Goal: Information Seeking & Learning: Find specific fact

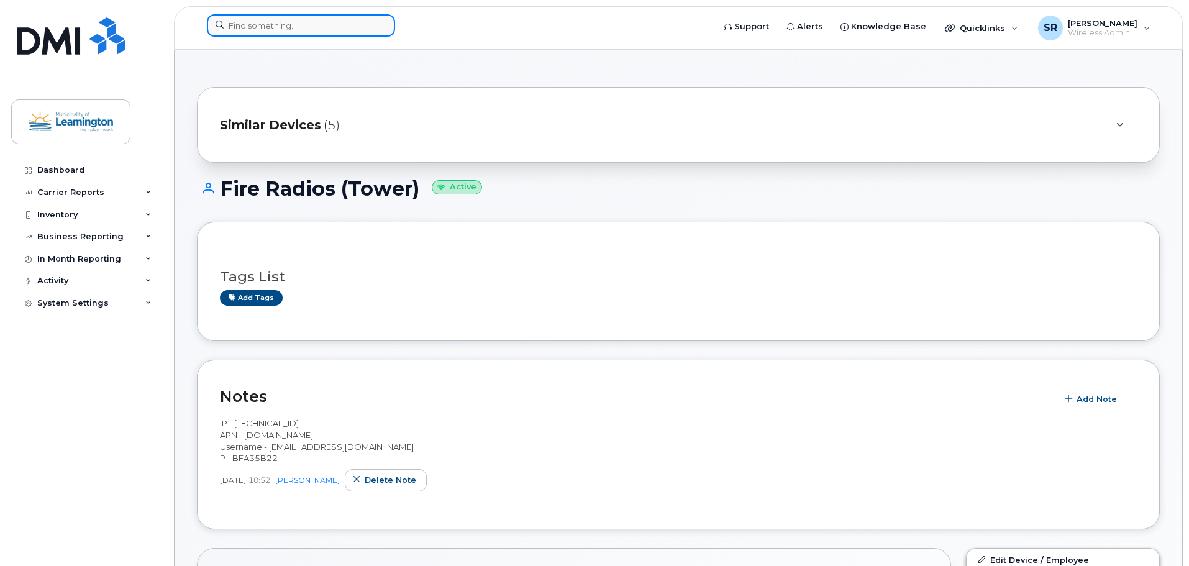
click at [297, 25] on input at bounding box center [301, 25] width 188 height 22
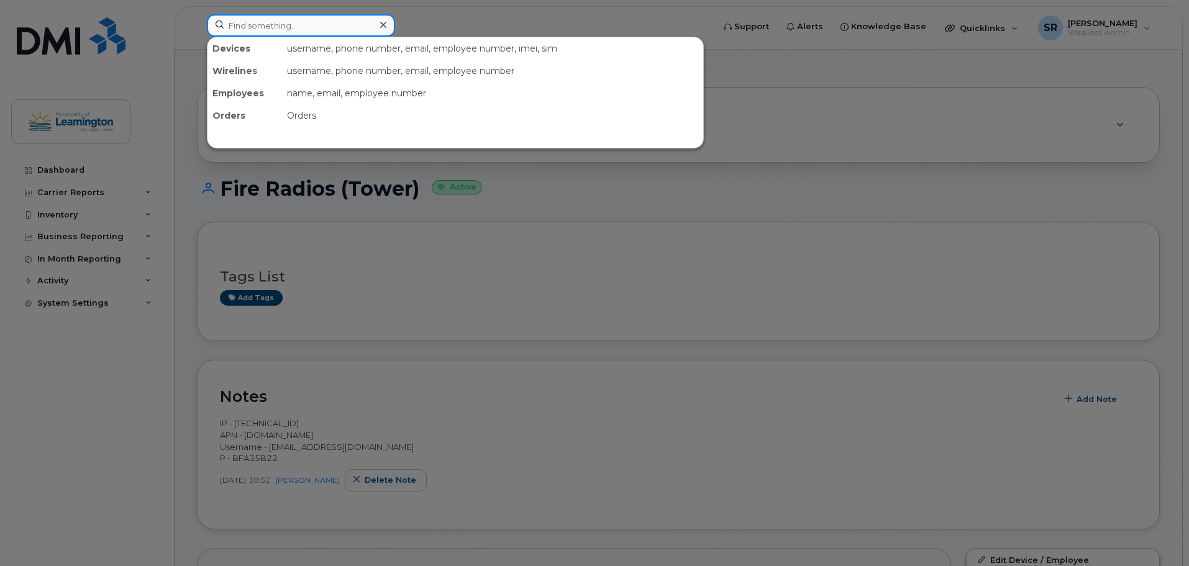
click at [317, 29] on input at bounding box center [301, 25] width 188 height 22
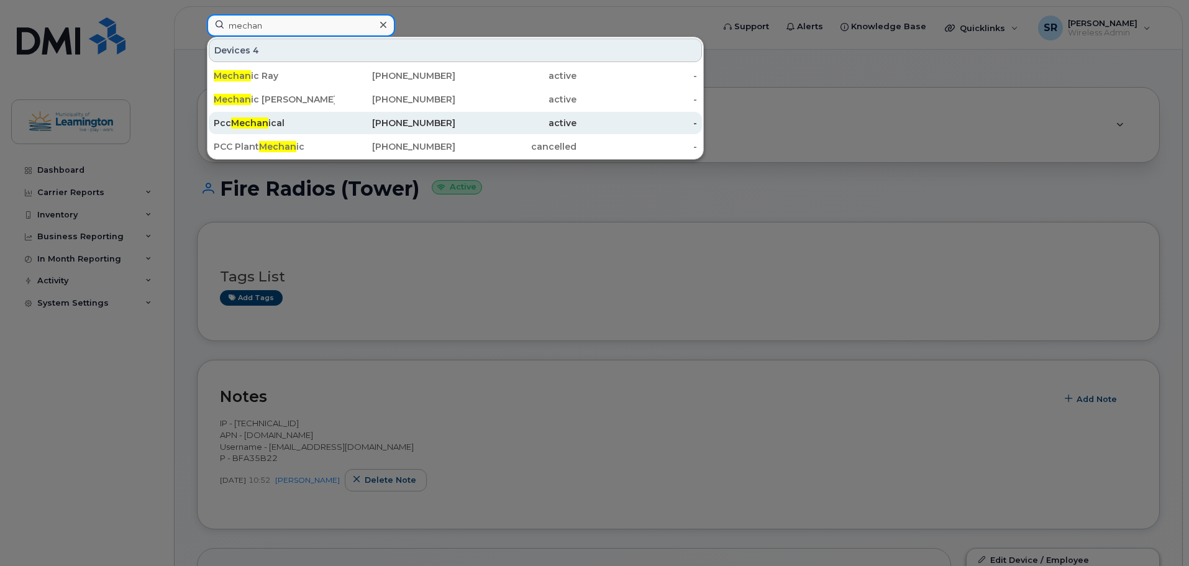
type input "mechan"
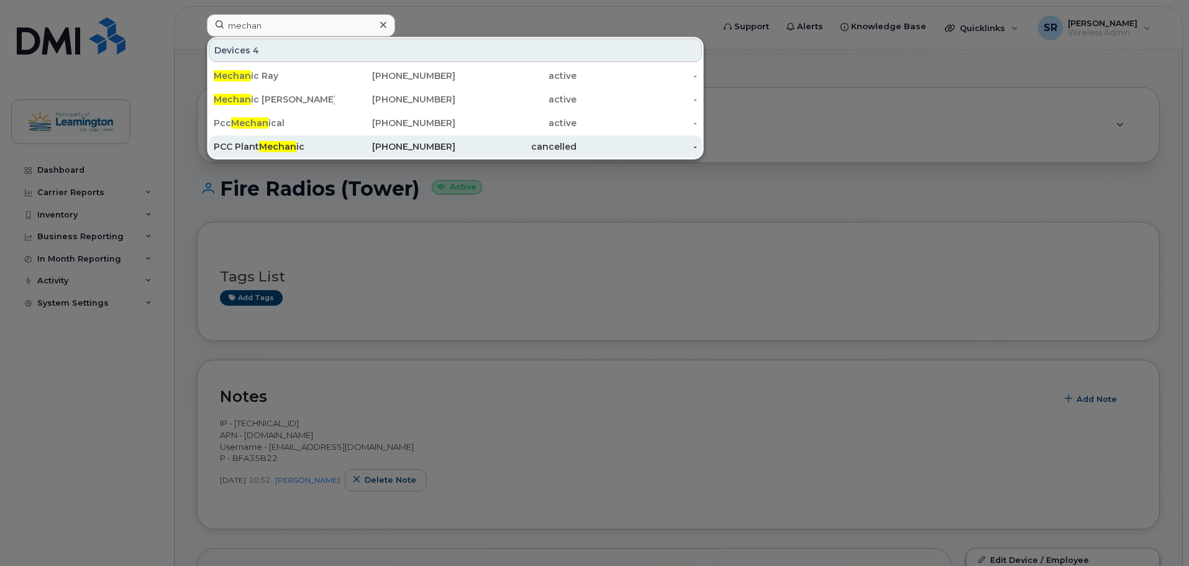
drag, startPoint x: 287, startPoint y: 117, endPoint x: 355, endPoint y: 137, distance: 71.2
click at [287, 117] on div "Pcc Mechan ical" at bounding box center [274, 123] width 121 height 22
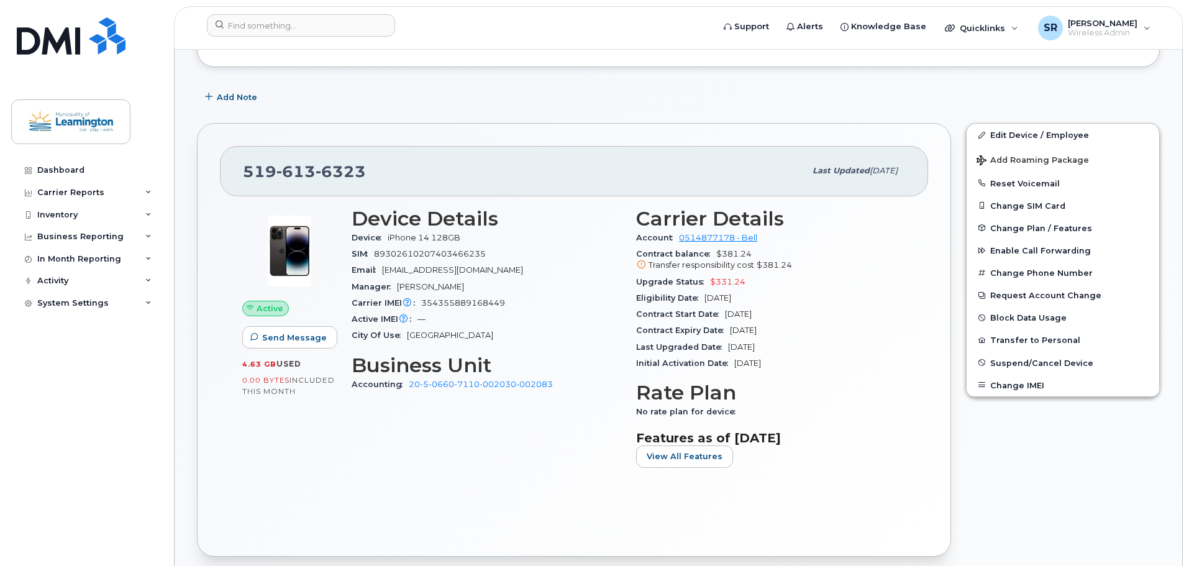
scroll to position [186, 0]
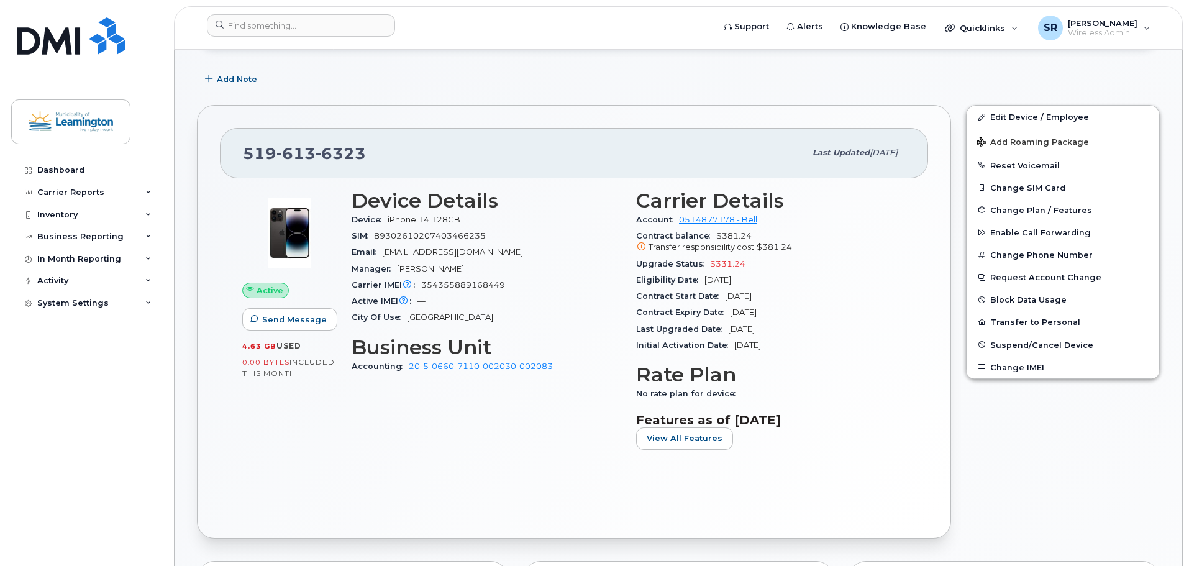
drag, startPoint x: 780, startPoint y: 296, endPoint x: 725, endPoint y: 295, distance: 55.3
click at [725, 295] on div "Contract Start Date Oct 17, 2024" at bounding box center [771, 296] width 270 height 16
copy span "Oct 17, 2024"
drag, startPoint x: 791, startPoint y: 310, endPoint x: 731, endPoint y: 312, distance: 59.7
click at [731, 312] on div "Contract Expiry Date Oct 16, 2026" at bounding box center [771, 312] width 270 height 16
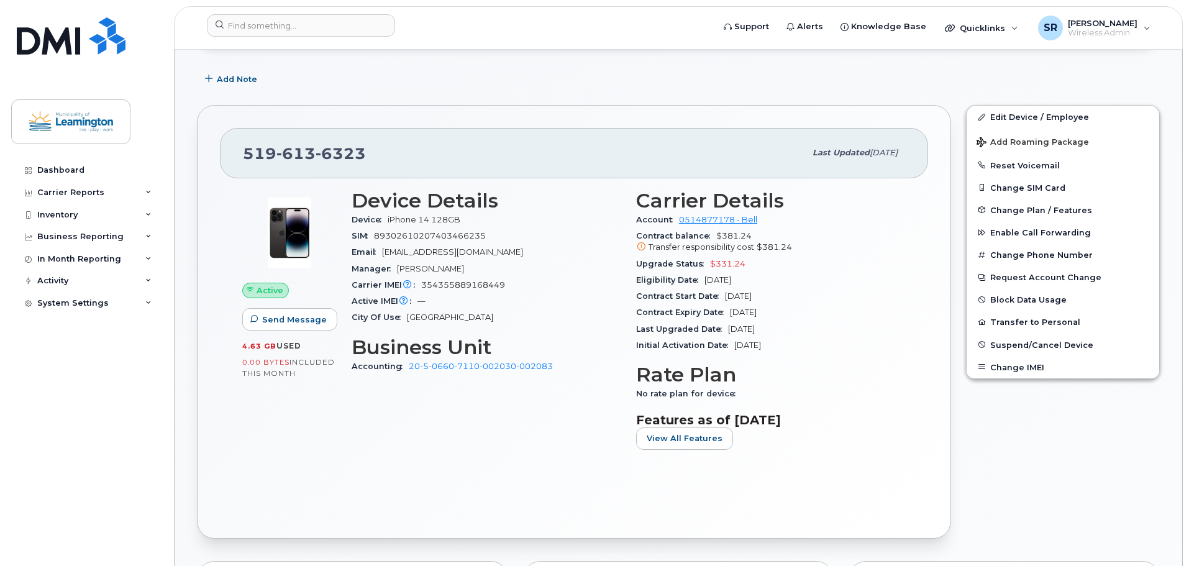
copy span "Oct 16, 2026"
click at [303, 24] on input at bounding box center [301, 25] width 188 height 22
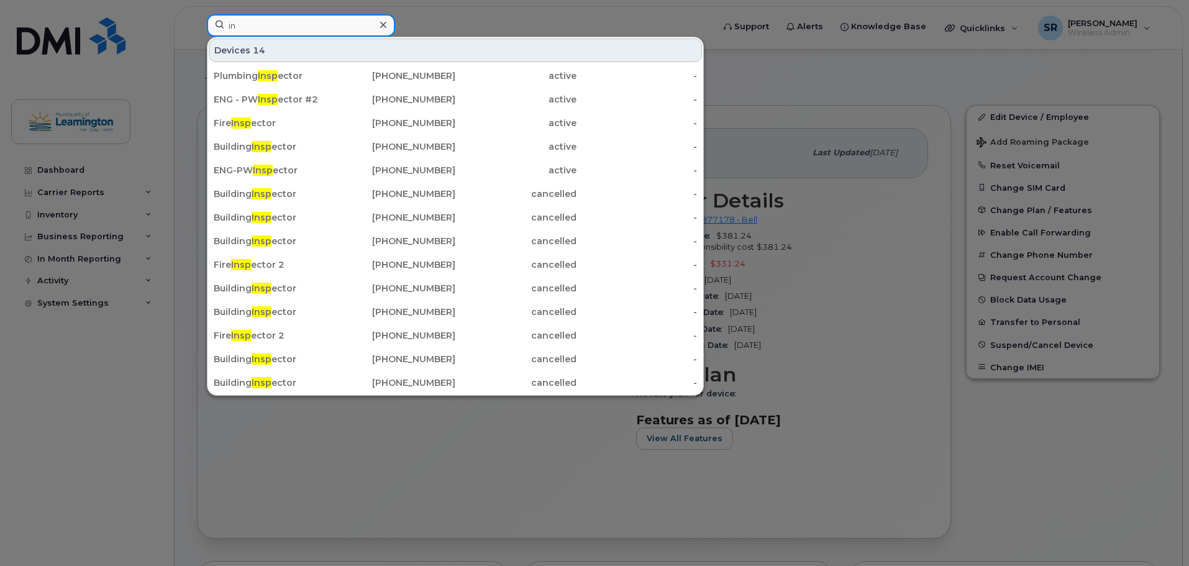
type input "i"
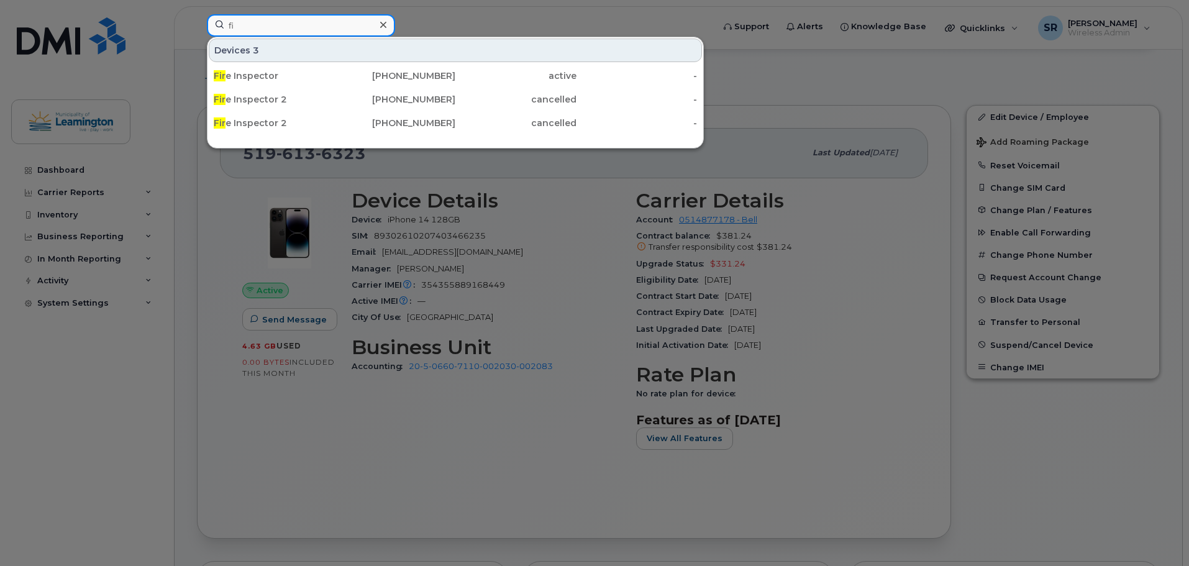
type input "f"
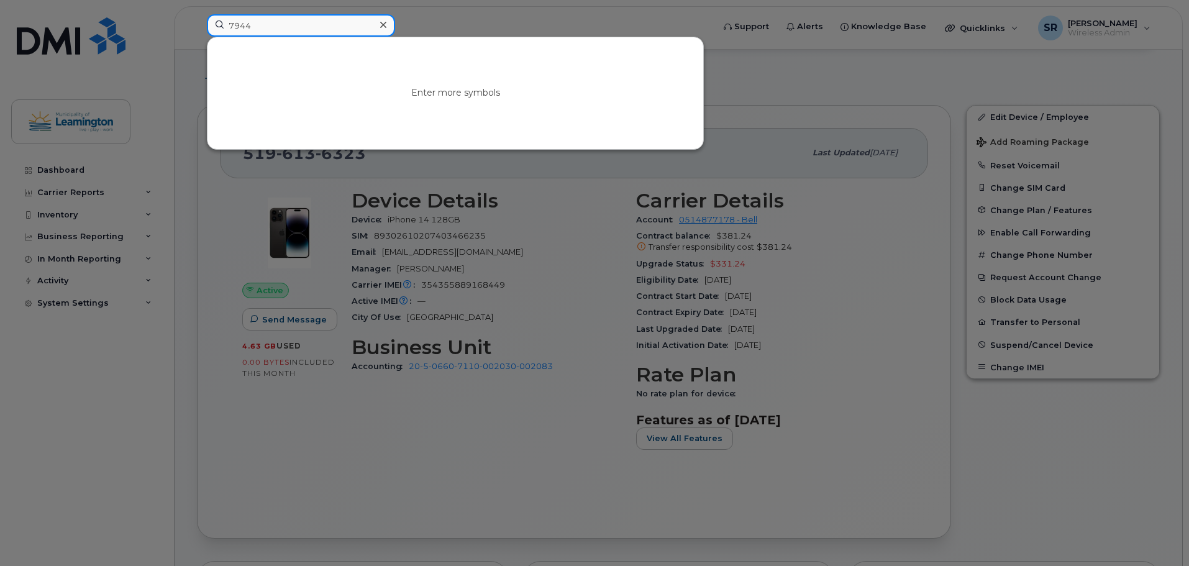
type input "7944"
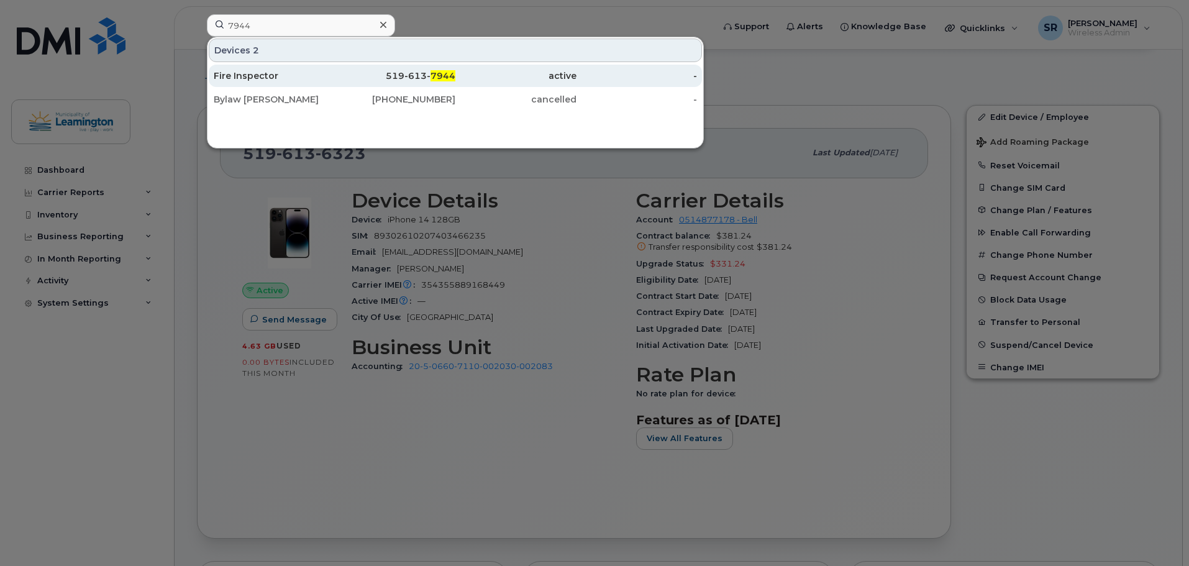
click at [434, 70] on div "519-613- 7944" at bounding box center [395, 76] width 121 height 12
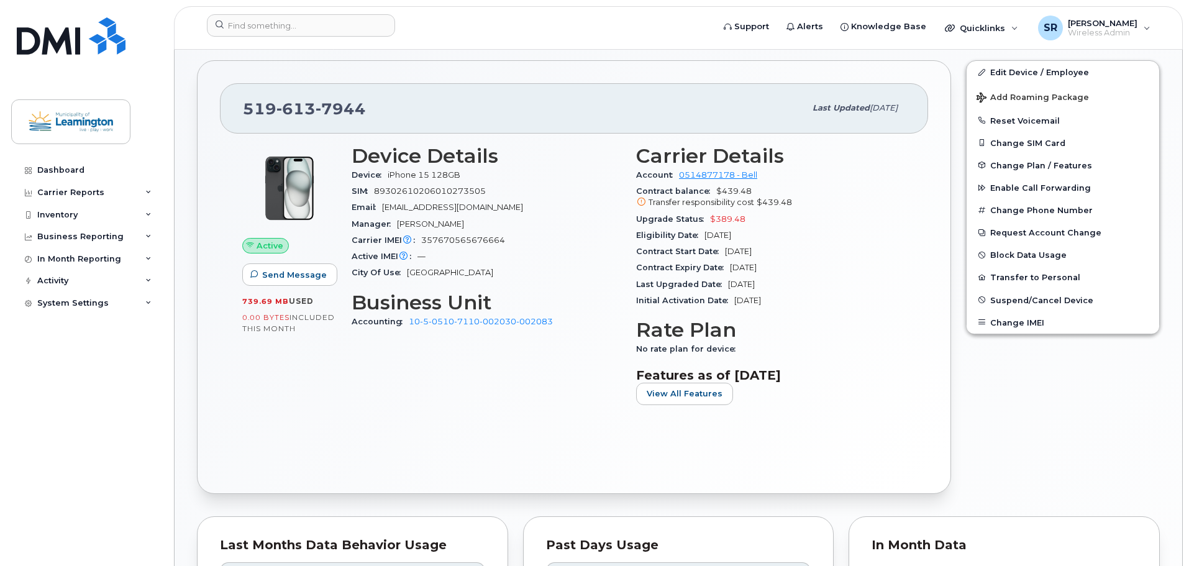
scroll to position [249, 0]
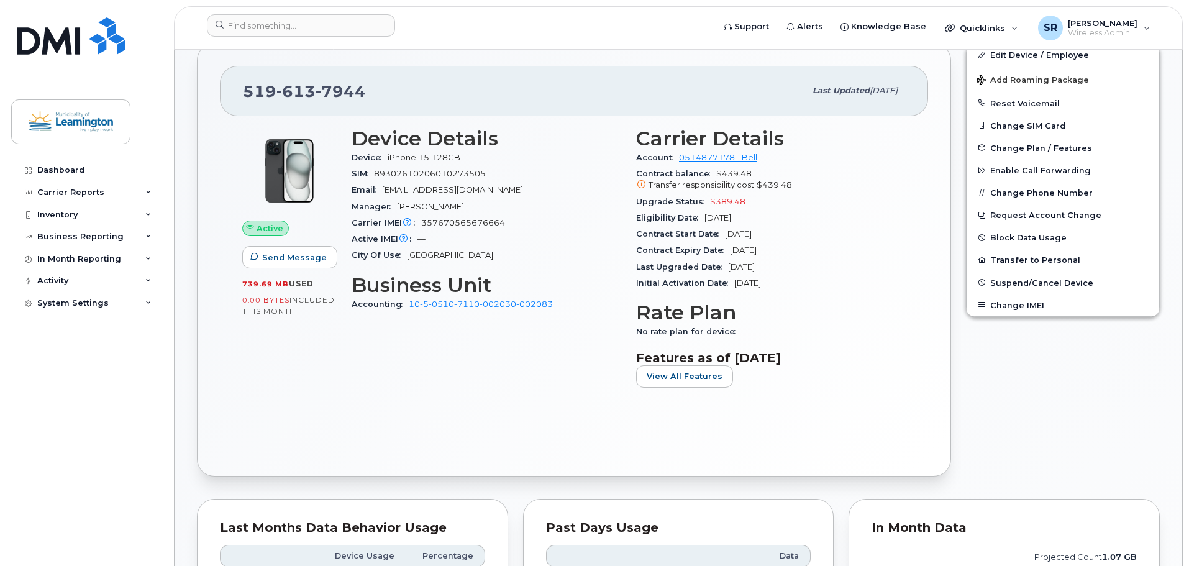
drag, startPoint x: 780, startPoint y: 231, endPoint x: 726, endPoint y: 233, distance: 54.1
click at [726, 233] on div "Contract Start Date [DATE]" at bounding box center [771, 234] width 270 height 16
copy span "[DATE]"
drag, startPoint x: 792, startPoint y: 248, endPoint x: 728, endPoint y: 249, distance: 64.0
click at [728, 249] on div "Contract Expiry Date Oct 27, 2026" at bounding box center [771, 250] width 270 height 16
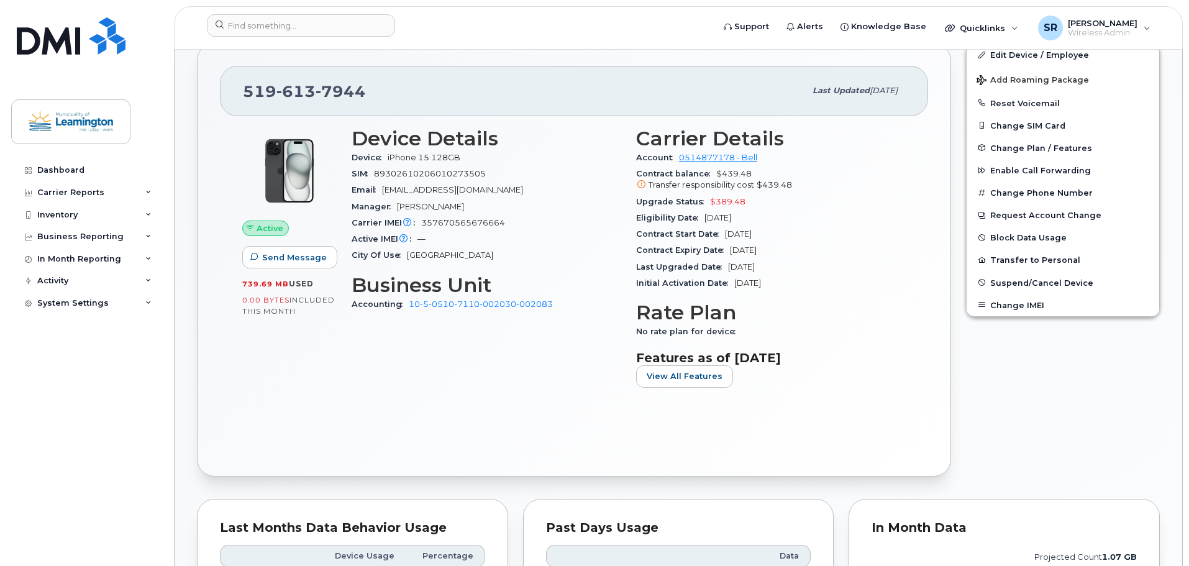
copy span "Oct 27, 2026"
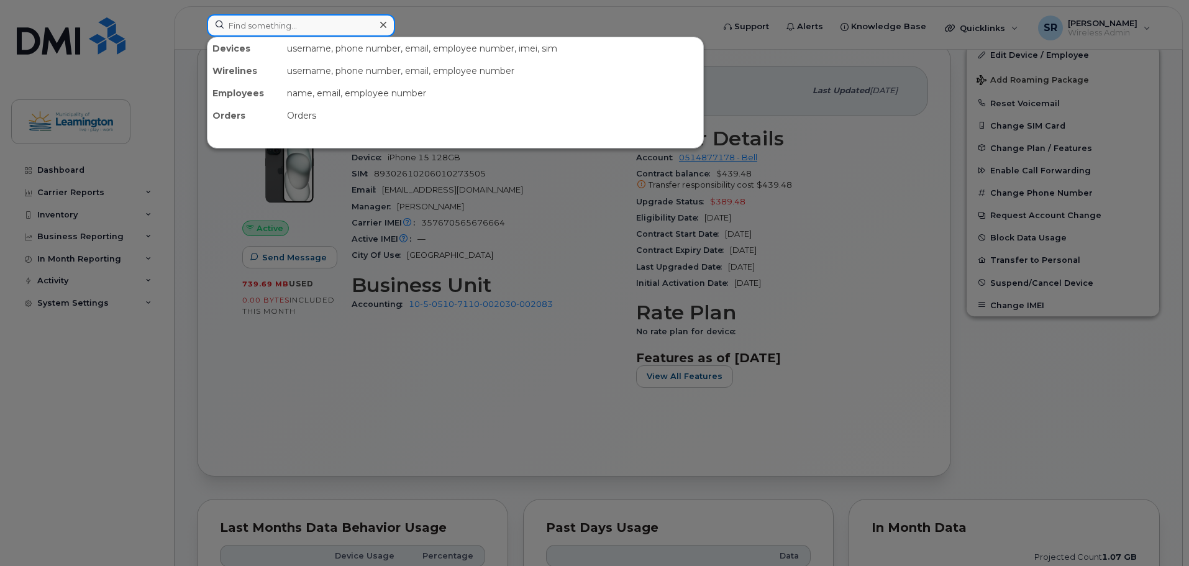
click at [290, 28] on input at bounding box center [301, 25] width 188 height 22
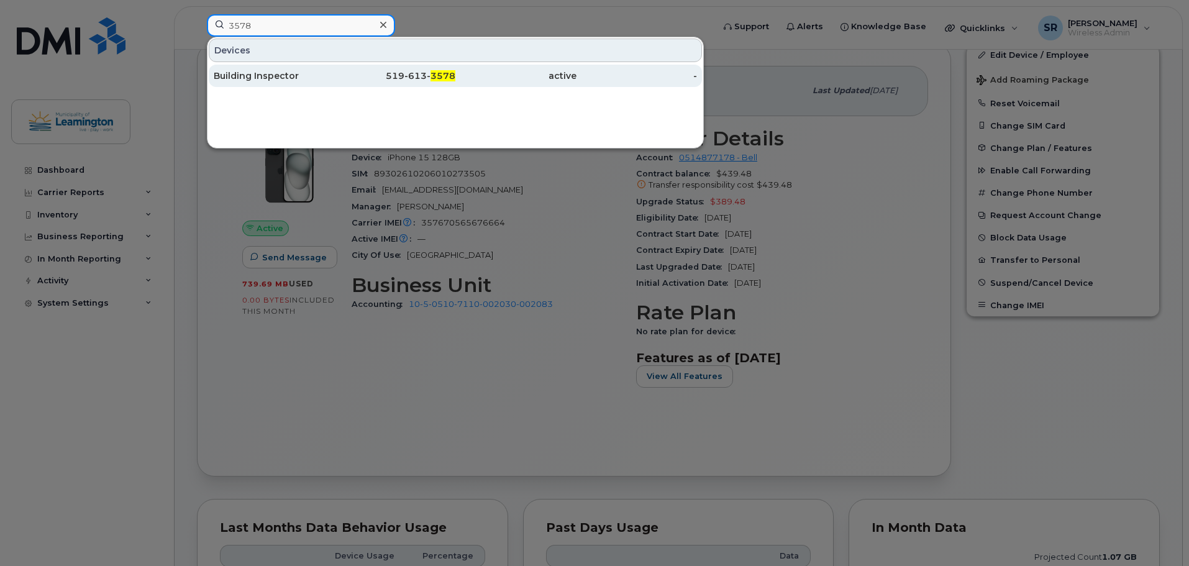
type input "3578"
click at [282, 71] on div "Building Inspector" at bounding box center [274, 76] width 121 height 12
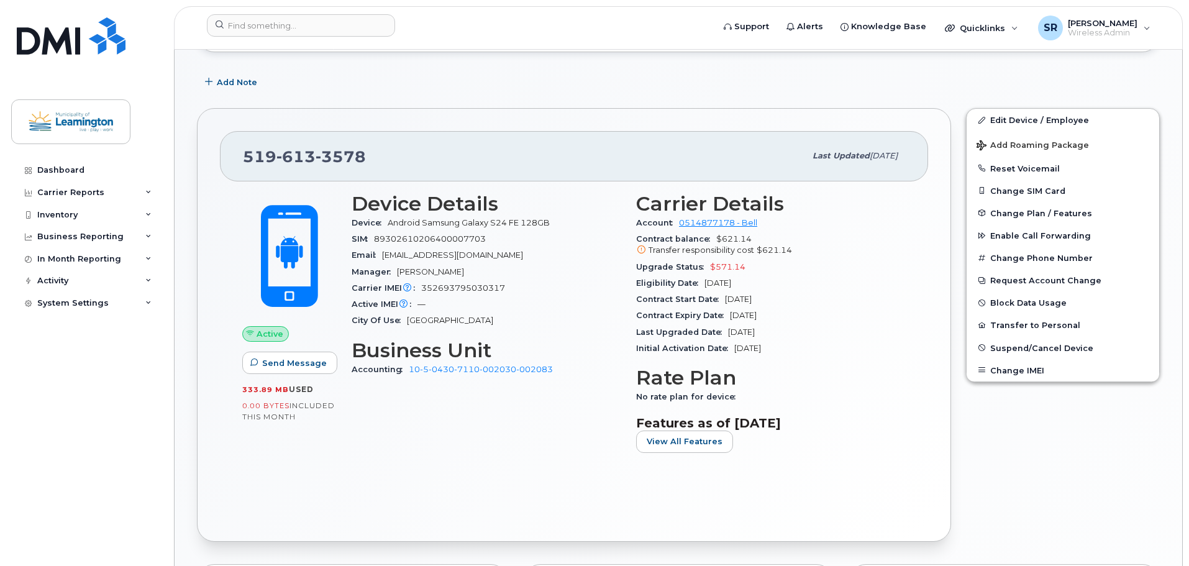
scroll to position [311, 0]
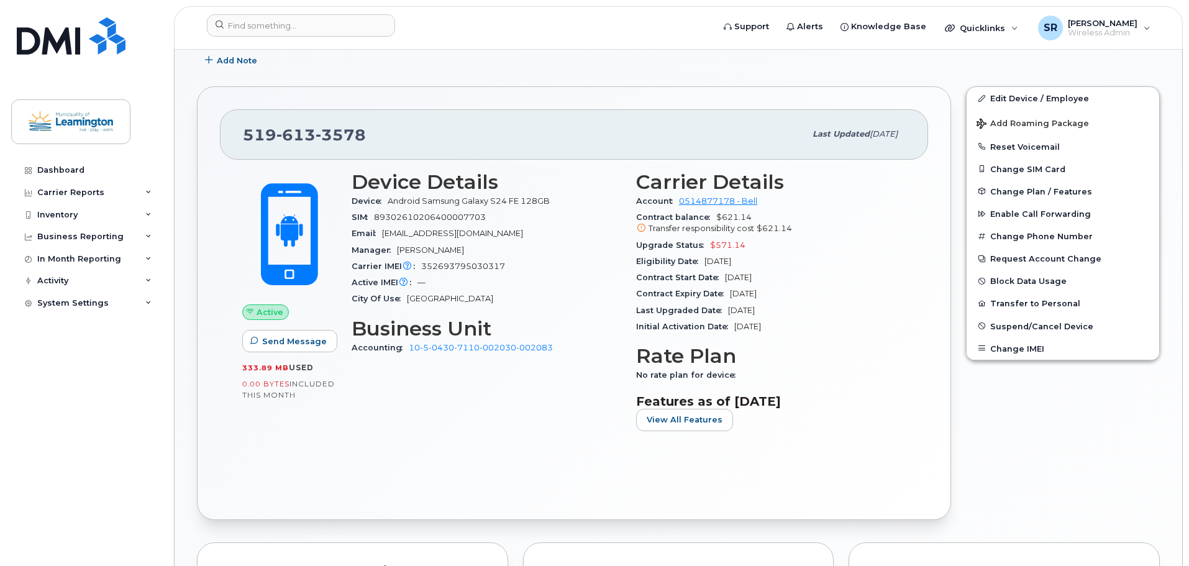
drag, startPoint x: 780, startPoint y: 276, endPoint x: 728, endPoint y: 277, distance: 52.8
click at [728, 277] on div "Contract Start Date Apr 11, 2025" at bounding box center [771, 278] width 270 height 16
copy span "Apr 11, 2025"
drag, startPoint x: 806, startPoint y: 295, endPoint x: 729, endPoint y: 293, distance: 77.1
click at [729, 293] on div "Contract Expiry Date Apr 10, 2027" at bounding box center [771, 294] width 270 height 16
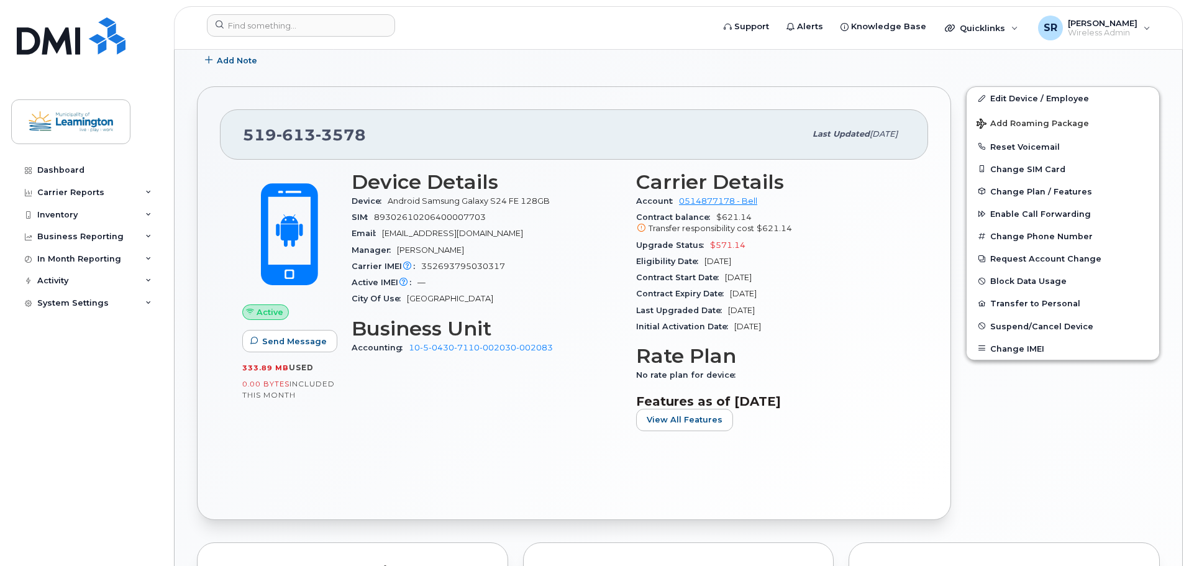
copy span "Apr 10, 2027"
click at [306, 26] on input at bounding box center [301, 25] width 188 height 22
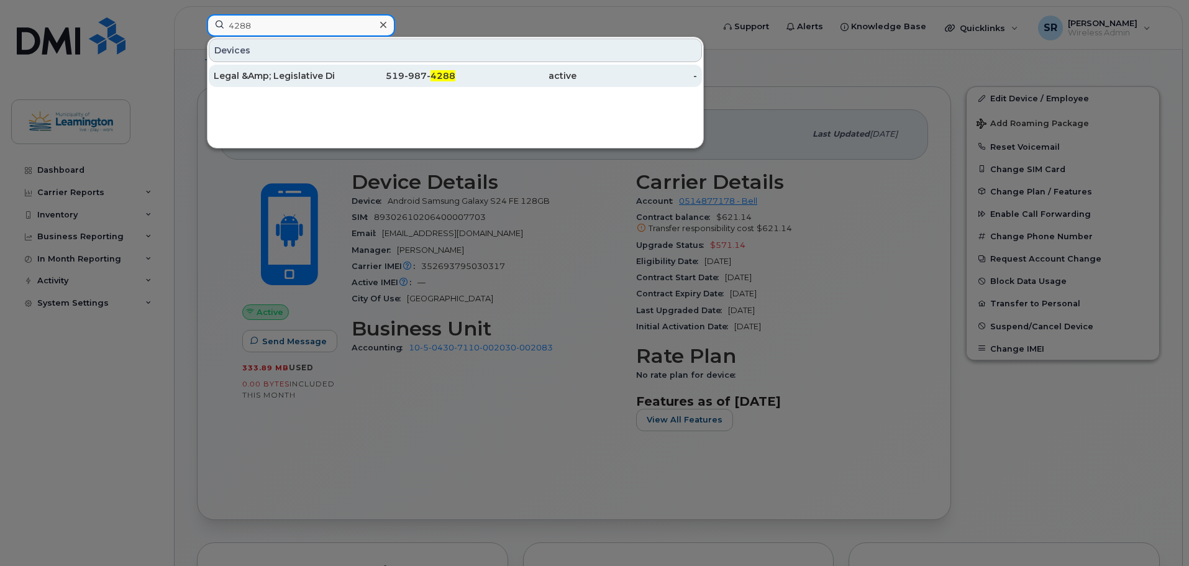
type input "4288"
click at [299, 73] on div "Legal &Amp; Legislative Director" at bounding box center [274, 76] width 121 height 12
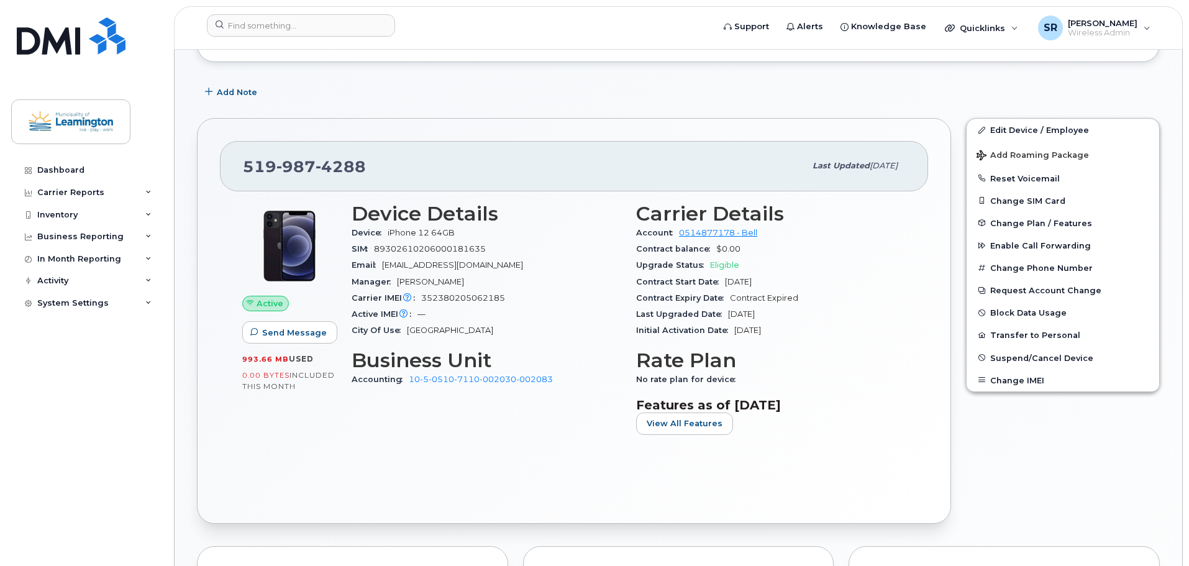
scroll to position [186, 0]
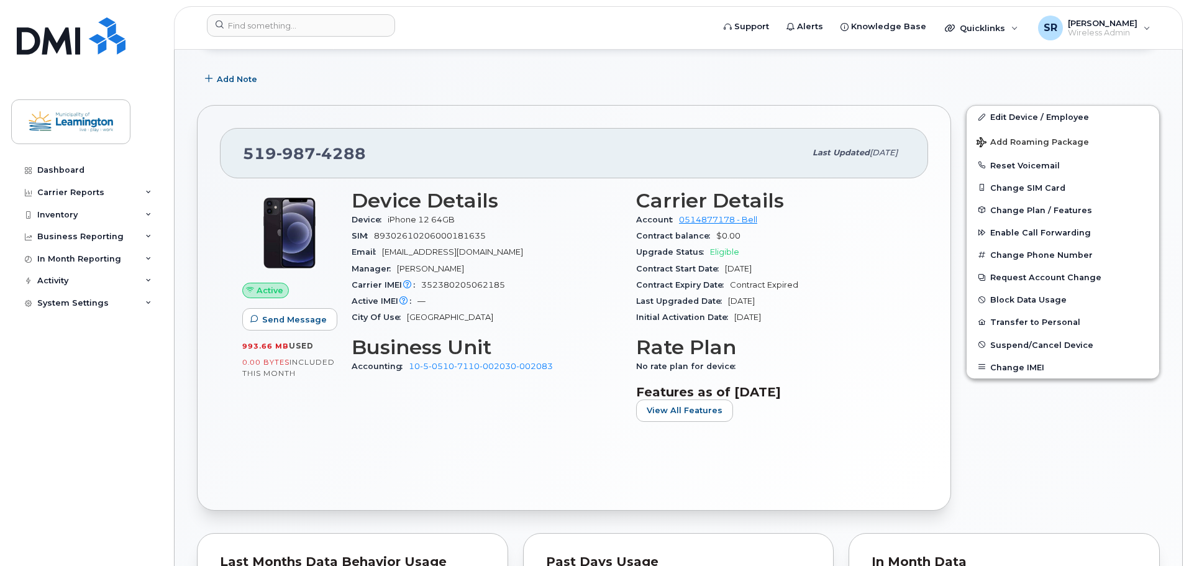
drag, startPoint x: 783, startPoint y: 268, endPoint x: 726, endPoint y: 270, distance: 57.2
click at [726, 270] on div "Contract Start Date [DATE]" at bounding box center [771, 269] width 270 height 16
copy span "[DATE]"
click at [369, 23] on input at bounding box center [301, 25] width 188 height 22
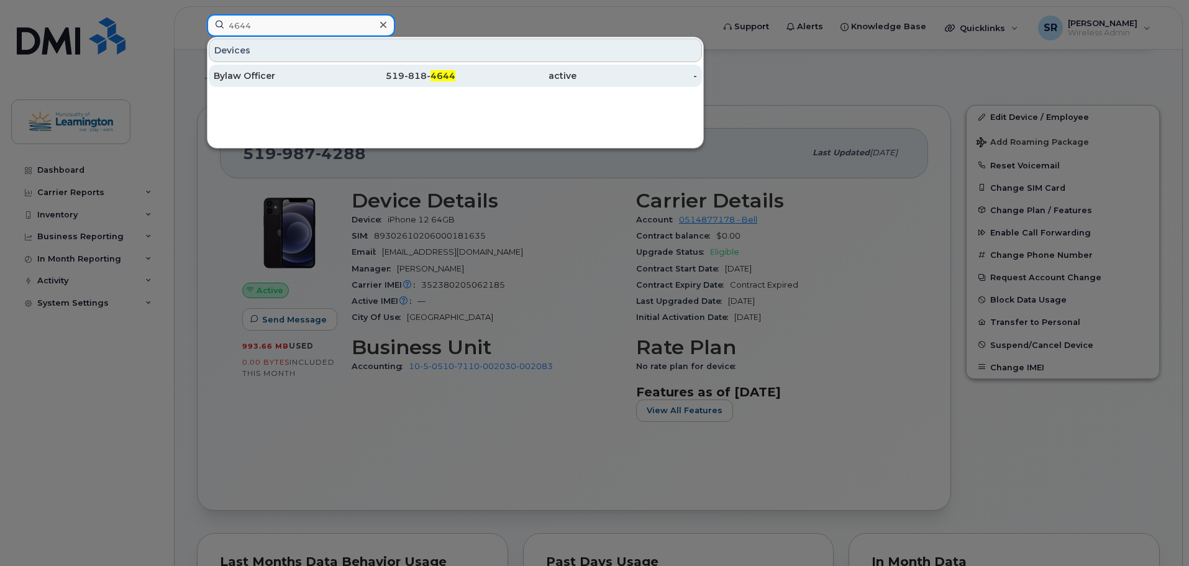
type input "4644"
click at [291, 69] on div "Bylaw Officer" at bounding box center [274, 76] width 121 height 22
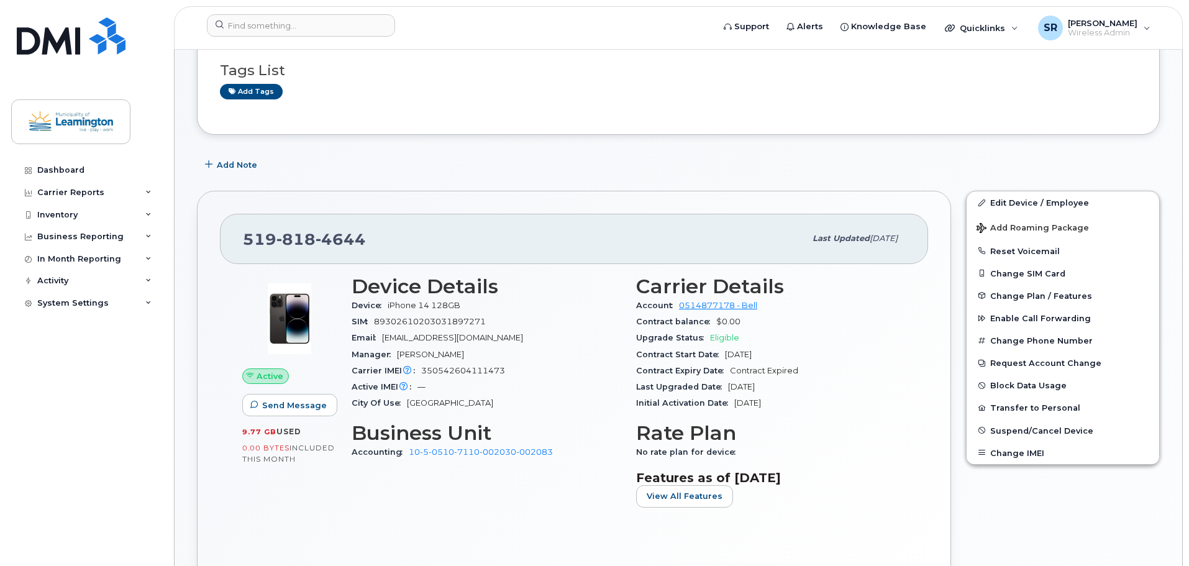
scroll to position [124, 0]
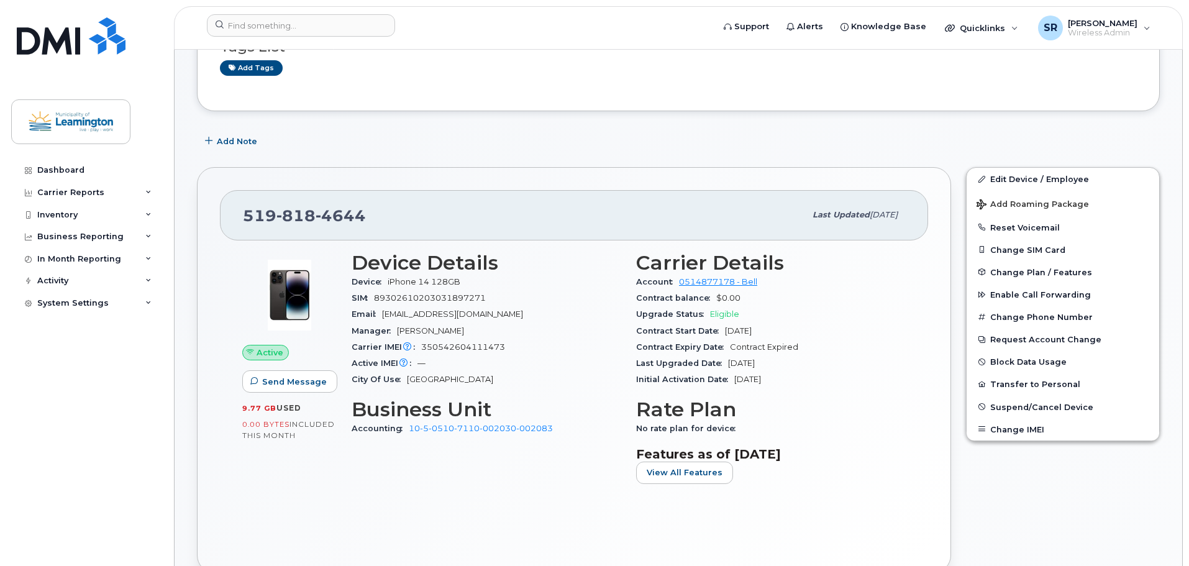
drag, startPoint x: 789, startPoint y: 331, endPoint x: 727, endPoint y: 331, distance: 61.5
click at [727, 331] on div "Contract Start Date [DATE]" at bounding box center [771, 331] width 270 height 16
copy span "[DATE]"
click at [323, 32] on input at bounding box center [301, 25] width 188 height 22
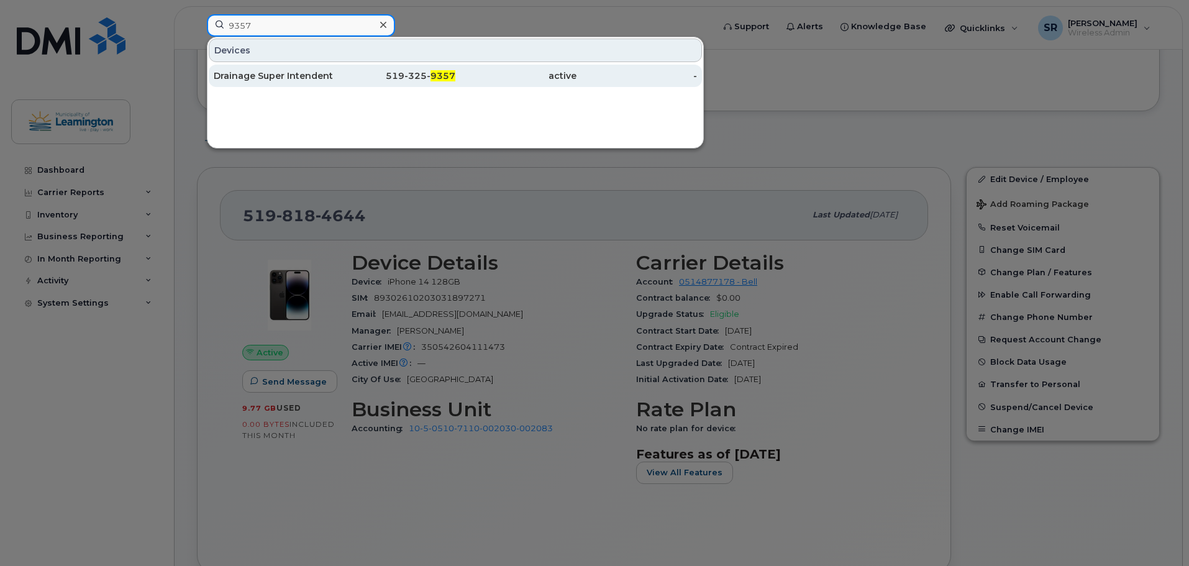
type input "9357"
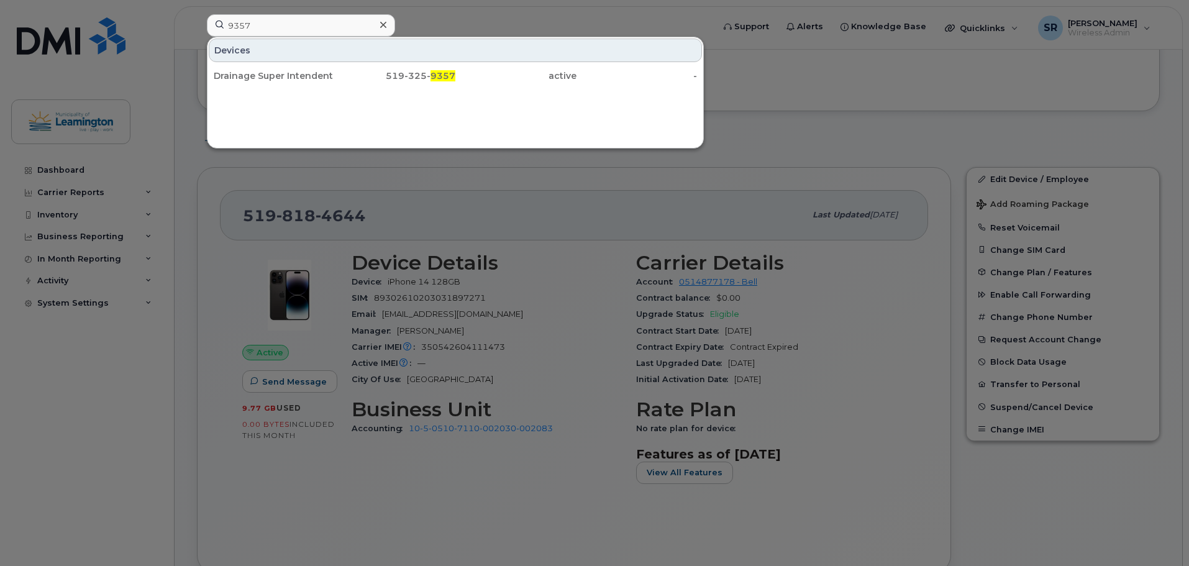
drag, startPoint x: 324, startPoint y: 75, endPoint x: 657, endPoint y: 191, distance: 353.0
click at [324, 75] on div "Drainage Super Intendent ," at bounding box center [274, 76] width 121 height 12
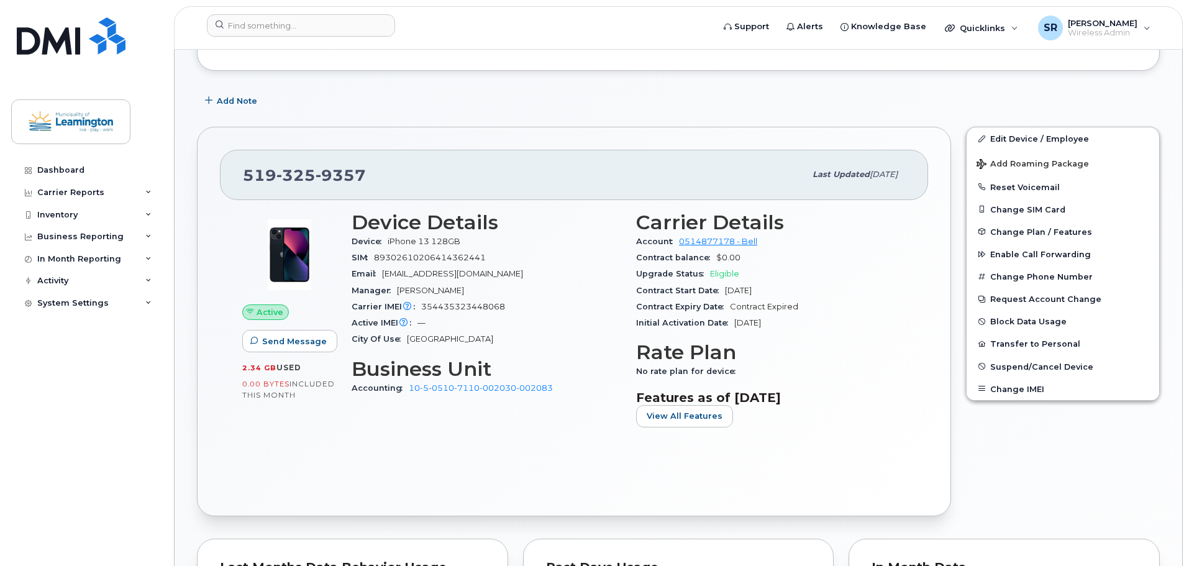
scroll to position [186, 0]
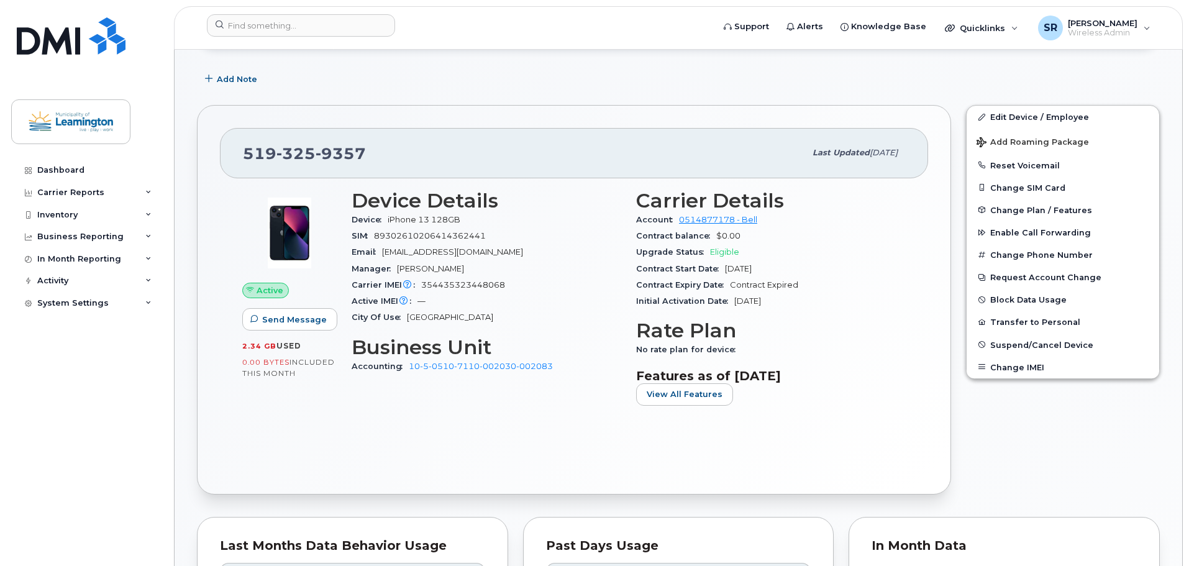
drag, startPoint x: 788, startPoint y: 272, endPoint x: 726, endPoint y: 269, distance: 61.6
click at [726, 269] on div "Contract Start Date Aug 09, 2023" at bounding box center [771, 269] width 270 height 16
copy span "Aug 09, 2023"
click at [347, 24] on input at bounding box center [301, 25] width 188 height 22
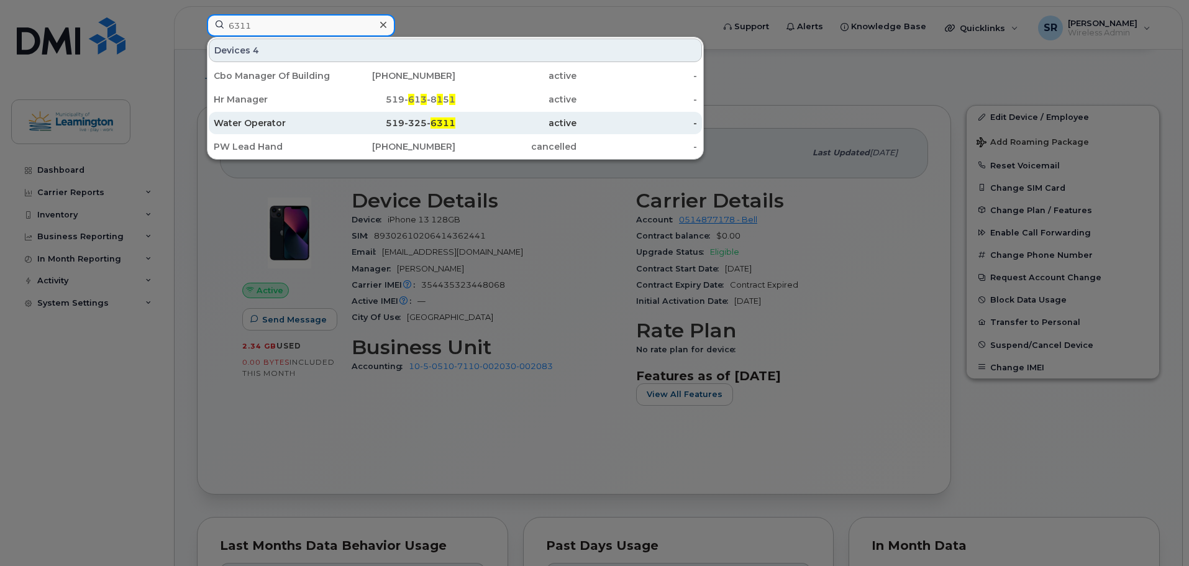
type input "6311"
drag, startPoint x: 359, startPoint y: 122, endPoint x: 405, endPoint y: 127, distance: 46.3
click at [359, 122] on div "519-325- 6311" at bounding box center [395, 123] width 121 height 12
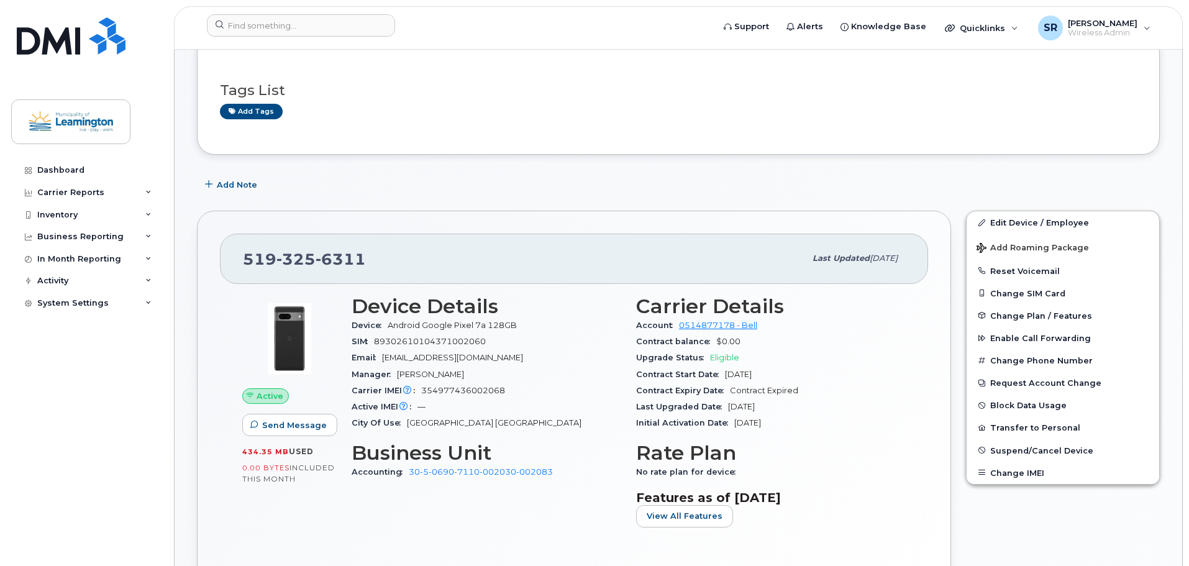
scroll to position [292, 0]
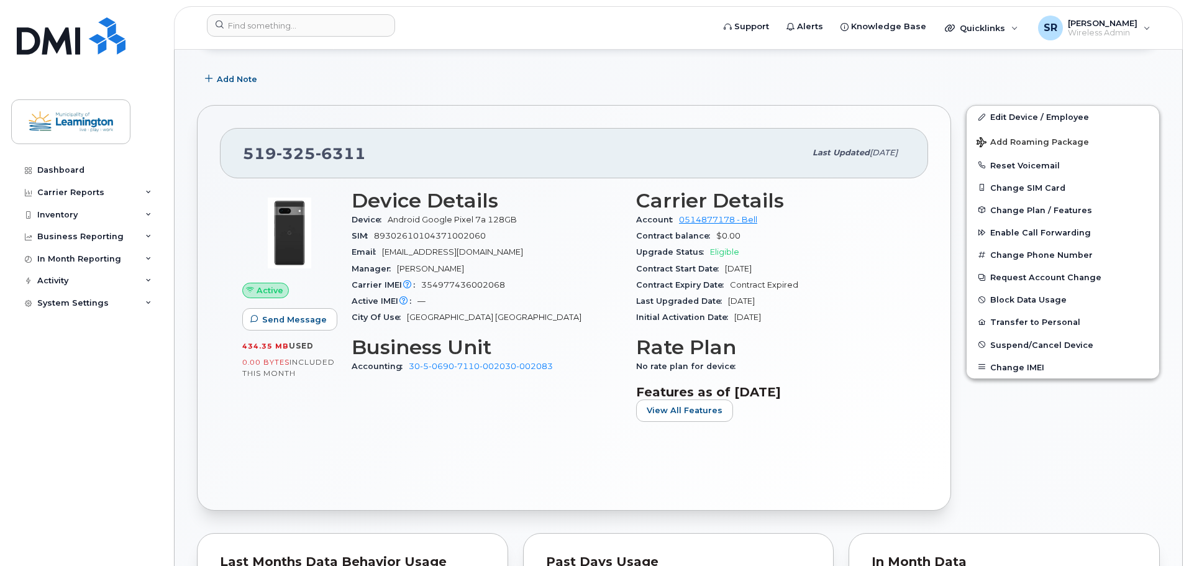
drag, startPoint x: 794, startPoint y: 265, endPoint x: 721, endPoint y: 268, distance: 73.4
click at [721, 268] on div "Contract Start Date Aug 30, 2023" at bounding box center [771, 269] width 270 height 16
copy span "Aug 30, 2023"
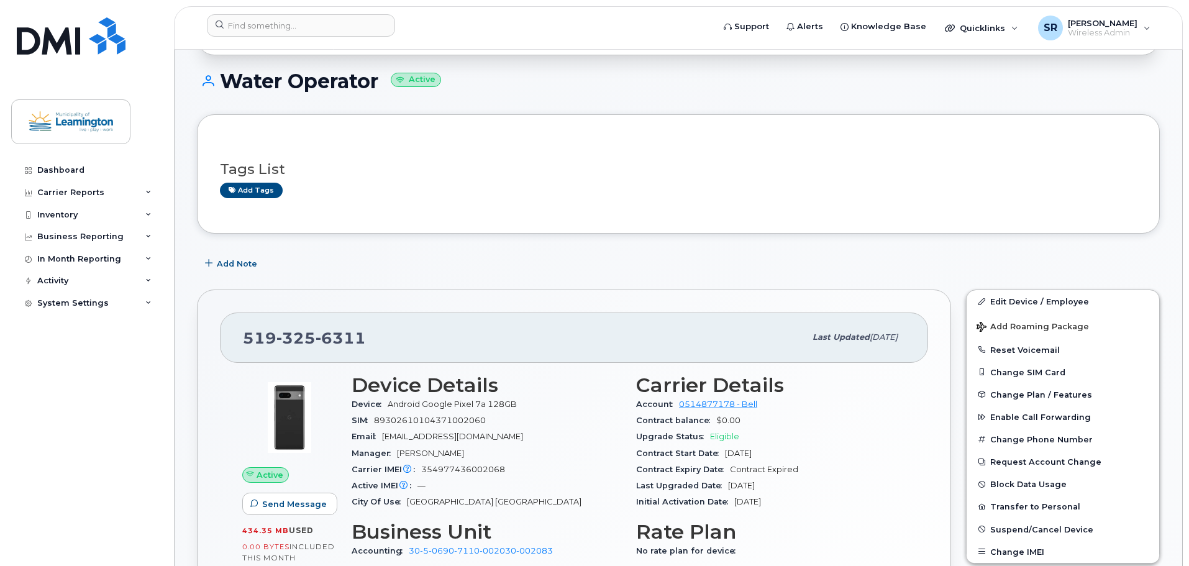
scroll to position [106, 0]
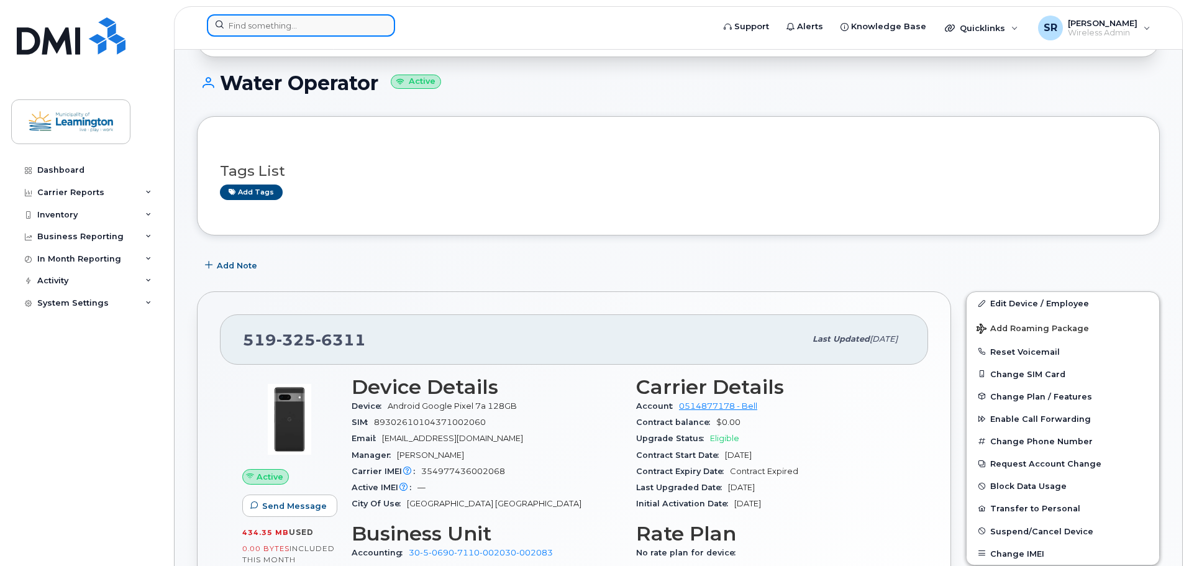
click at [323, 30] on input at bounding box center [301, 25] width 188 height 22
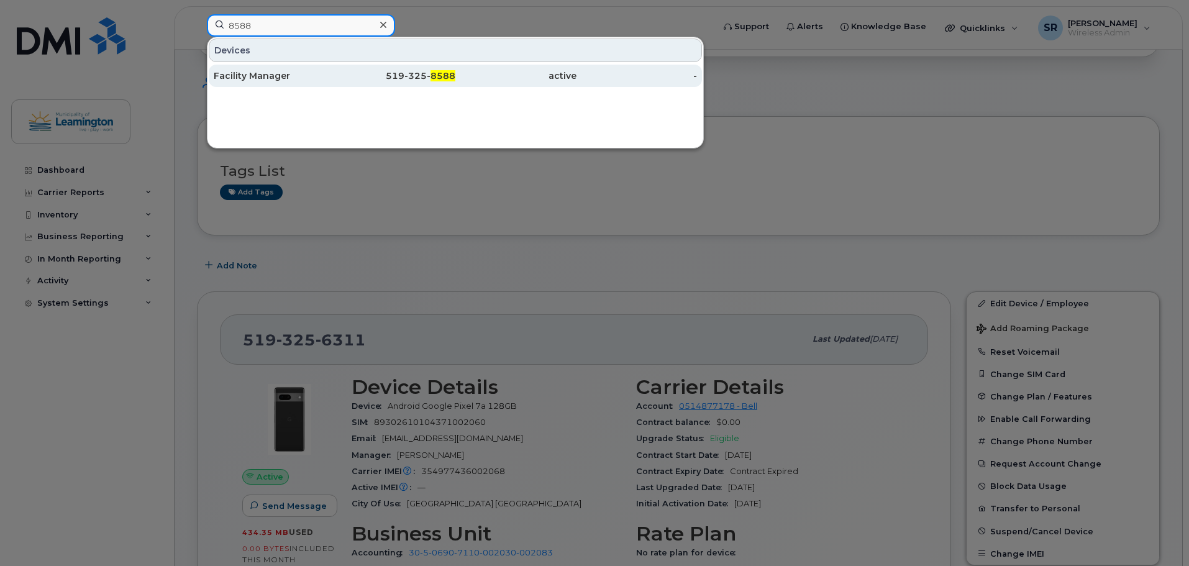
type input "8588"
click at [314, 71] on div "Facility Manager" at bounding box center [274, 76] width 121 height 12
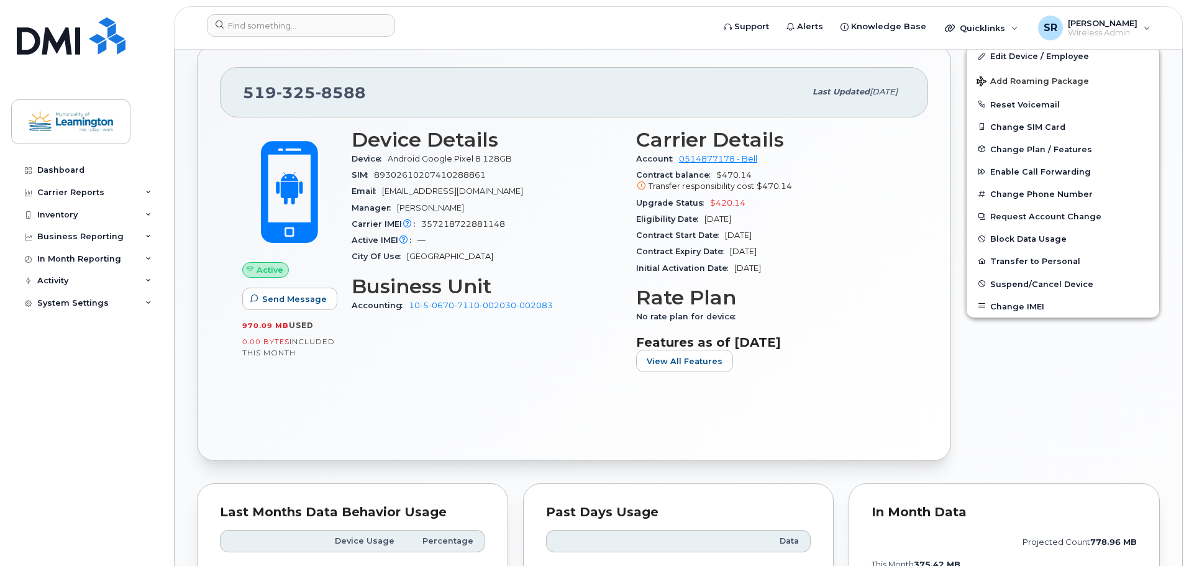
scroll to position [249, 0]
drag, startPoint x: 786, startPoint y: 231, endPoint x: 720, endPoint y: 234, distance: 66.0
click at [727, 233] on div "Contract Start Date [DATE]" at bounding box center [771, 234] width 270 height 16
copy span "[DATE]"
drag, startPoint x: 794, startPoint y: 250, endPoint x: 729, endPoint y: 250, distance: 65.2
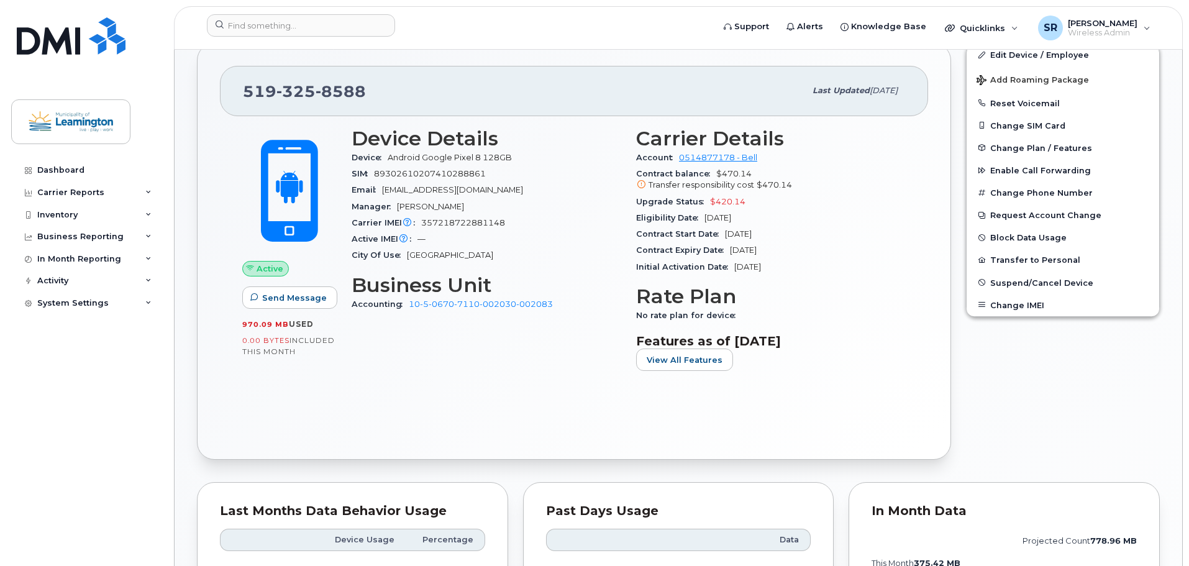
click at [729, 250] on div "Contract Expiry Date [DATE]" at bounding box center [771, 250] width 270 height 16
copy span "[DATE]"
click at [312, 27] on input at bounding box center [301, 25] width 188 height 22
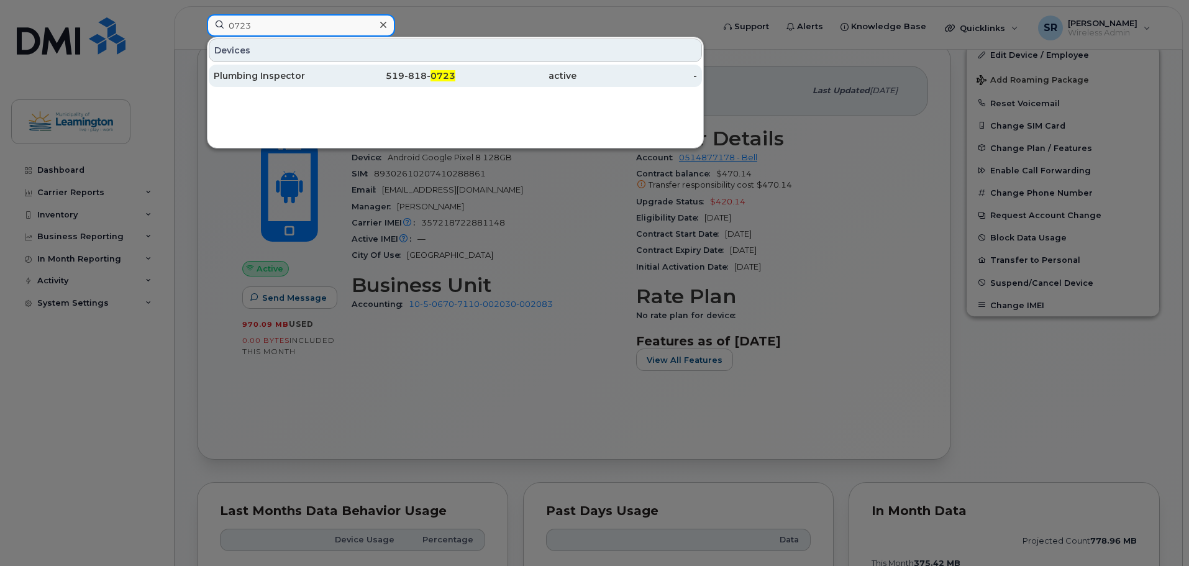
type input "0723"
click at [315, 84] on div "Plumbing Inspector" at bounding box center [274, 76] width 121 height 22
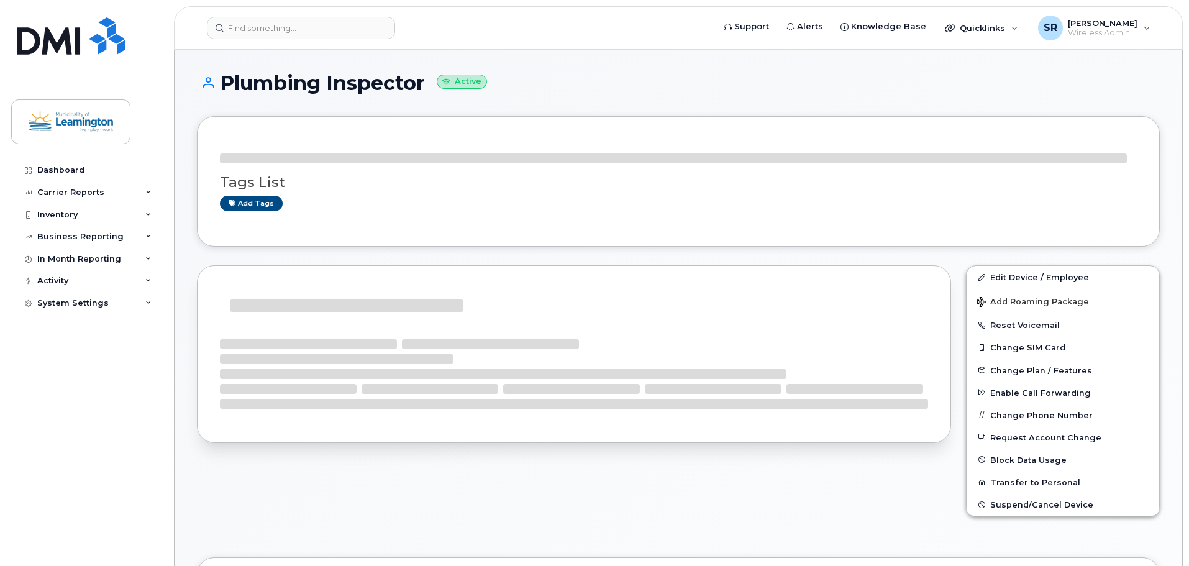
click at [313, 75] on h1 "Plumbing Inspector Active" at bounding box center [678, 83] width 963 height 22
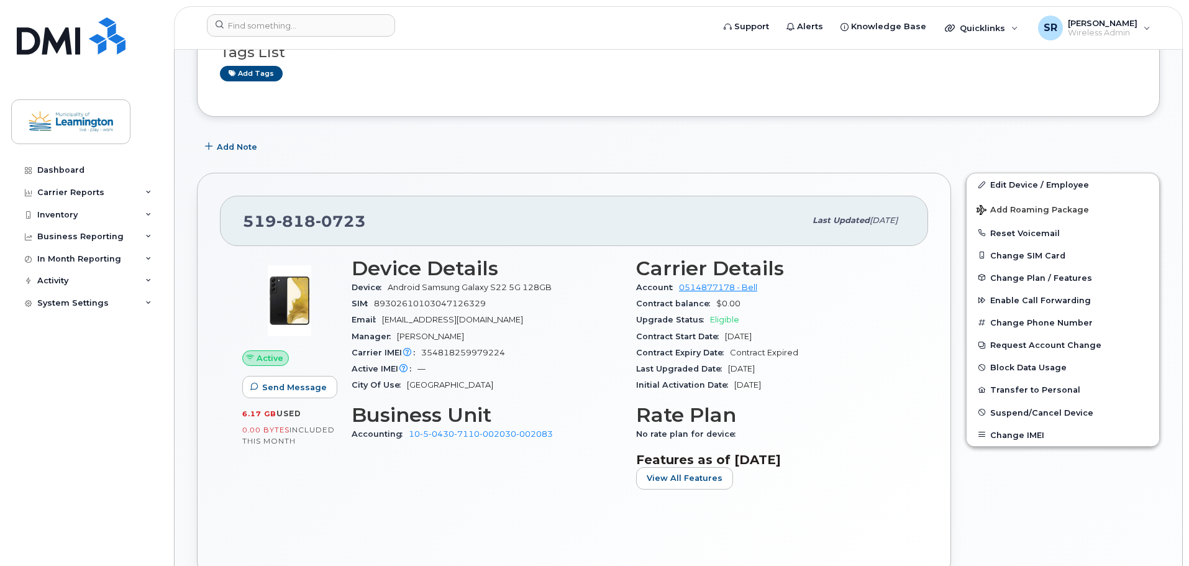
scroll to position [124, 0]
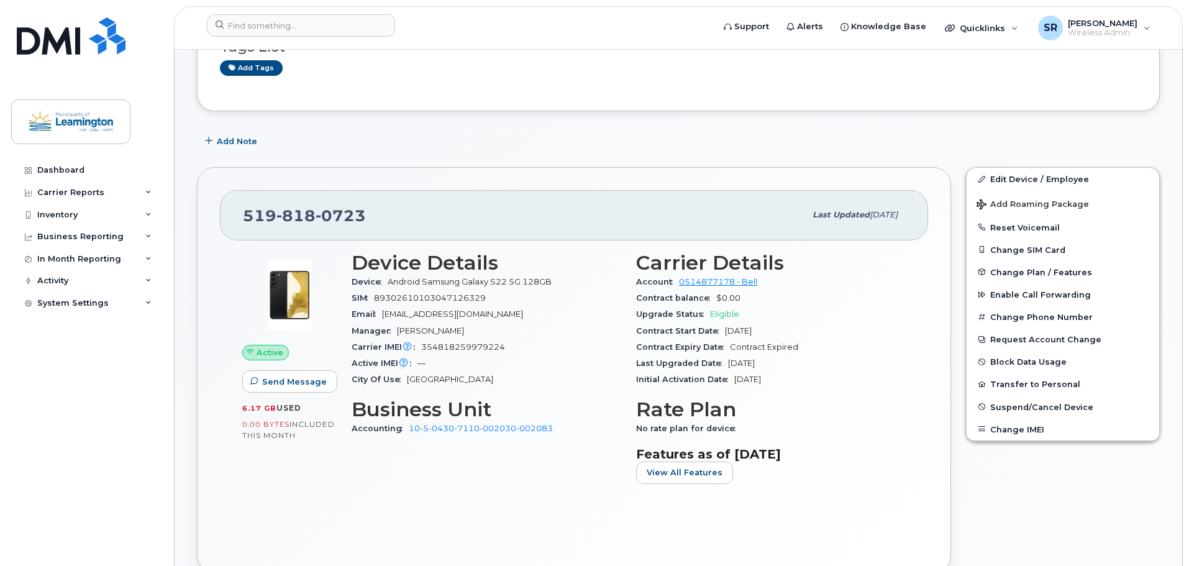
drag, startPoint x: 785, startPoint y: 329, endPoint x: 720, endPoint y: 329, distance: 64.6
click at [720, 329] on div "Contract Start Date Feb 14, 2023" at bounding box center [771, 331] width 270 height 16
copy span "Feb 14, 2023"
click at [825, 337] on div "Contract Start Date Feb 14, 2023" at bounding box center [771, 331] width 270 height 16
drag, startPoint x: 255, startPoint y: 27, endPoint x: 258, endPoint y: 34, distance: 6.7
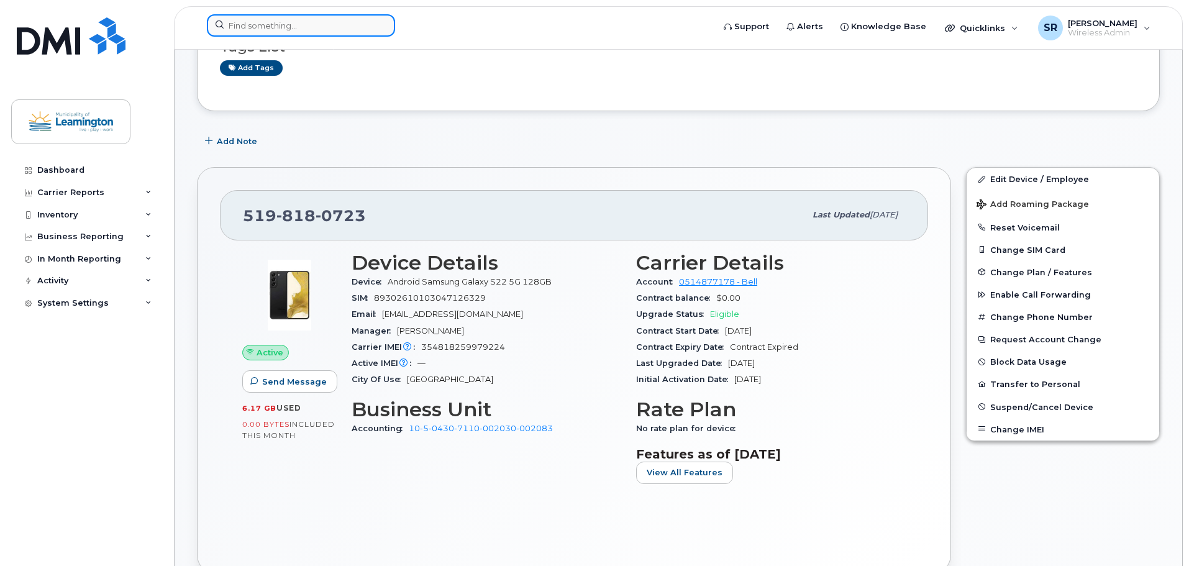
click at [255, 27] on input at bounding box center [301, 25] width 188 height 22
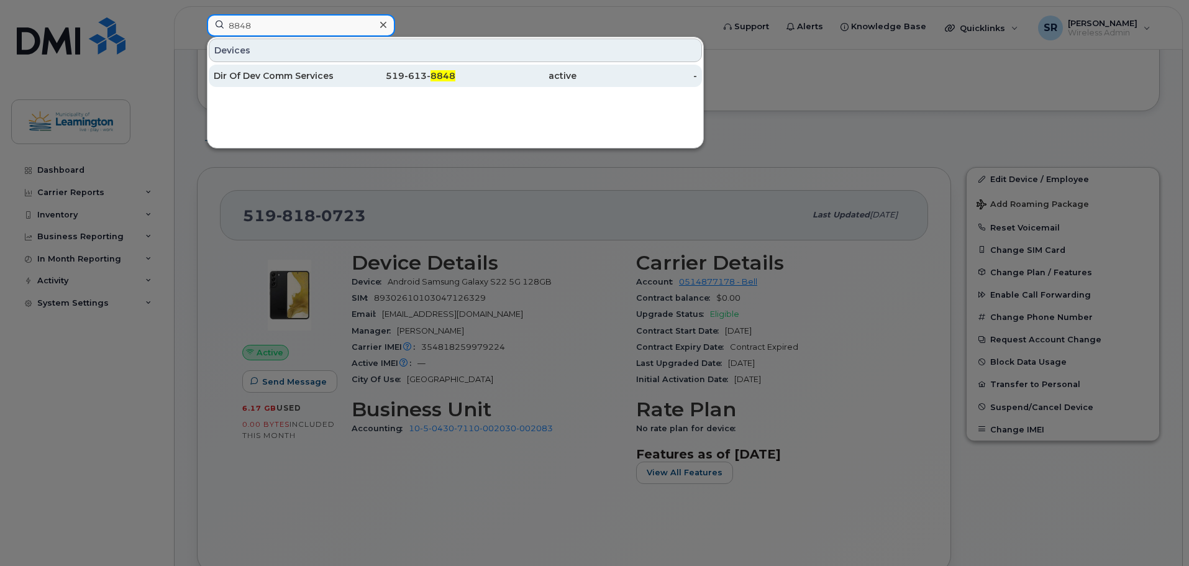
type input "8848"
click at [264, 75] on div "Dir Of Dev Comm Services" at bounding box center [274, 76] width 121 height 12
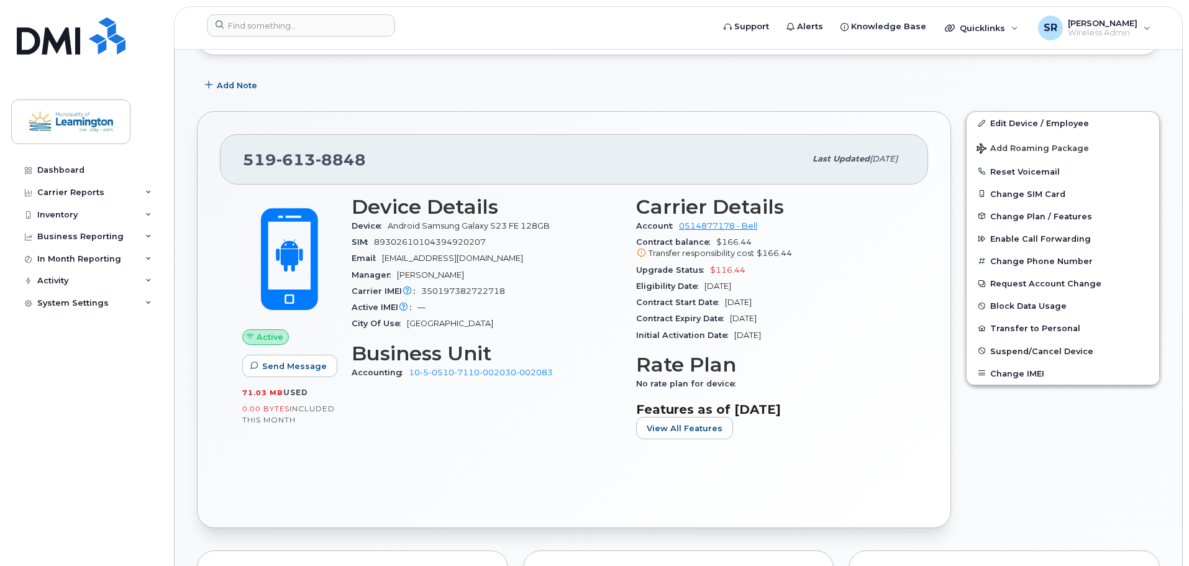
scroll to position [186, 0]
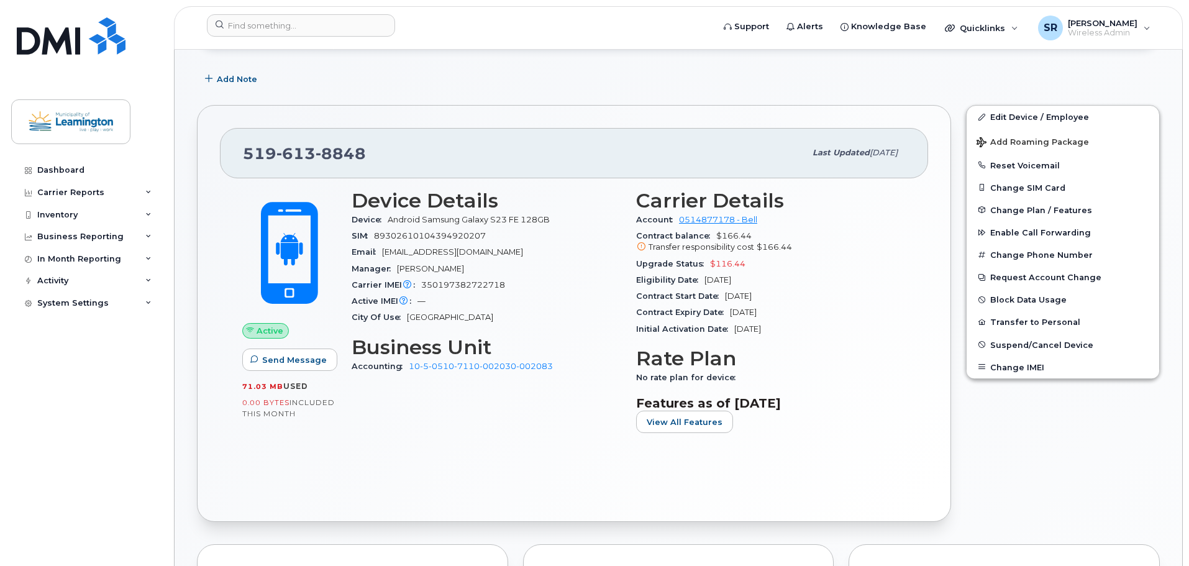
drag, startPoint x: 786, startPoint y: 296, endPoint x: 722, endPoint y: 296, distance: 64.0
click at [722, 296] on div "Contract Start Date [DATE]" at bounding box center [771, 296] width 270 height 16
copy span "[DATE]"
drag, startPoint x: 796, startPoint y: 309, endPoint x: 803, endPoint y: 307, distance: 7.9
click at [797, 309] on div "Contract Expiry Date [DATE]" at bounding box center [771, 312] width 270 height 16
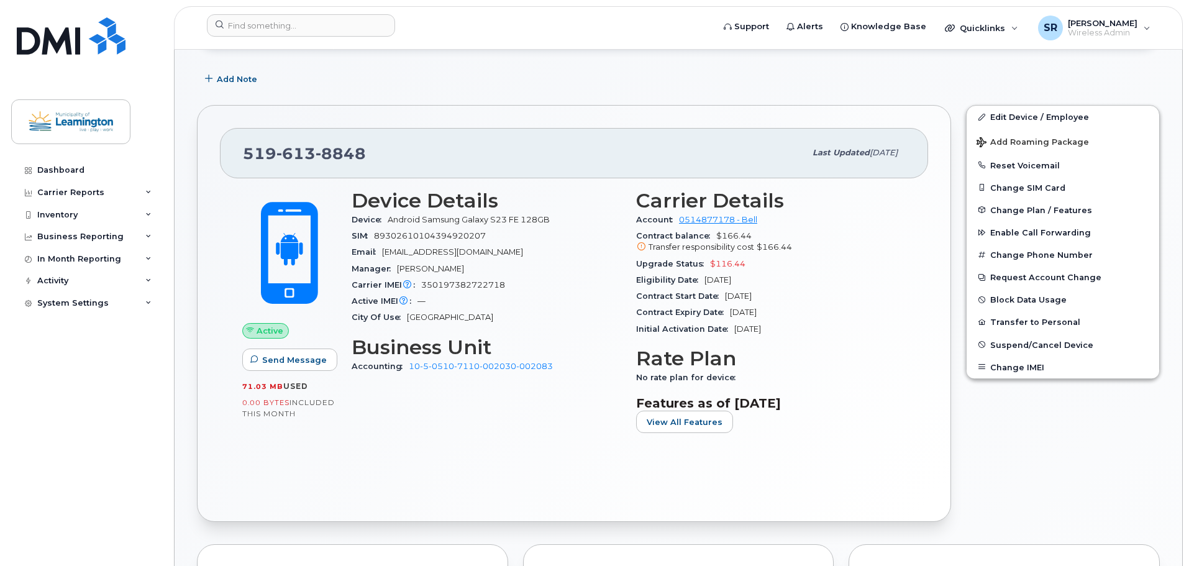
drag, startPoint x: 792, startPoint y: 308, endPoint x: 731, endPoint y: 309, distance: 60.3
click at [731, 309] on div "Contract Expiry Date [DATE]" at bounding box center [771, 312] width 270 height 16
copy span "[DATE]"
click at [349, 24] on input at bounding box center [301, 25] width 188 height 22
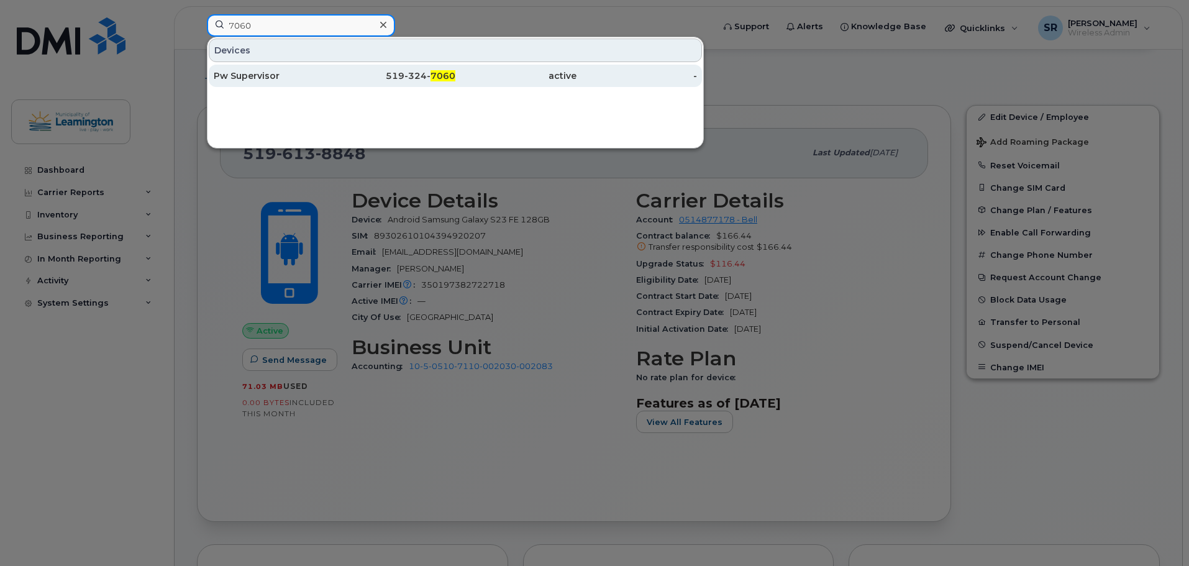
type input "7060"
click at [377, 74] on div "519-324- 7060" at bounding box center [395, 76] width 121 height 12
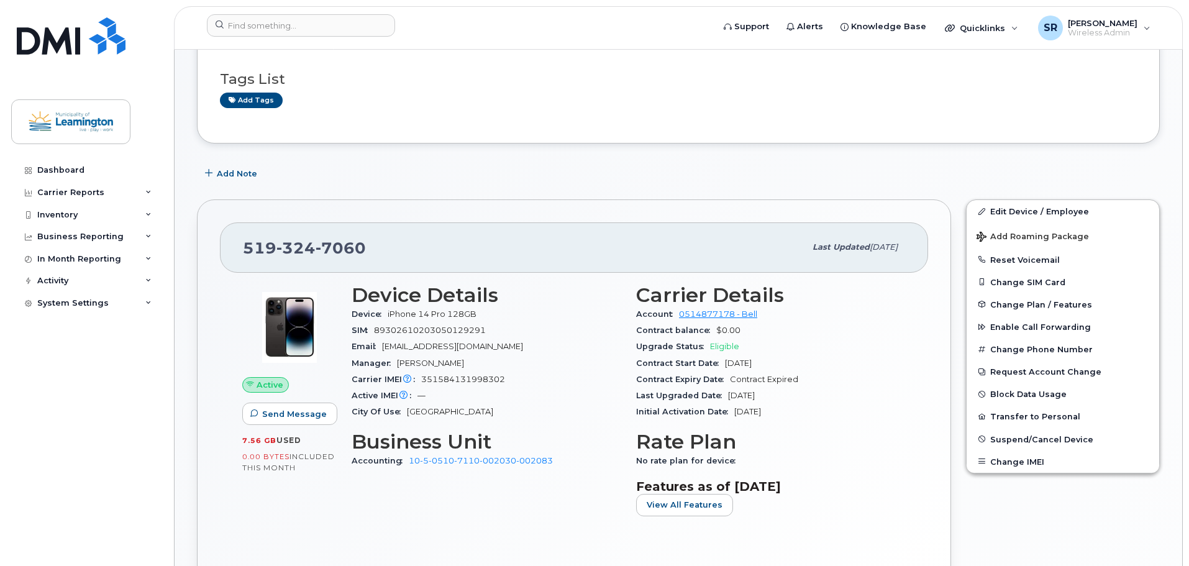
scroll to position [249, 0]
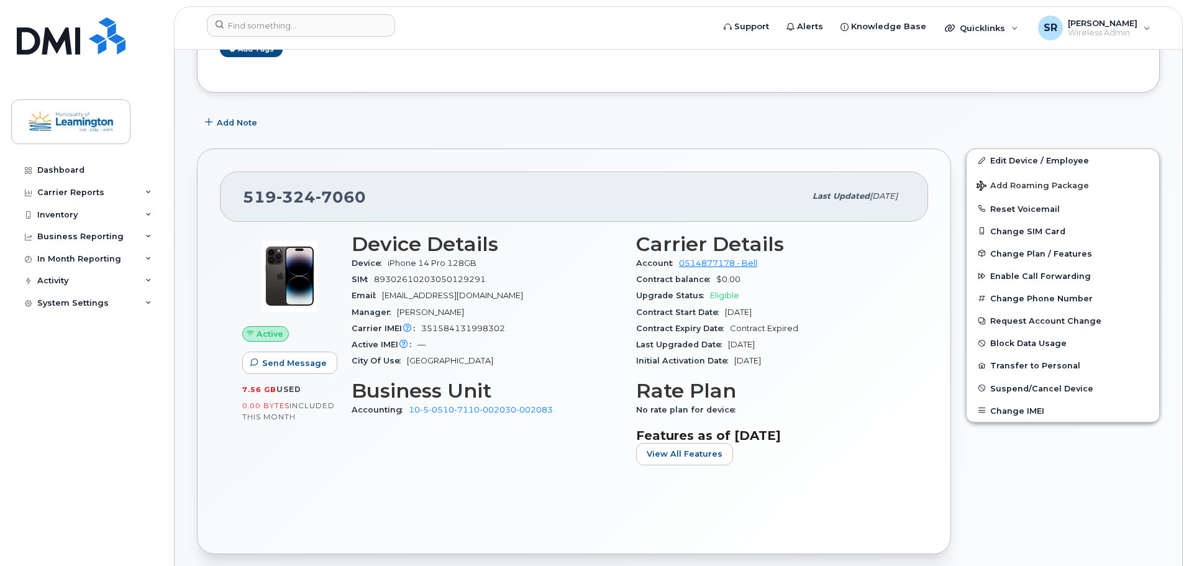
drag, startPoint x: 796, startPoint y: 312, endPoint x: 726, endPoint y: 314, distance: 70.2
click at [726, 314] on div "Contract Start Date Jul 13, 2023" at bounding box center [771, 312] width 270 height 16
copy span "Jul 13, 2023"
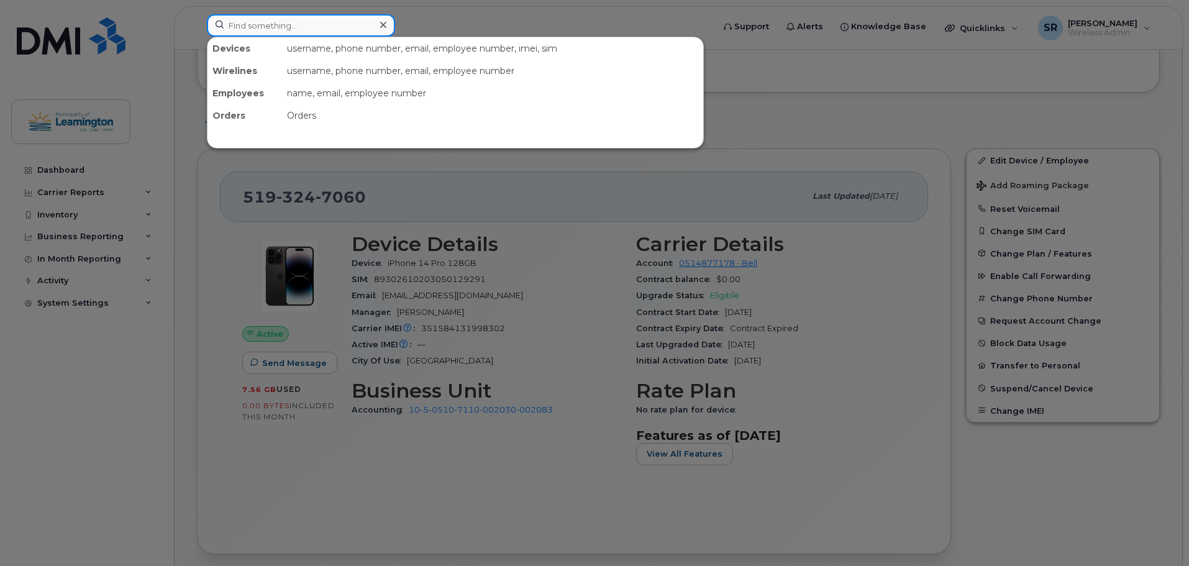
click at [295, 25] on input at bounding box center [301, 25] width 188 height 22
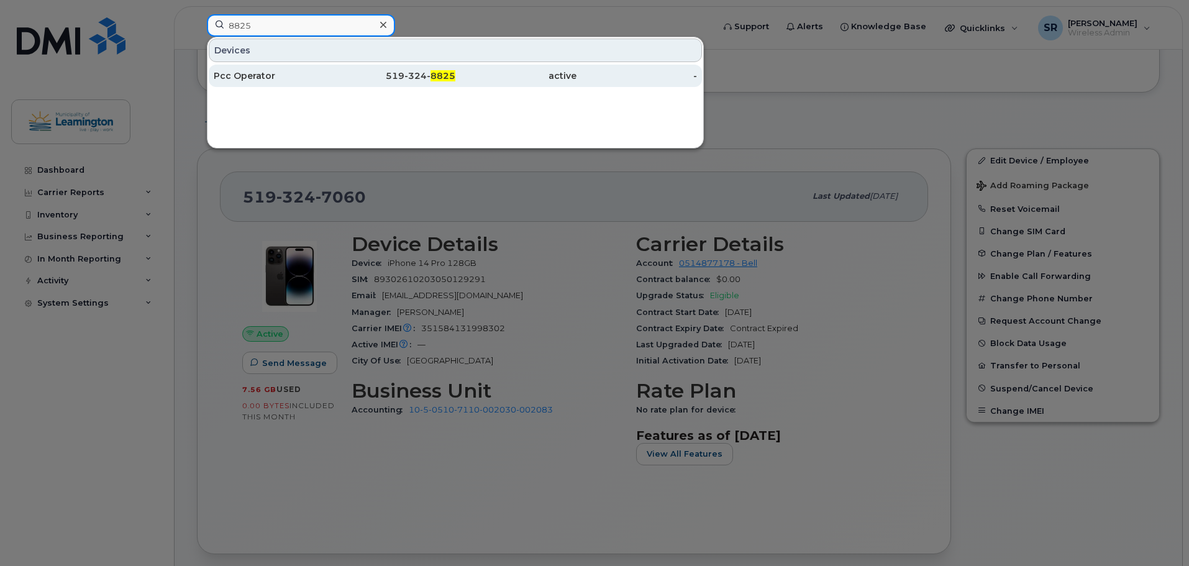
type input "8825"
click at [319, 68] on div "Pcc Operator" at bounding box center [274, 76] width 121 height 22
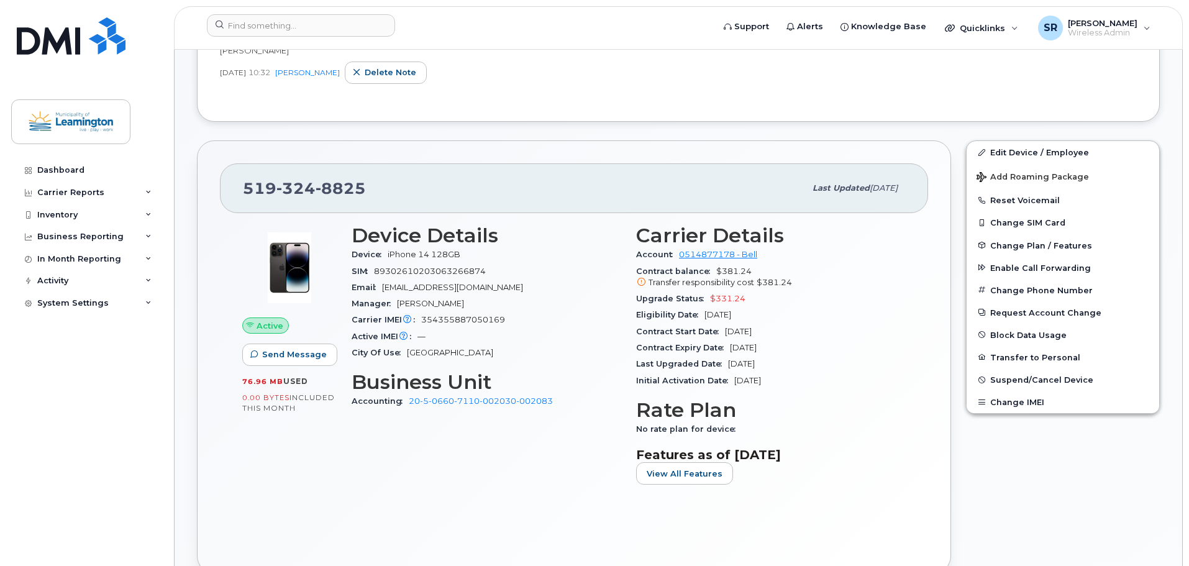
scroll to position [478, 0]
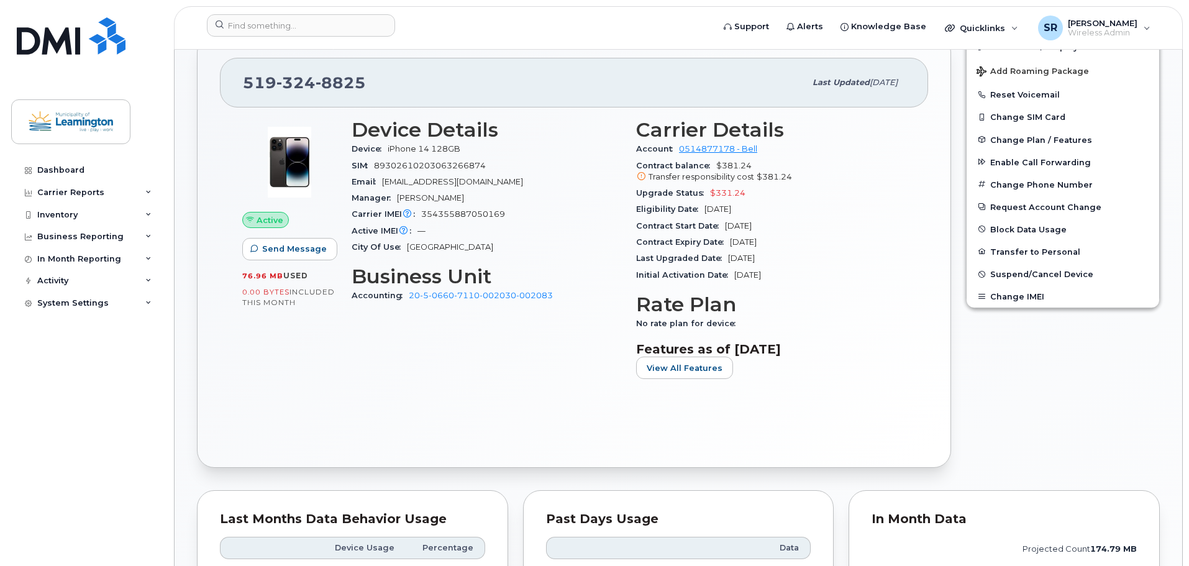
drag, startPoint x: 788, startPoint y: 226, endPoint x: 725, endPoint y: 227, distance: 63.4
click at [725, 227] on div "Contract Start Date Oct 17, 2024" at bounding box center [771, 226] width 270 height 16
copy span "Oct 17, 2024"
drag, startPoint x: 802, startPoint y: 242, endPoint x: 730, endPoint y: 237, distance: 71.6
click at [730, 237] on div "Contract Expiry Date Oct 16, 2026" at bounding box center [771, 242] width 270 height 16
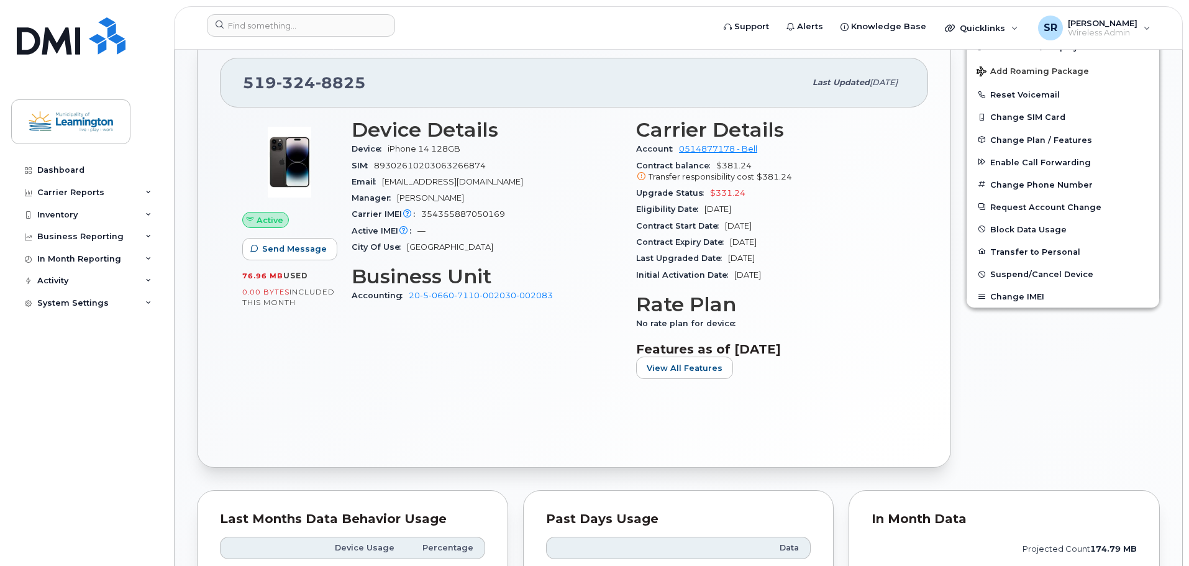
copy span "Oct 16, 2026"
click at [353, 24] on input at bounding box center [301, 25] width 188 height 22
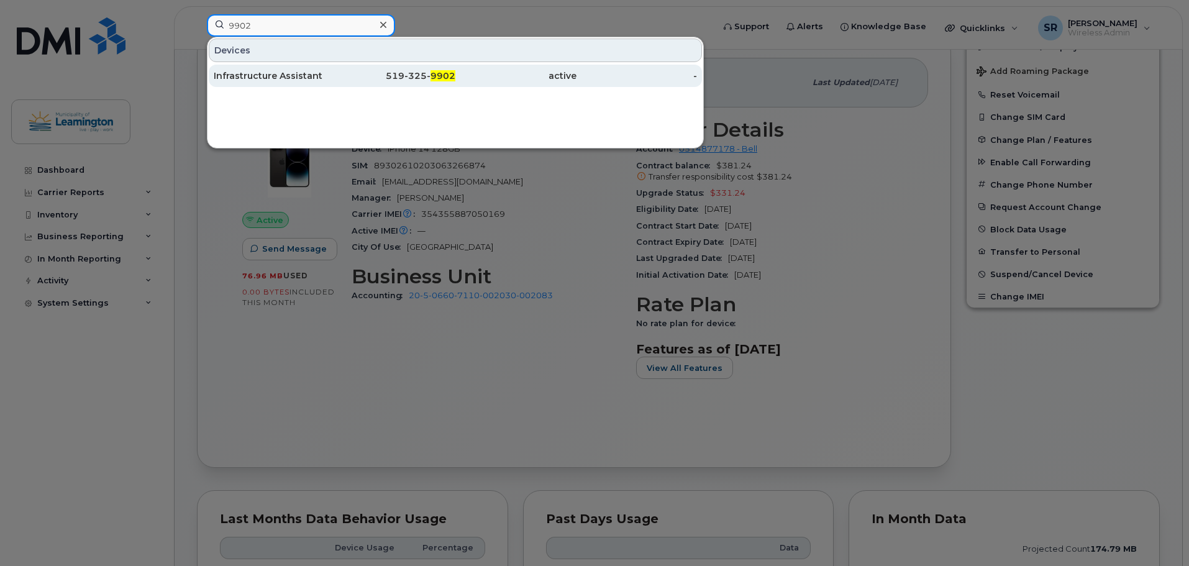
type input "9902"
drag, startPoint x: 317, startPoint y: 65, endPoint x: 372, endPoint y: 79, distance: 56.4
click at [317, 65] on div "Infrastructure Assistant" at bounding box center [274, 76] width 121 height 22
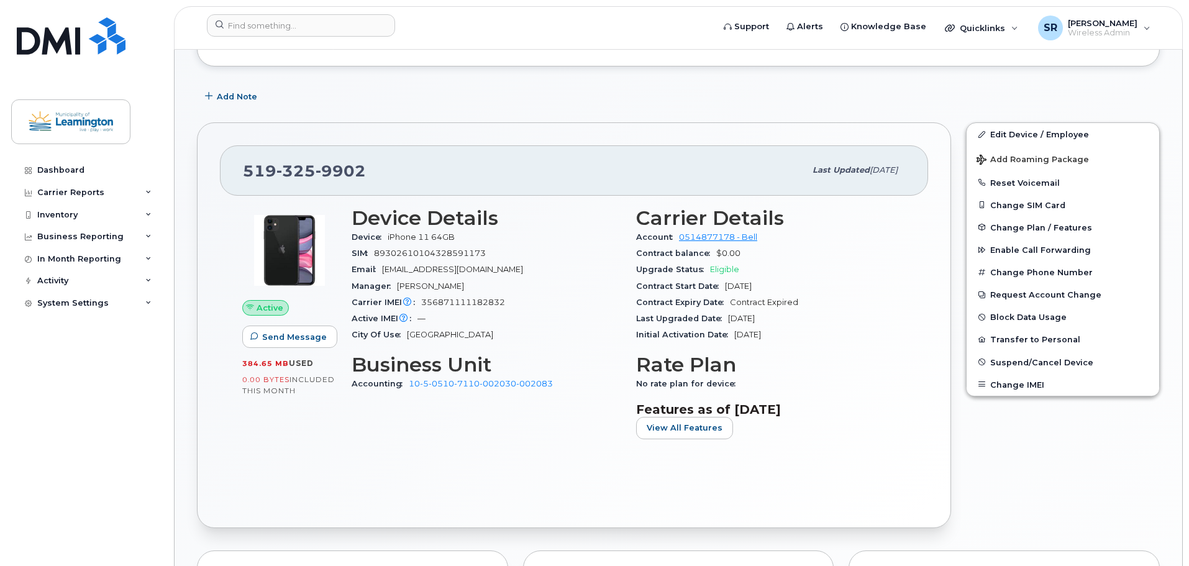
scroll to position [311, 0]
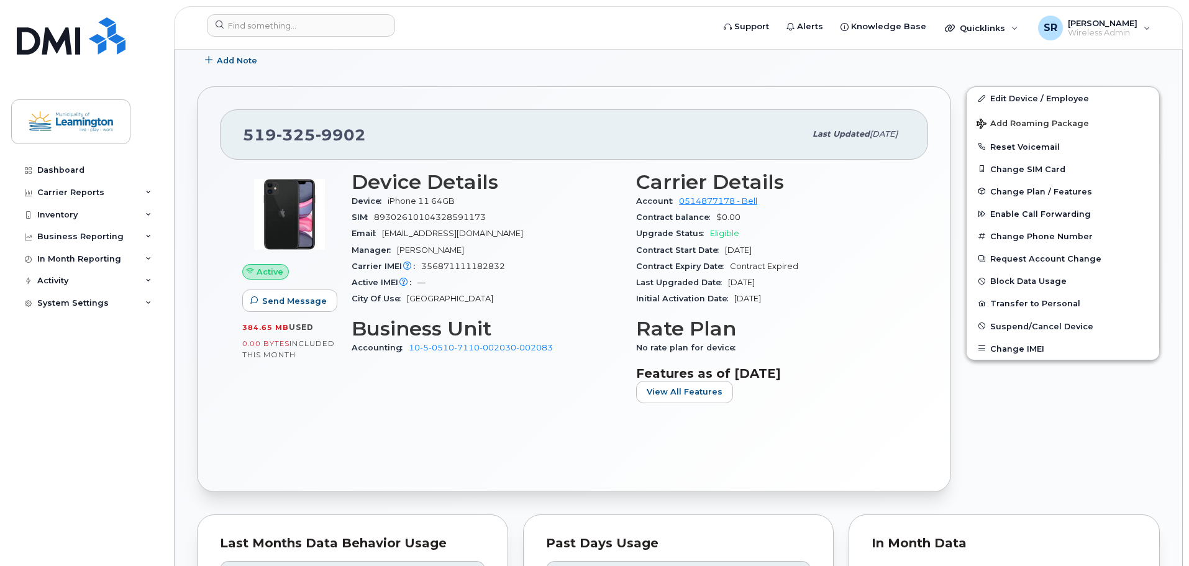
drag, startPoint x: 779, startPoint y: 252, endPoint x: 726, endPoint y: 253, distance: 53.5
click at [726, 253] on div "Contract Start Date [DATE]" at bounding box center [771, 250] width 270 height 16
copy span "[DATE]"
click at [318, 31] on input at bounding box center [301, 25] width 188 height 22
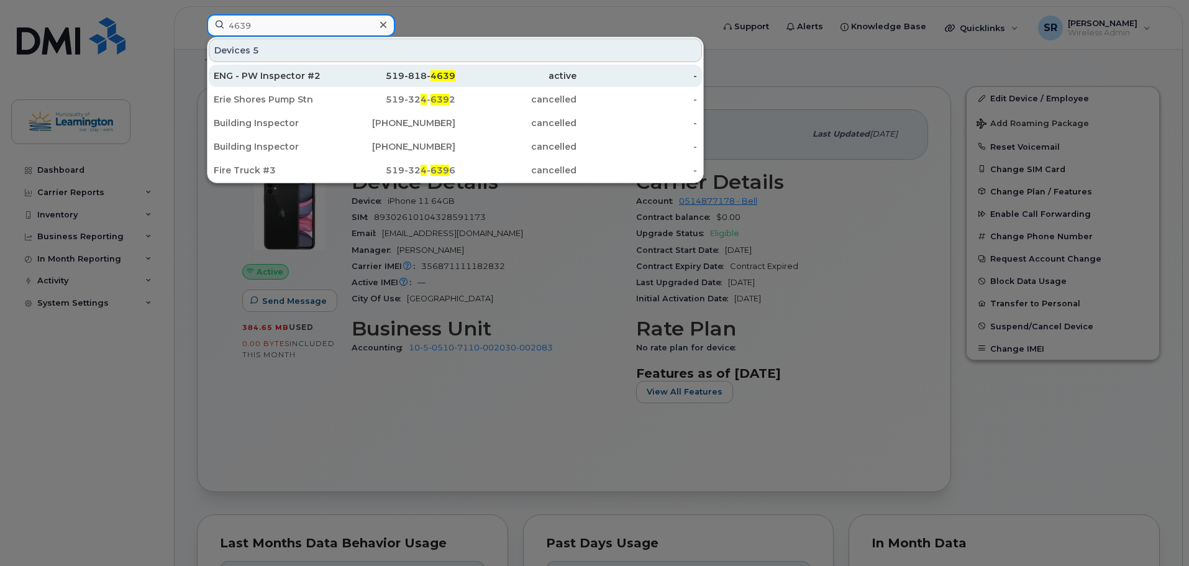
type input "4639"
drag, startPoint x: 312, startPoint y: 73, endPoint x: 429, endPoint y: 80, distance: 117.6
click at [312, 73] on div "ENG - PW Inspector #2" at bounding box center [274, 76] width 121 height 12
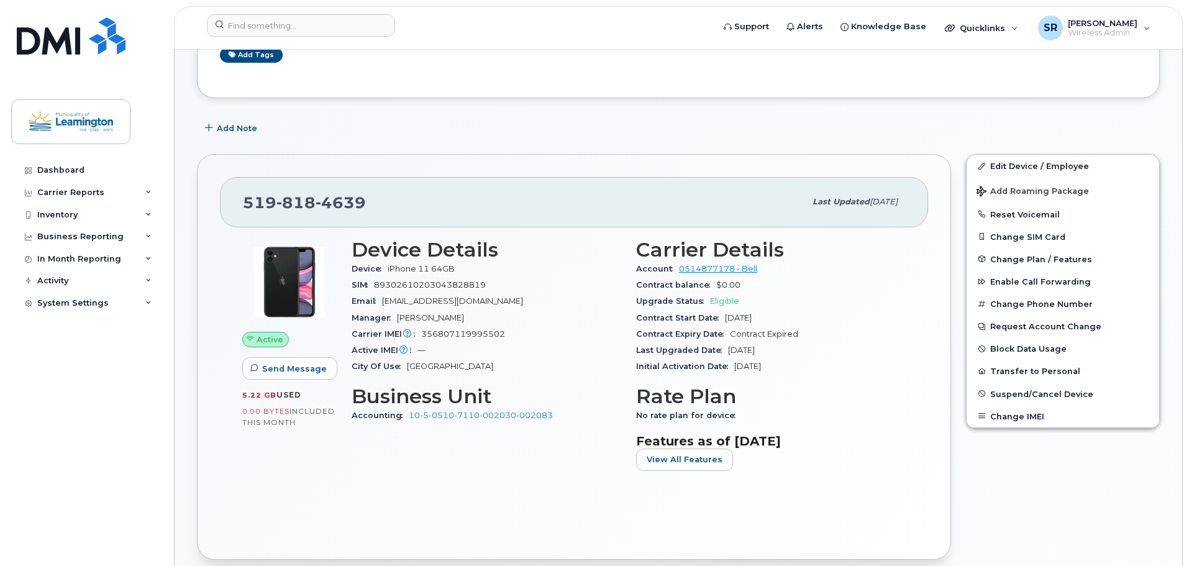
scroll to position [186, 0]
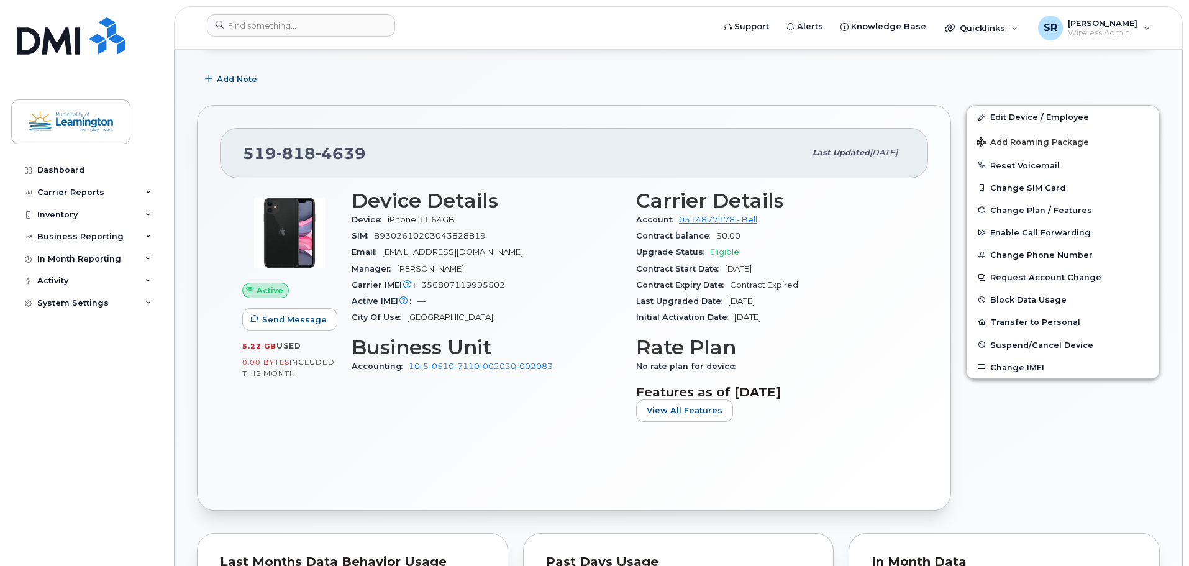
drag, startPoint x: 787, startPoint y: 268, endPoint x: 726, endPoint y: 268, distance: 60.9
click at [726, 268] on div "Contract Start Date [DATE]" at bounding box center [771, 269] width 270 height 16
copy span "[DATE]"
click at [365, 28] on input at bounding box center [301, 25] width 188 height 22
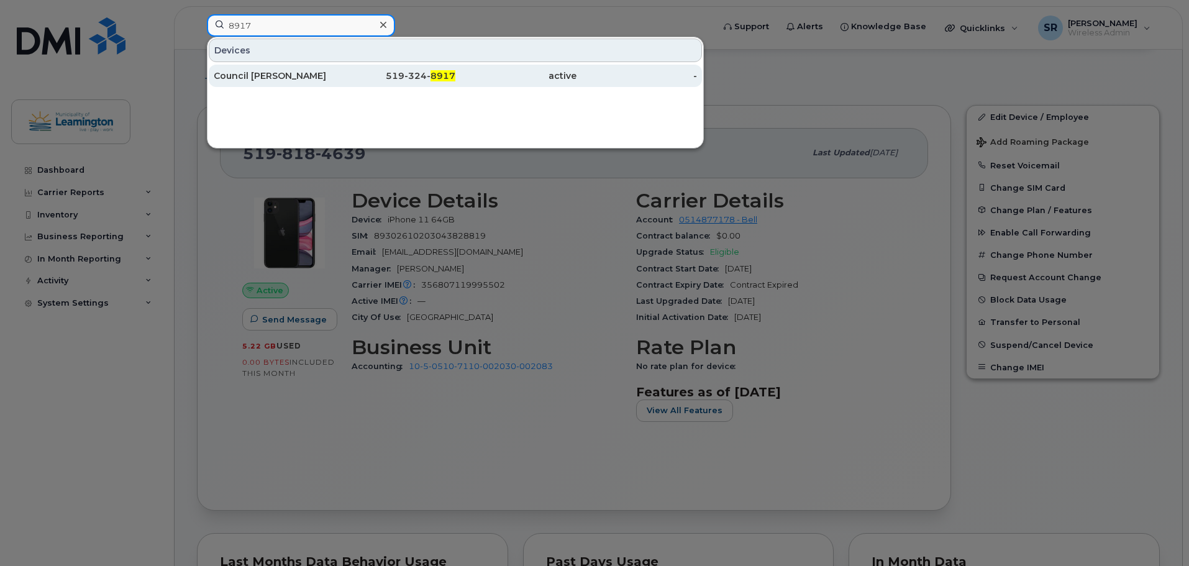
type input "8917"
click at [284, 68] on div "Council Paul" at bounding box center [274, 76] width 121 height 22
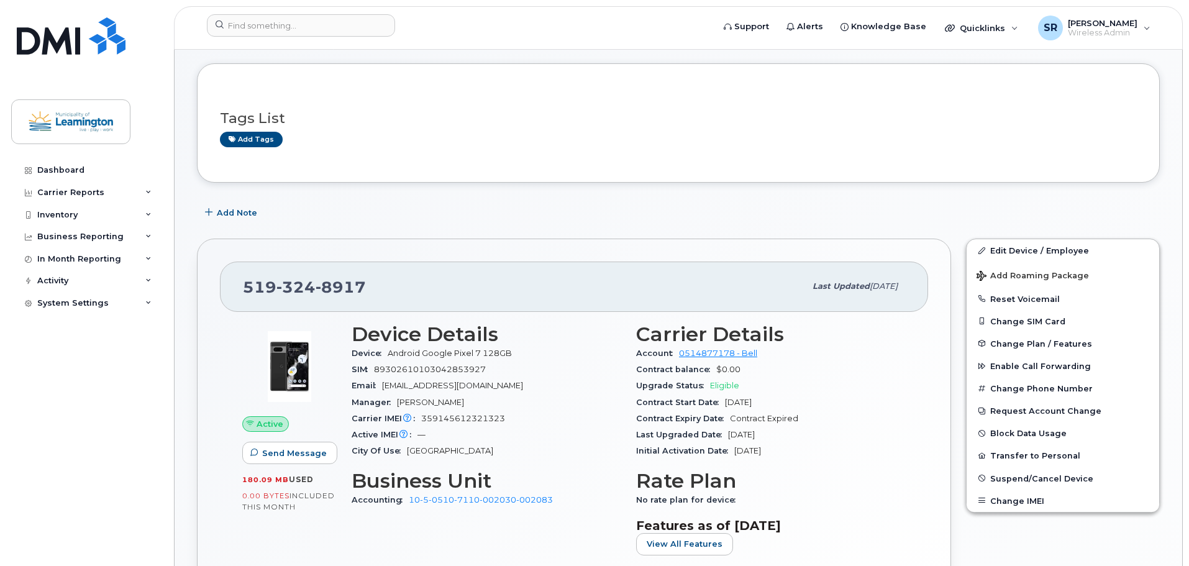
scroll to position [124, 0]
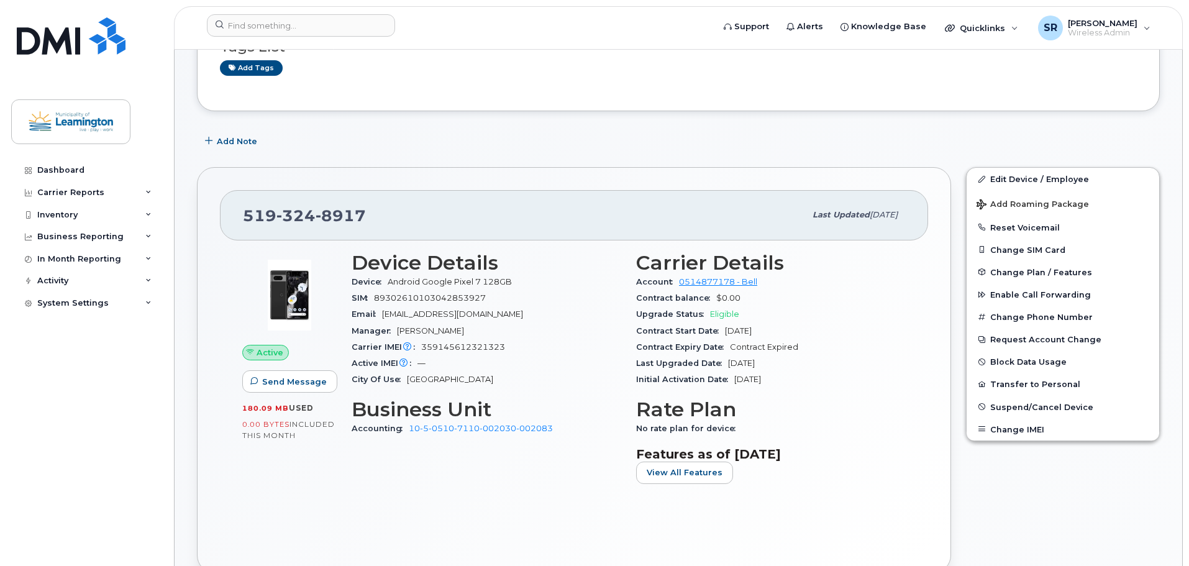
drag, startPoint x: 778, startPoint y: 332, endPoint x: 726, endPoint y: 332, distance: 51.6
click at [726, 332] on span "Nov 23, 2022" at bounding box center [738, 330] width 27 height 9
copy span "Nov 23, 2022"
click at [834, 359] on div "Last Upgraded Date Nov 23, 2022" at bounding box center [771, 363] width 270 height 16
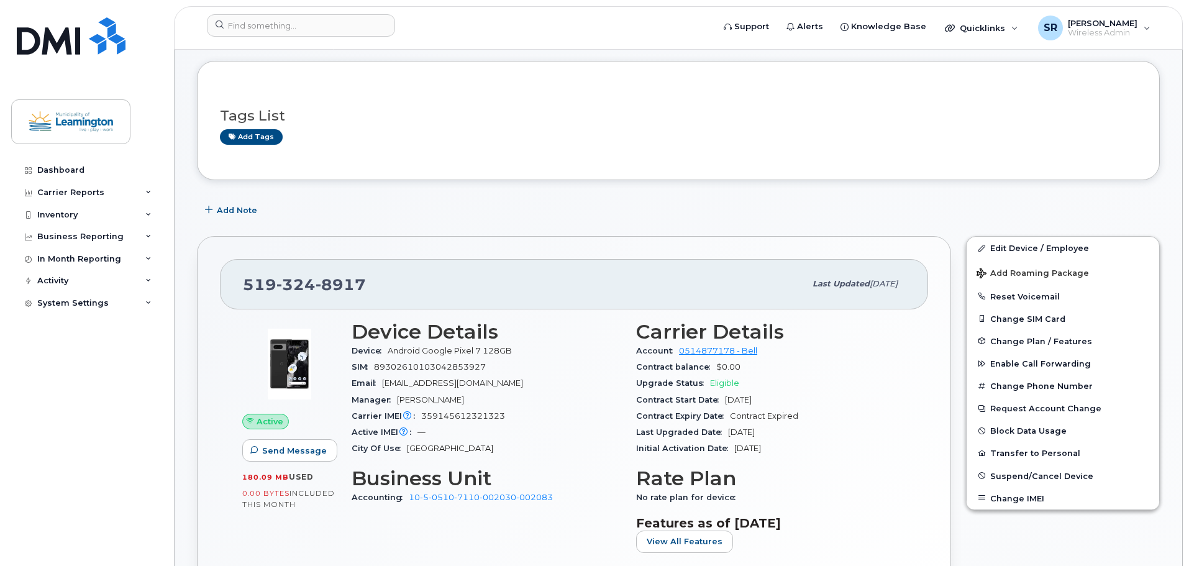
scroll to position [0, 0]
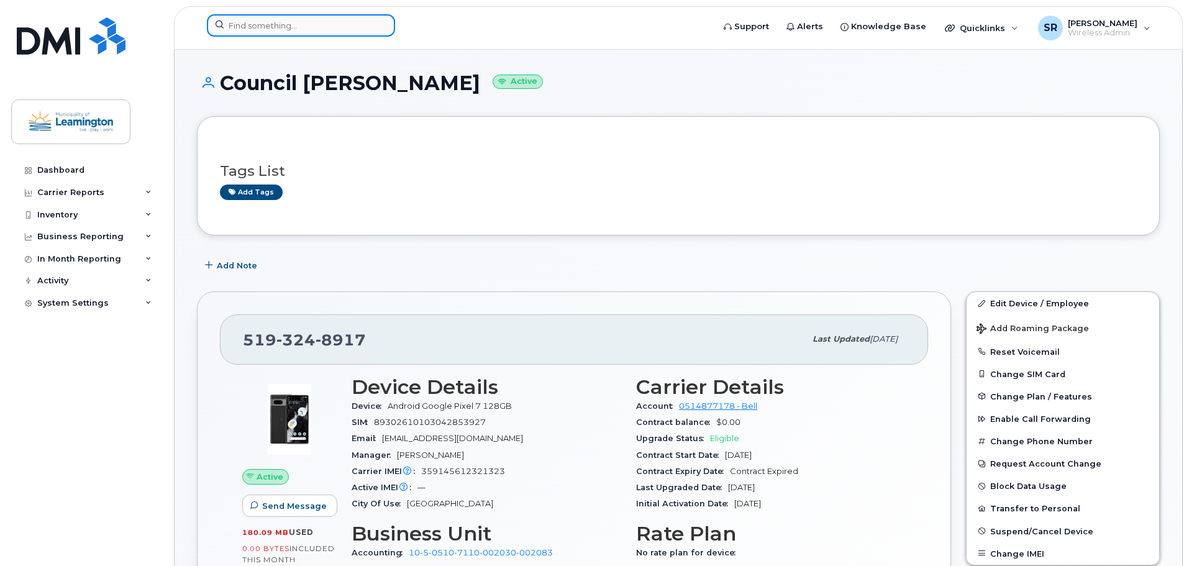
drag, startPoint x: 462, startPoint y: 210, endPoint x: 327, endPoint y: 26, distance: 228.1
click at [285, 28] on input at bounding box center [301, 25] width 188 height 22
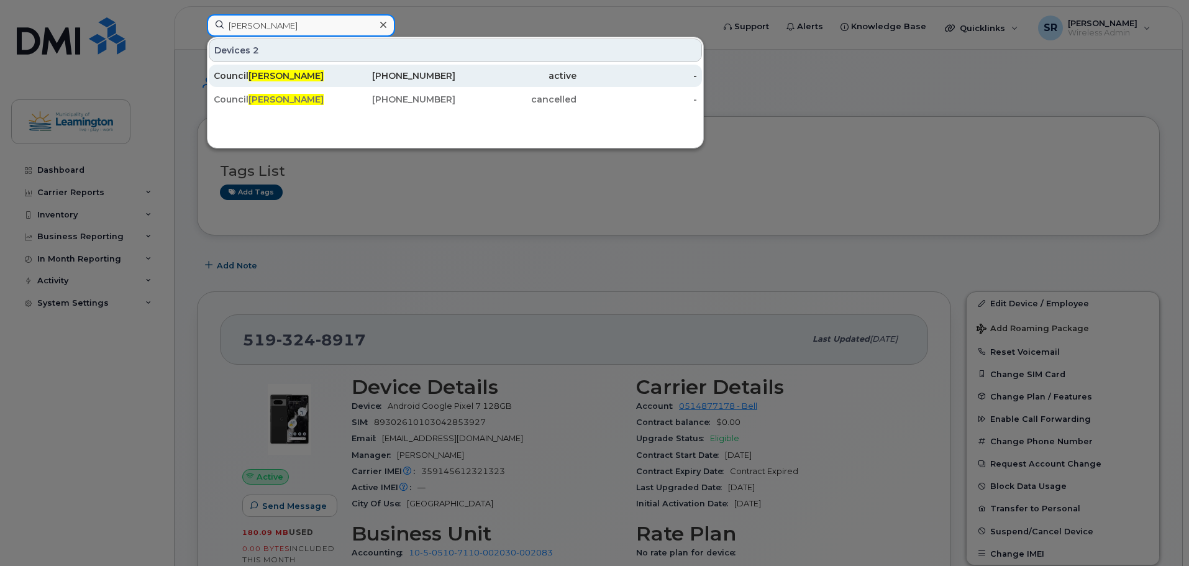
type input "heather"
click at [305, 71] on div "Council Heather" at bounding box center [274, 76] width 121 height 12
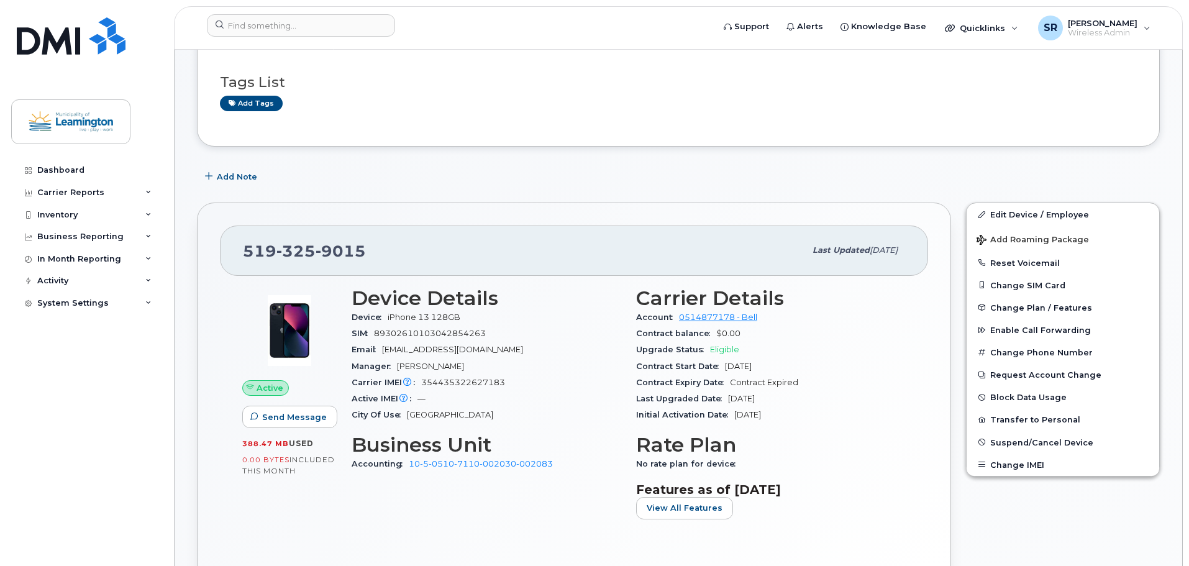
scroll to position [311, 0]
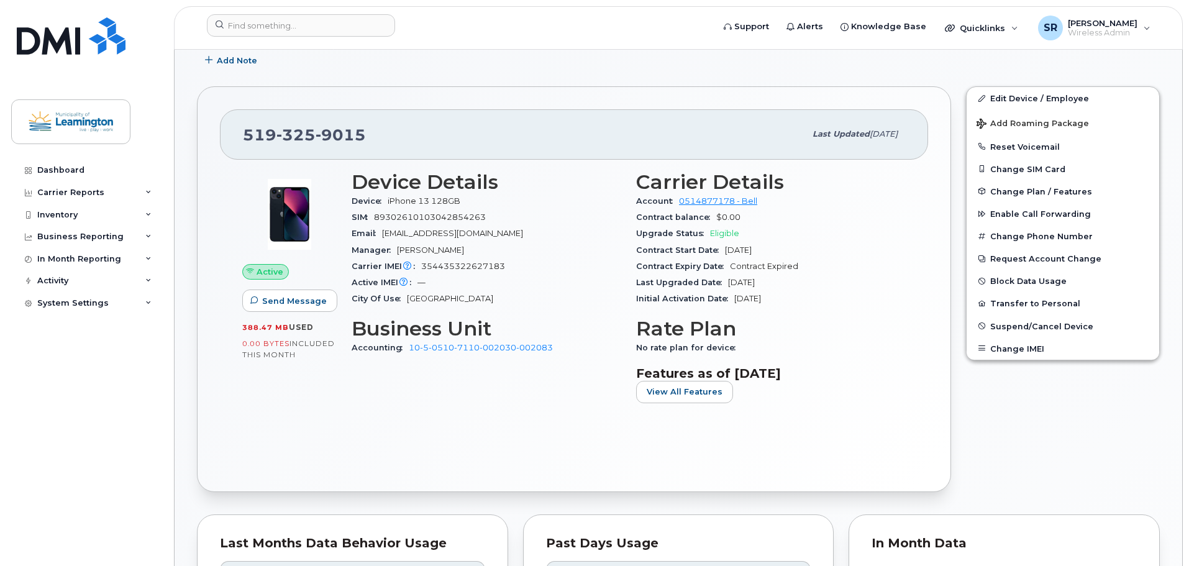
drag, startPoint x: 805, startPoint y: 249, endPoint x: 726, endPoint y: 249, distance: 79.5
click at [726, 249] on div "Contract Start Date [DATE]" at bounding box center [771, 250] width 270 height 16
copy span "[DATE]"
drag, startPoint x: 784, startPoint y: 284, endPoint x: 724, endPoint y: 282, distance: 60.3
click at [724, 282] on div "Last Upgraded Date [DATE]" at bounding box center [771, 283] width 270 height 16
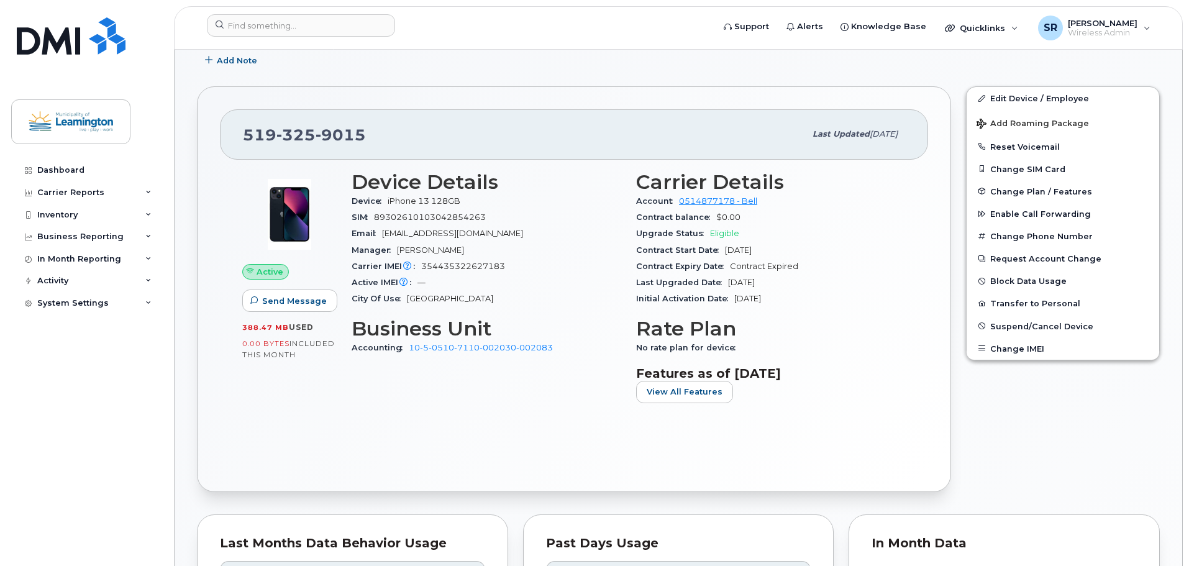
copy span "[DATE]"
click at [321, 30] on input at bounding box center [301, 25] width 188 height 22
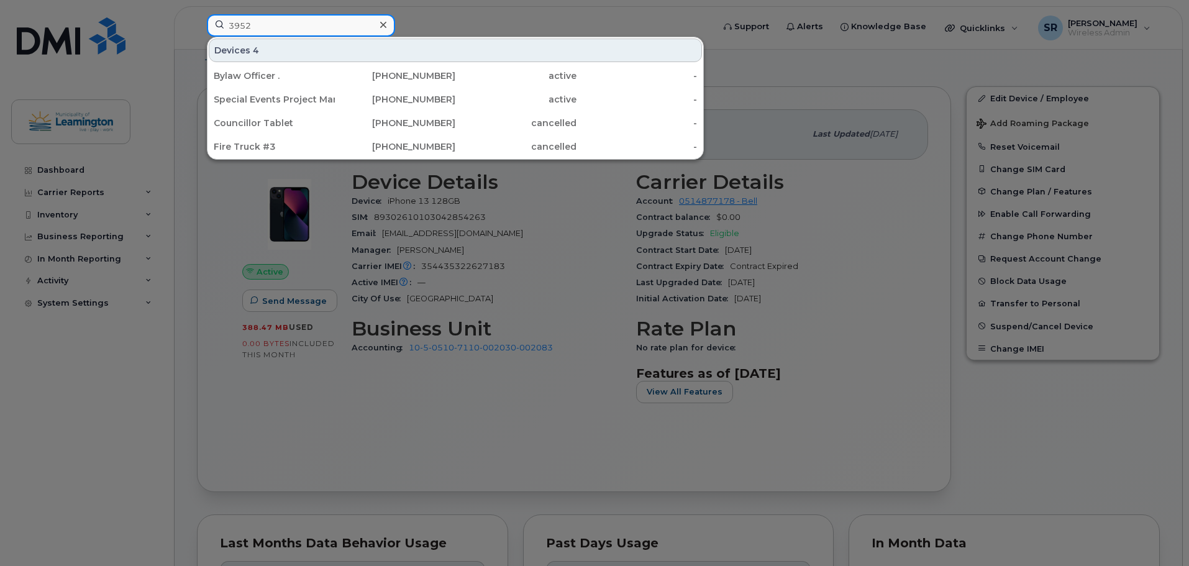
type input "3952"
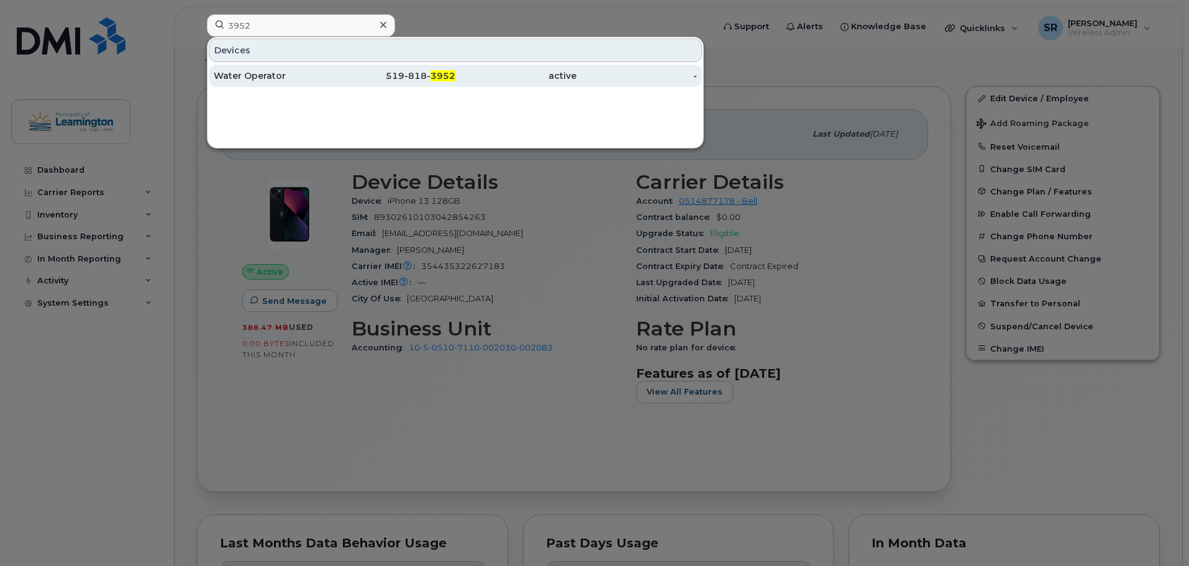
click at [419, 80] on div "519-818- 3952" at bounding box center [395, 76] width 121 height 12
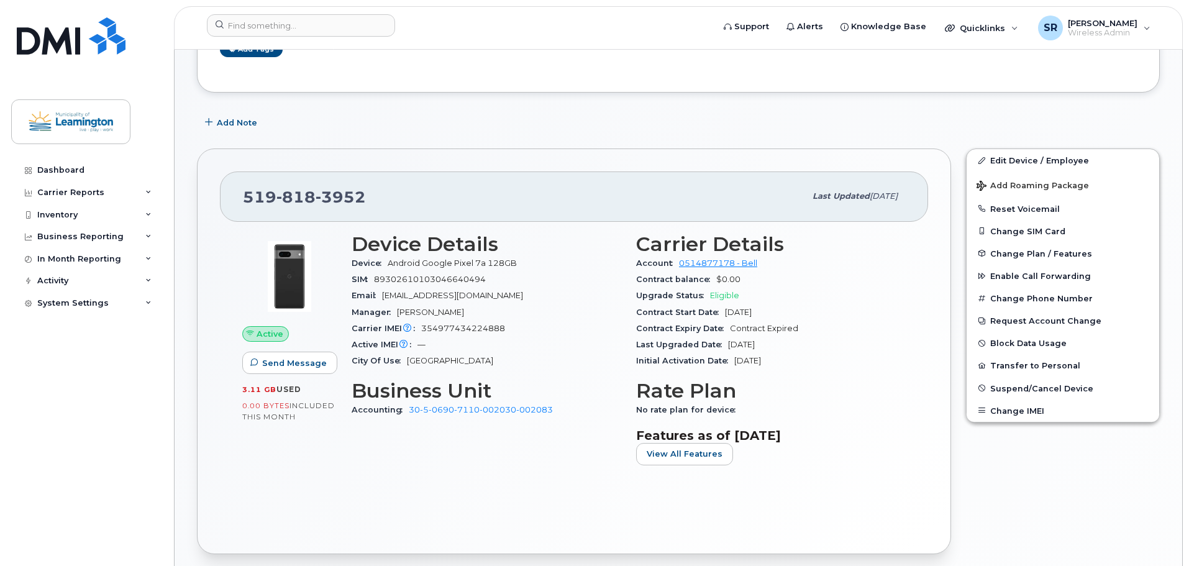
scroll to position [354, 0]
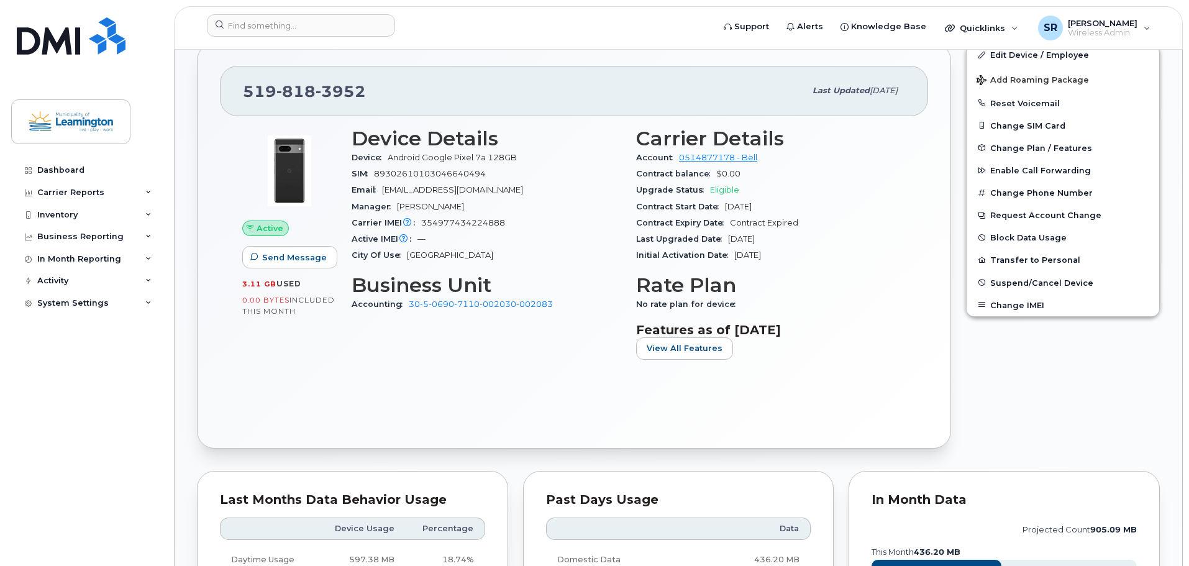
drag, startPoint x: 776, startPoint y: 208, endPoint x: 716, endPoint y: 211, distance: 59.7
click at [716, 211] on div "Contract Start Date [DATE]" at bounding box center [771, 207] width 270 height 16
click at [839, 210] on div "Contract Start Date [DATE]" at bounding box center [771, 207] width 270 height 16
drag, startPoint x: 793, startPoint y: 207, endPoint x: 726, endPoint y: 208, distance: 67.1
click at [726, 208] on div "Contract Start Date [DATE]" at bounding box center [771, 207] width 270 height 16
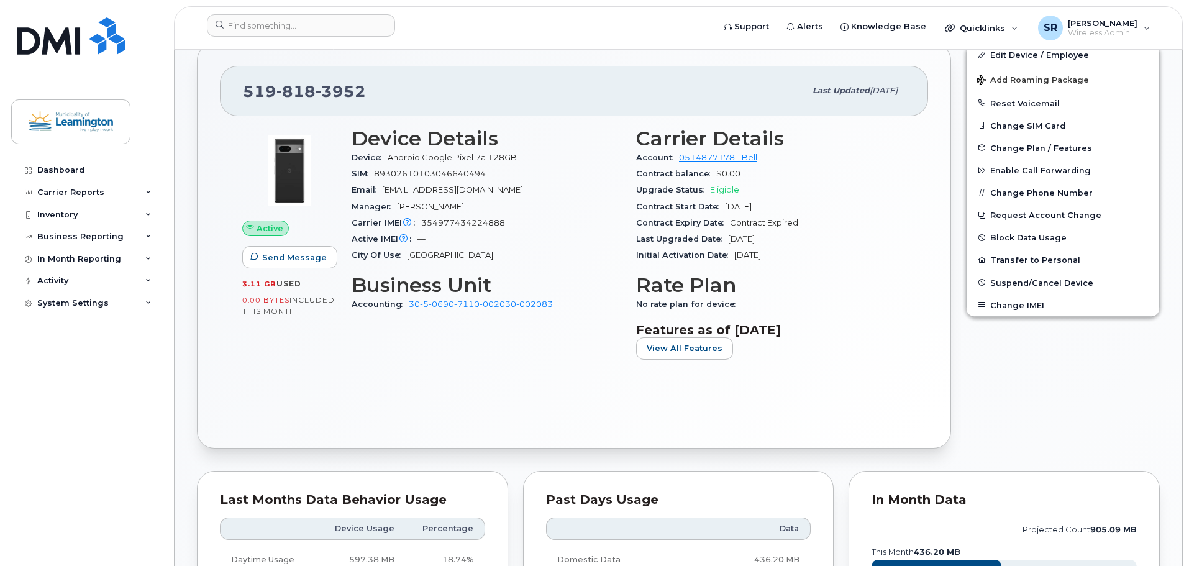
copy span "[DATE]"
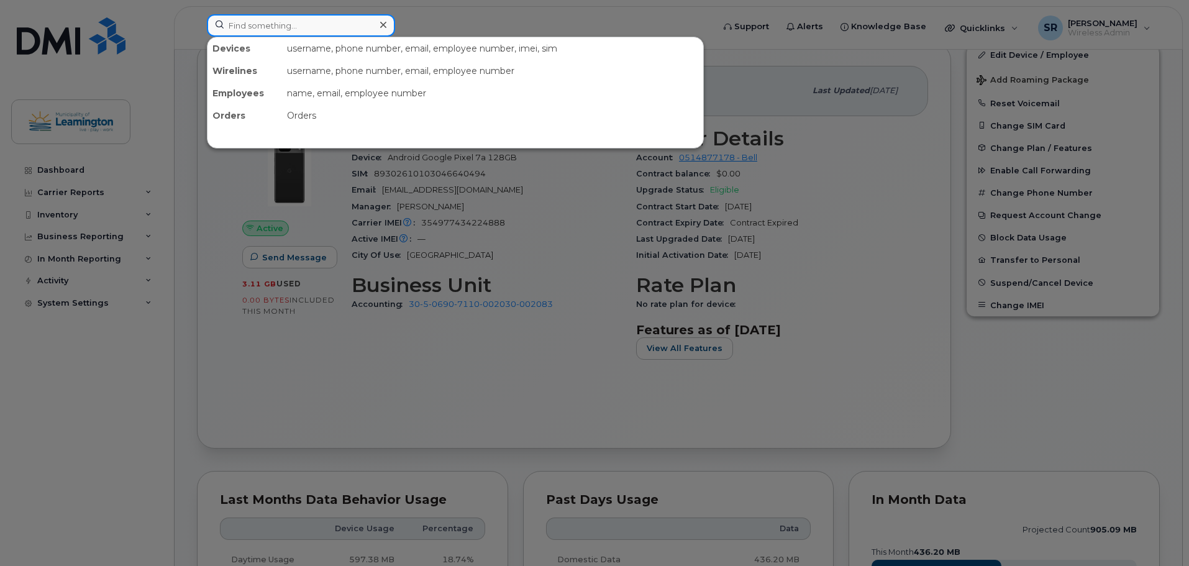
click at [380, 31] on div at bounding box center [301, 25] width 188 height 22
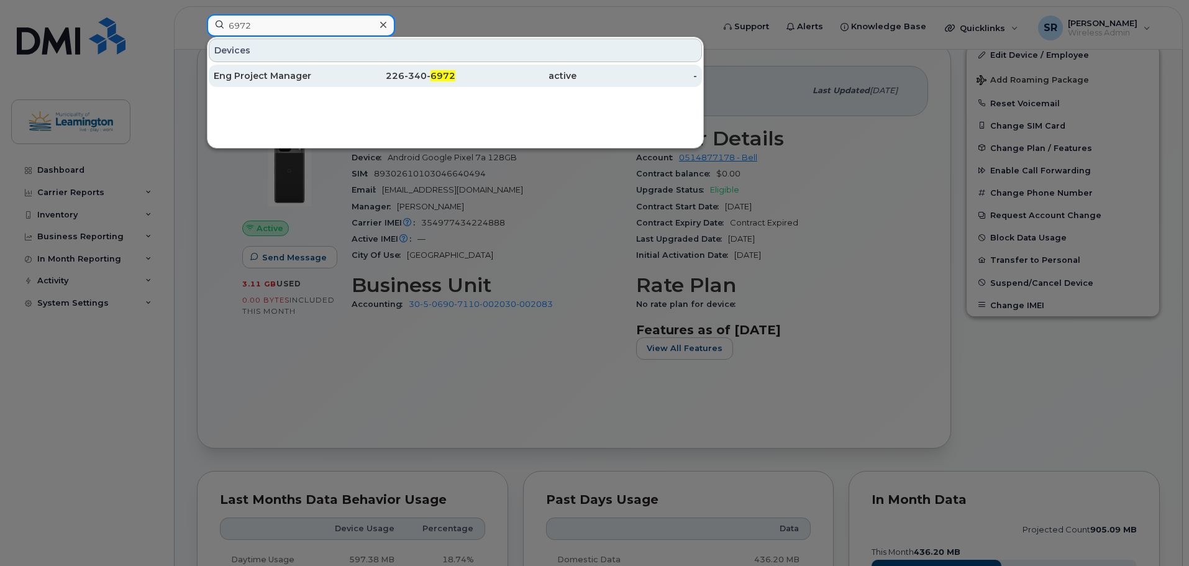
type input "6972"
click at [296, 73] on div "Eng Project Manager" at bounding box center [274, 76] width 121 height 12
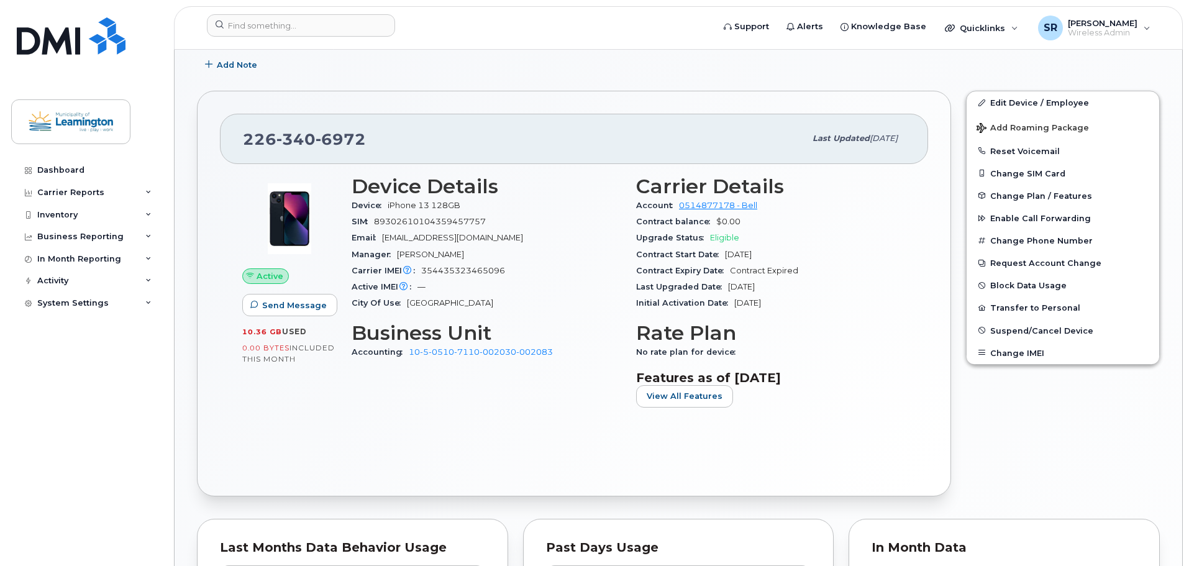
scroll to position [373, 0]
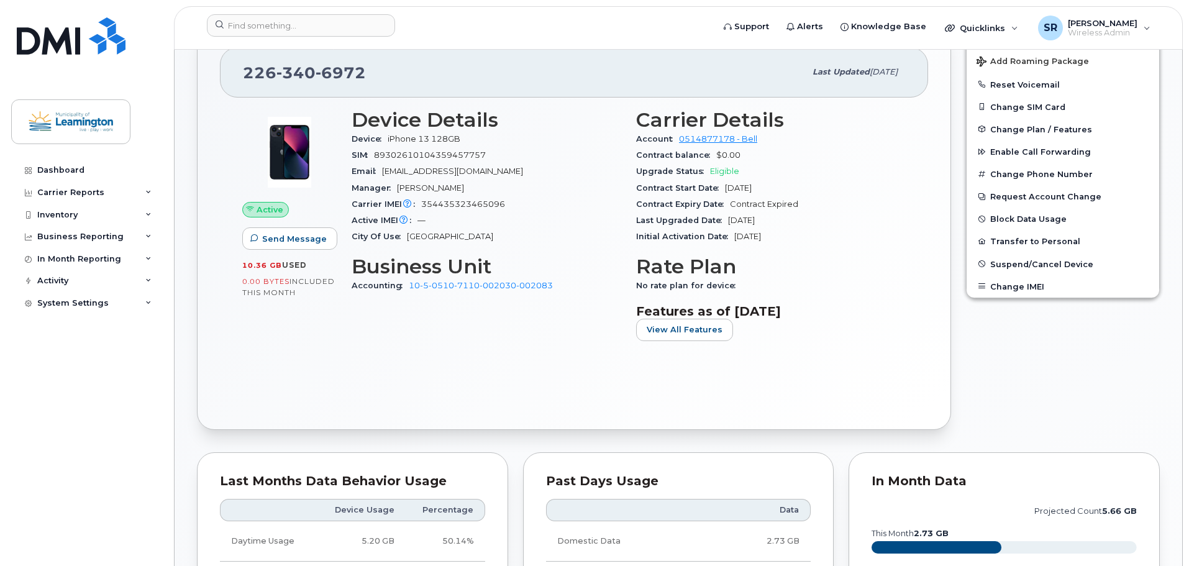
drag, startPoint x: 786, startPoint y: 191, endPoint x: 726, endPoint y: 191, distance: 59.7
click at [726, 191] on div "Contract Start Date Jul 13, 2023" at bounding box center [771, 188] width 270 height 16
copy span "Jul 13, 2023"
click at [290, 27] on input at bounding box center [301, 25] width 188 height 22
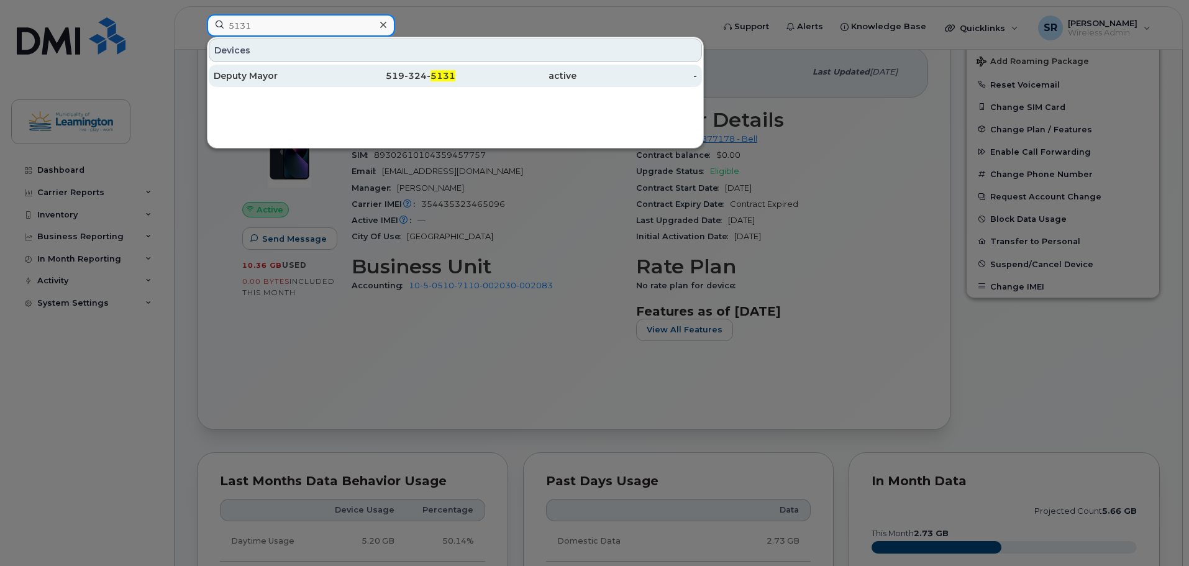
type input "5131"
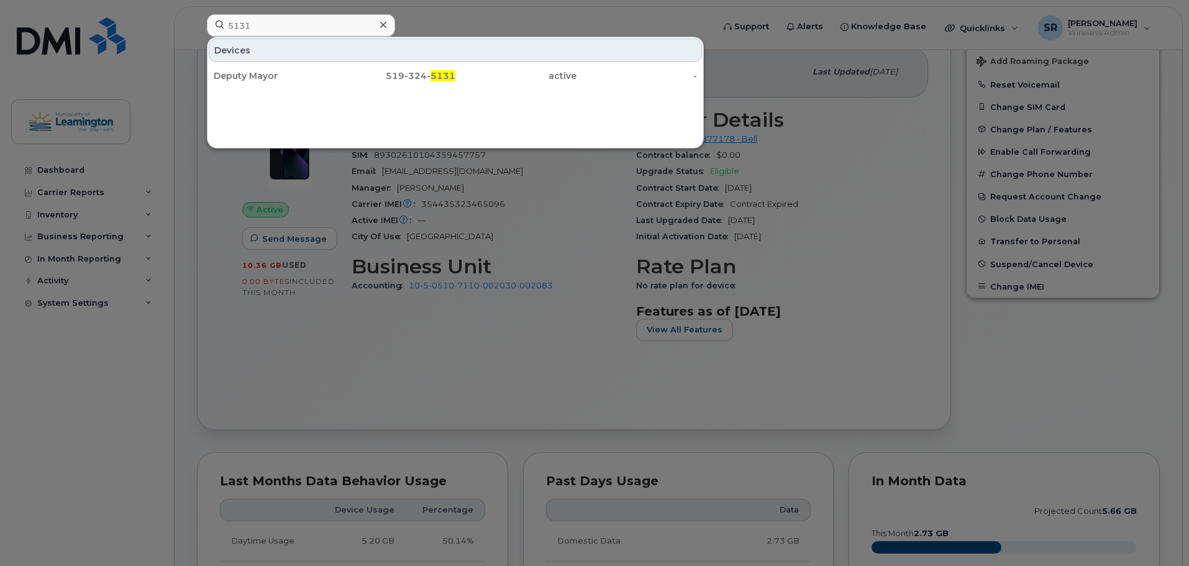
drag, startPoint x: 286, startPoint y: 68, endPoint x: 403, endPoint y: 101, distance: 121.4
click at [286, 68] on div "Deputy Mayor" at bounding box center [274, 76] width 121 height 22
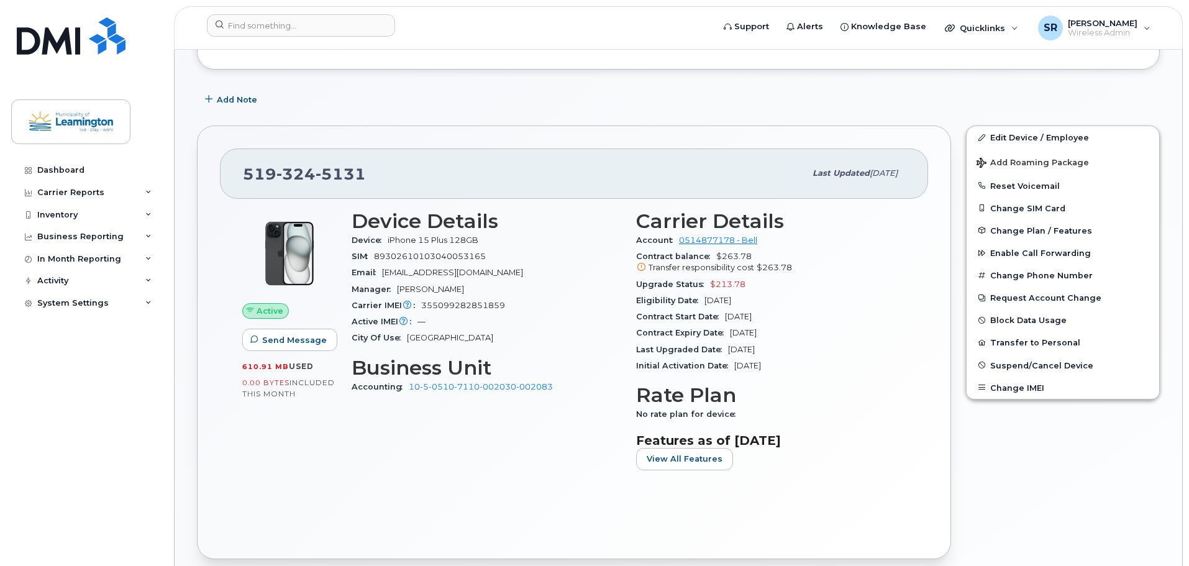
scroll to position [249, 0]
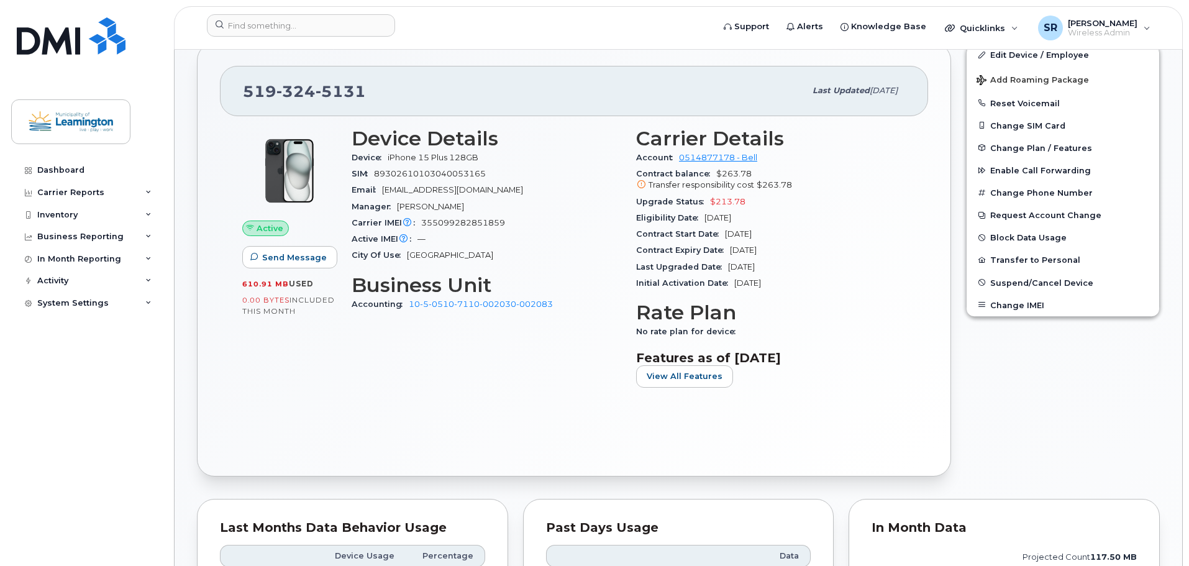
drag, startPoint x: 784, startPoint y: 235, endPoint x: 727, endPoint y: 236, distance: 57.2
click at [727, 236] on div "Contract Start Date [DATE]" at bounding box center [771, 234] width 270 height 16
copy span "[DATE]"
click at [798, 246] on div "Contract Expiry Date Feb 26, 2026" at bounding box center [771, 250] width 270 height 16
drag, startPoint x: 760, startPoint y: 250, endPoint x: 729, endPoint y: 252, distance: 31.1
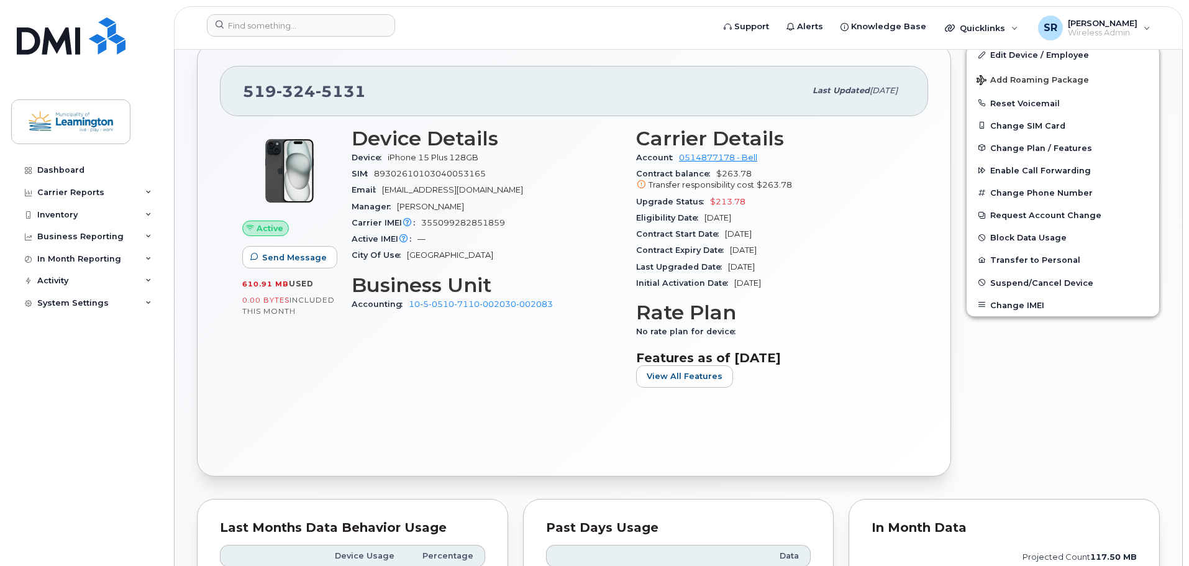
click at [729, 252] on div "Contract Expiry Date Feb 26, 2026" at bounding box center [771, 250] width 270 height 16
copy span "Feb 26, 2026"
click at [296, 25] on input at bounding box center [301, 25] width 188 height 22
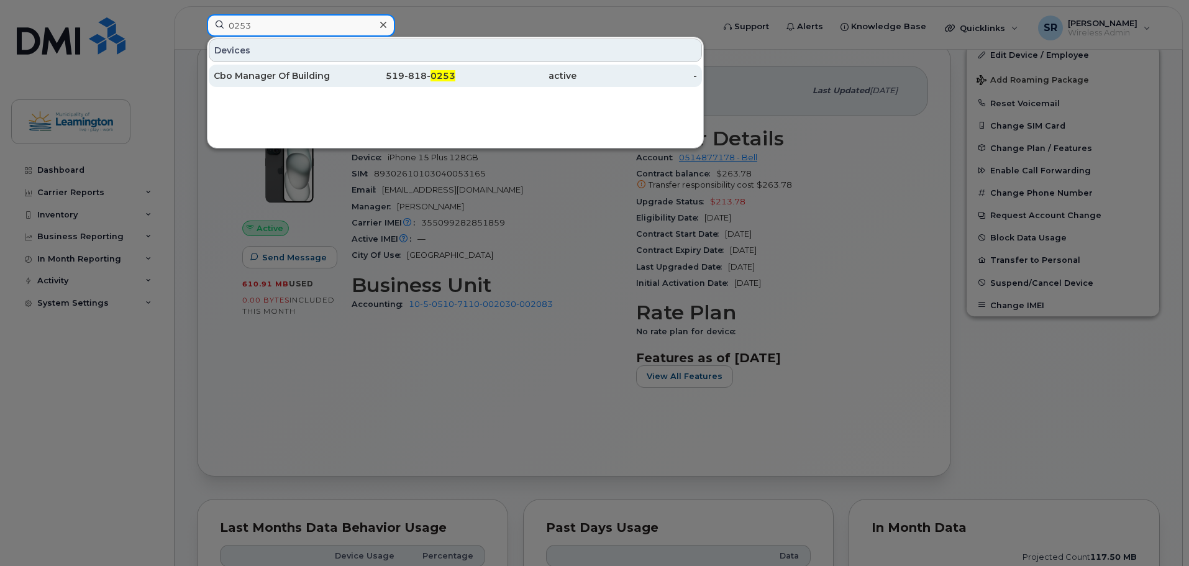
type input "0253"
click at [304, 74] on div "Cbo Manager Of Building" at bounding box center [274, 76] width 121 height 12
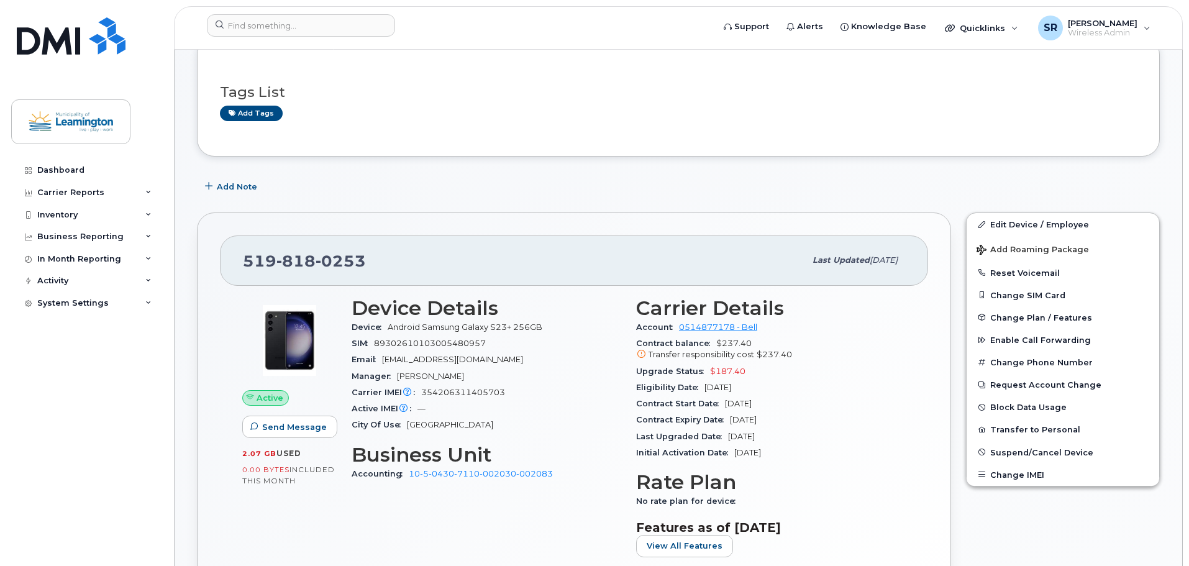
scroll to position [249, 0]
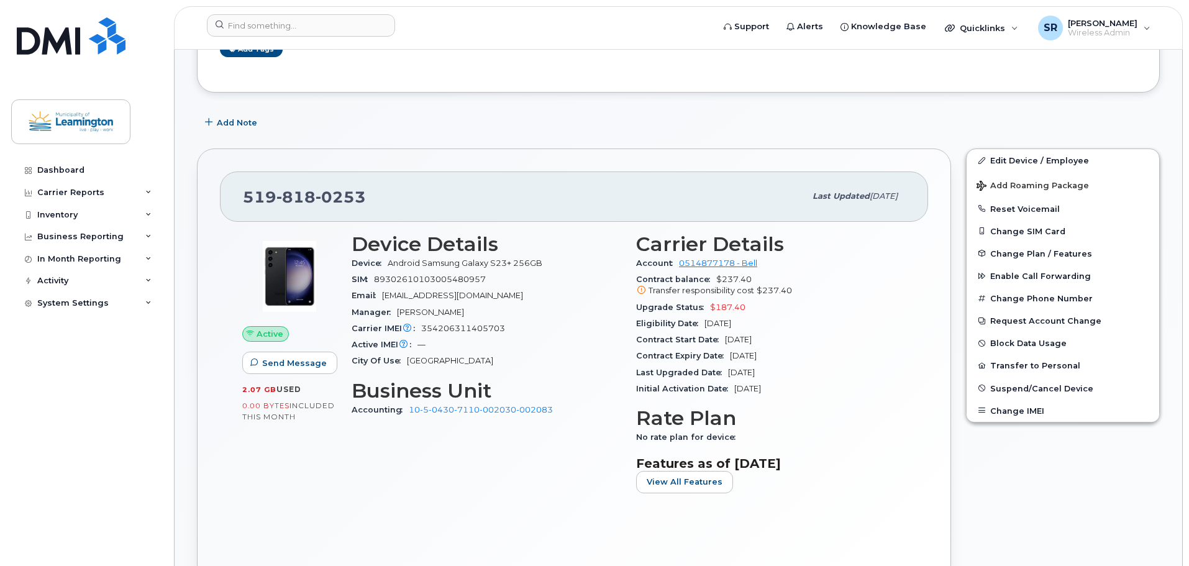
drag, startPoint x: 728, startPoint y: 338, endPoint x: 739, endPoint y: 357, distance: 22.3
click at [729, 359] on span "Contract Expiry Date" at bounding box center [683, 355] width 94 height 9
drag, startPoint x: 781, startPoint y: 339, endPoint x: 725, endPoint y: 339, distance: 56.5
click at [725, 339] on div "Contract Start Date Jan 12, 2024" at bounding box center [771, 340] width 270 height 16
copy span "Jan 12, 2024"
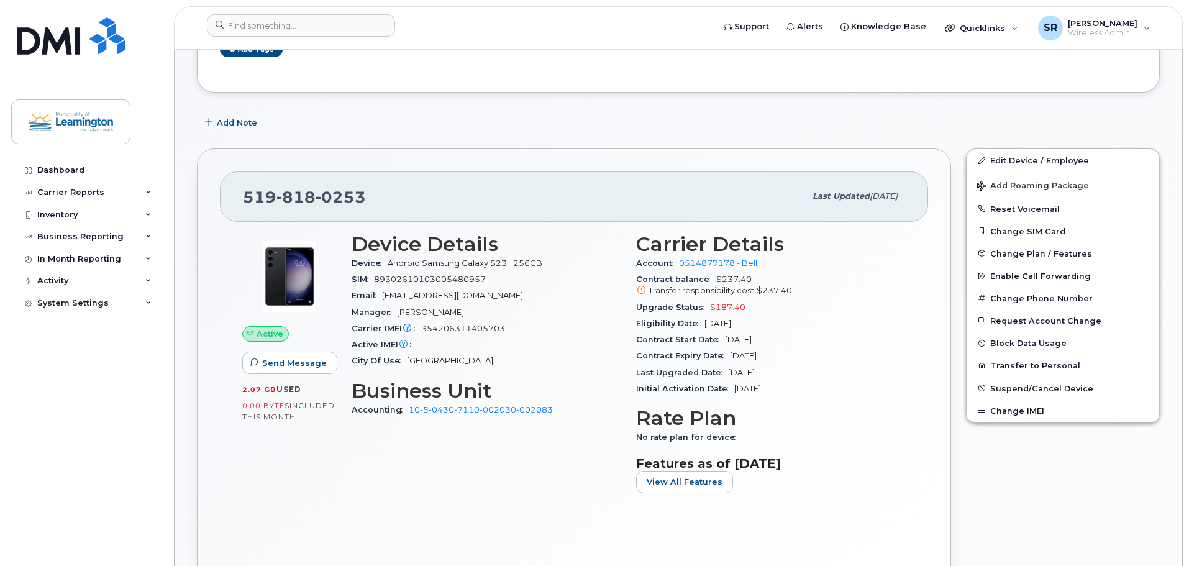
click at [798, 350] on div "Contract Expiry Date Jan 11, 2026" at bounding box center [771, 356] width 270 height 16
drag, startPoint x: 797, startPoint y: 353, endPoint x: 731, endPoint y: 354, distance: 66.5
click at [731, 354] on div "Contract Expiry Date Jan 11, 2026" at bounding box center [771, 356] width 270 height 16
copy span "Jan 11, 2026"
click at [314, 27] on input at bounding box center [301, 25] width 188 height 22
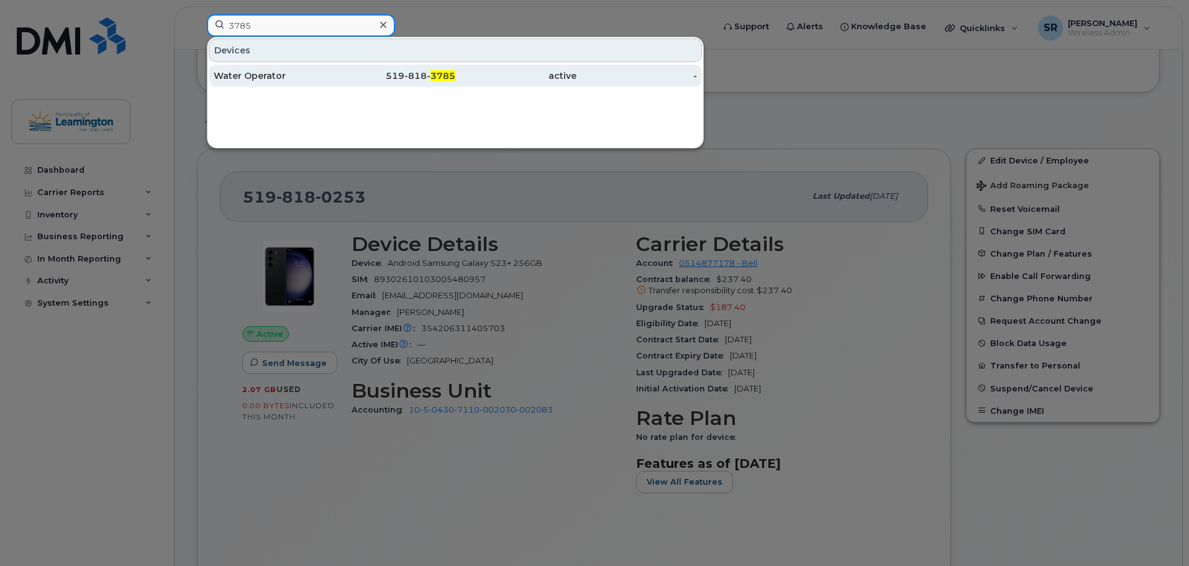
type input "3785"
click at [320, 72] on div "Water Operator" at bounding box center [274, 76] width 121 height 12
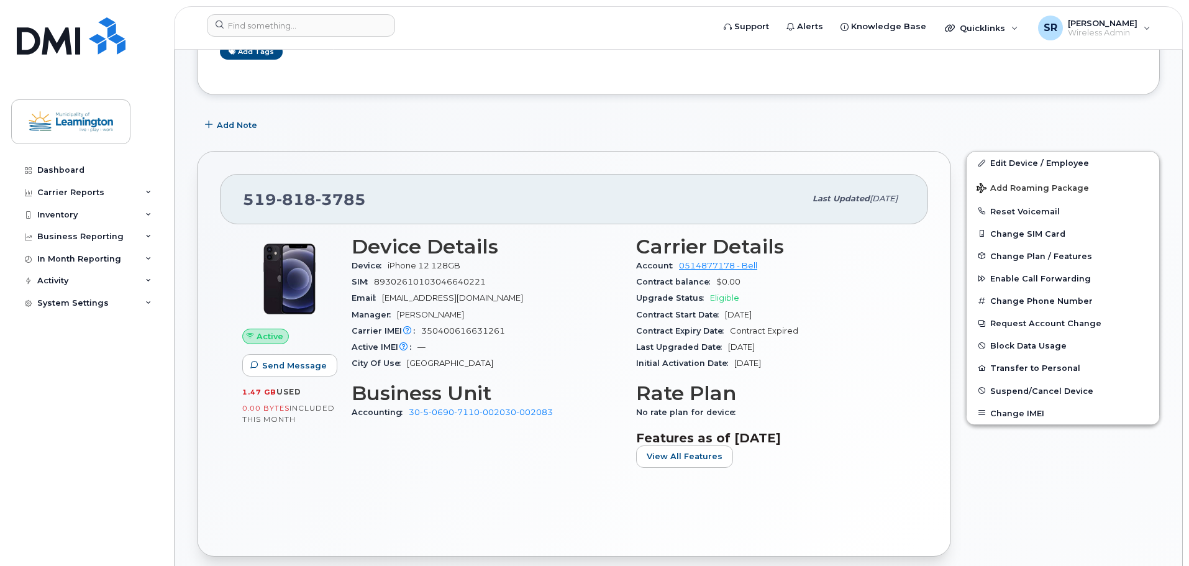
scroll to position [249, 0]
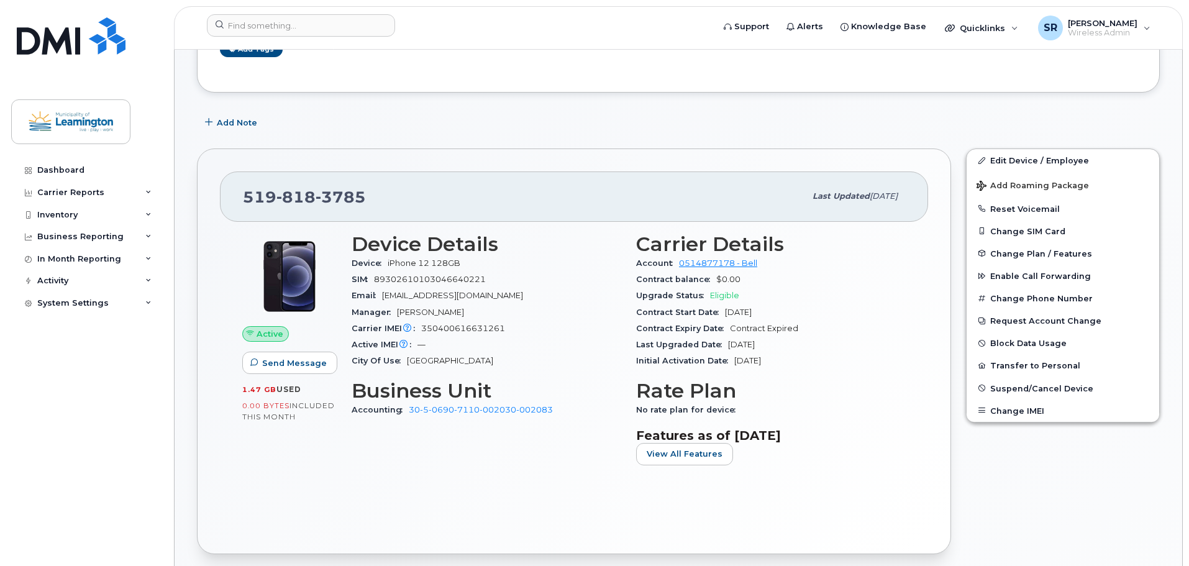
drag, startPoint x: 780, startPoint y: 318, endPoint x: 723, endPoint y: 319, distance: 57.8
click at [723, 319] on div "Contract Start Date [DATE]" at bounding box center [771, 312] width 270 height 16
copy span "[DATE]"
click at [299, 28] on input at bounding box center [301, 25] width 188 height 22
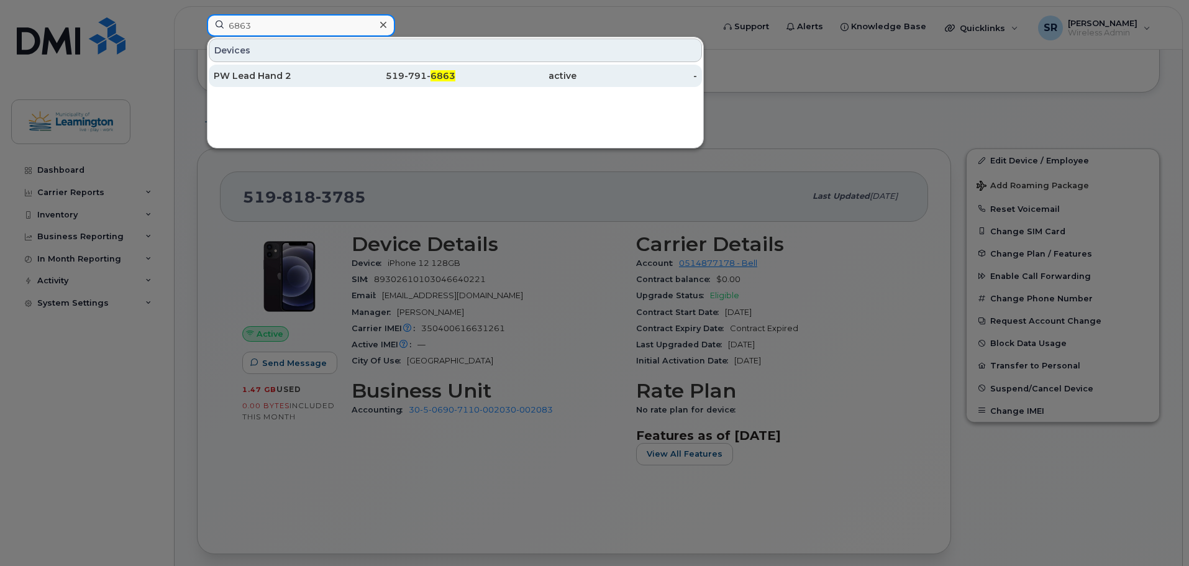
type input "6863"
click at [290, 70] on div "PW Lead Hand 2" at bounding box center [274, 76] width 121 height 12
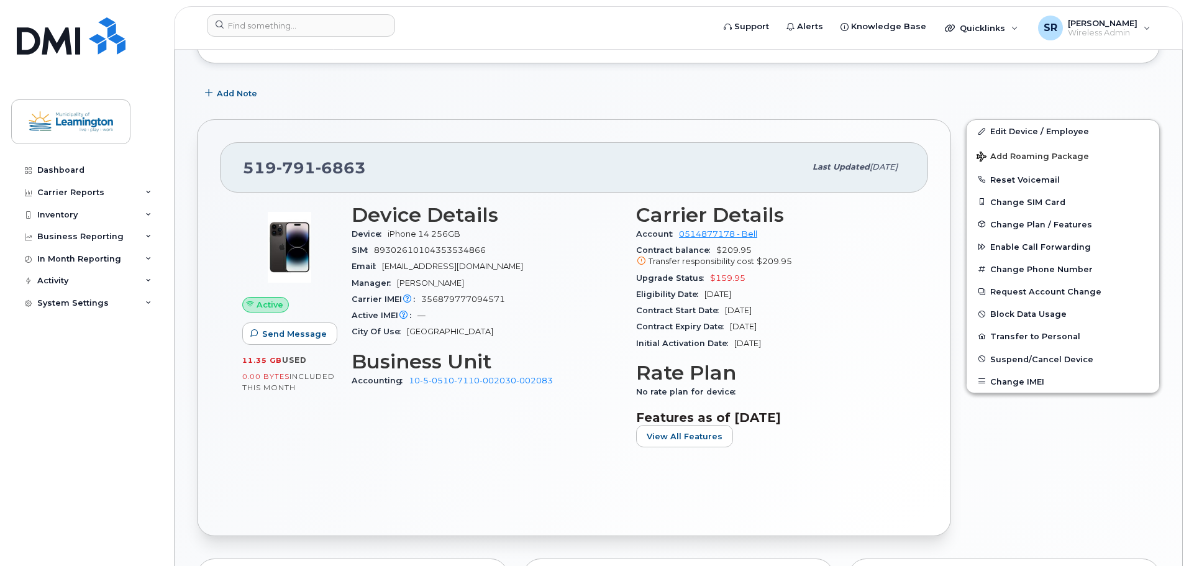
scroll to position [249, 0]
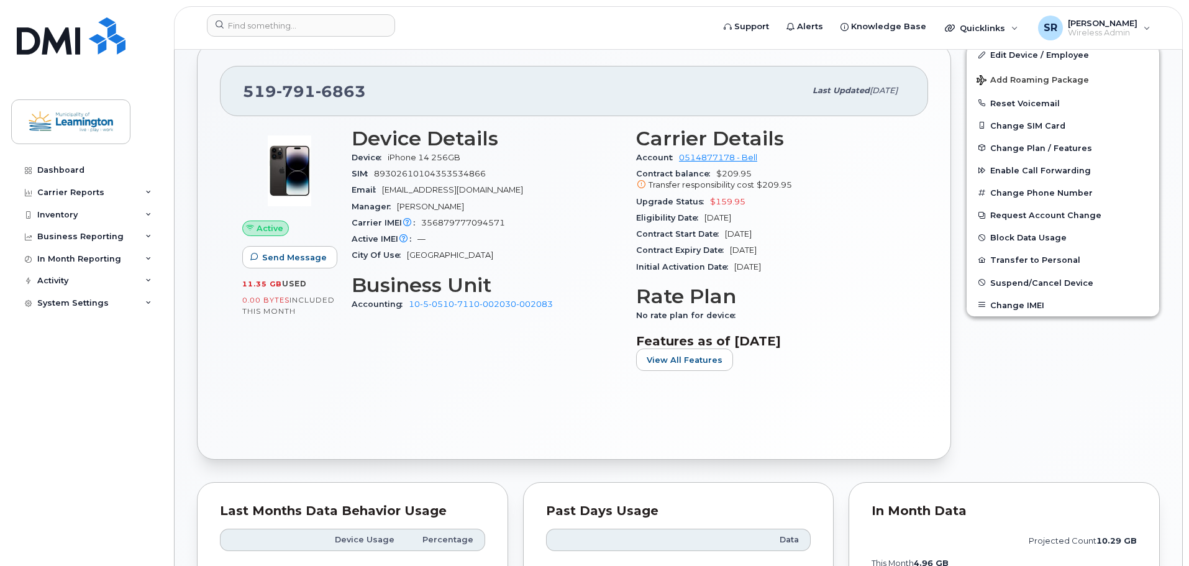
drag, startPoint x: 787, startPoint y: 236, endPoint x: 726, endPoint y: 234, distance: 60.9
click at [726, 234] on div "Contract Start Date Jan 31, 2024" at bounding box center [771, 234] width 270 height 16
copy span "Jan 31, 2024"
drag, startPoint x: 797, startPoint y: 250, endPoint x: 732, endPoint y: 252, distance: 64.7
click at [732, 252] on div "Contract Expiry Date Jan 30, 2026" at bounding box center [771, 250] width 270 height 16
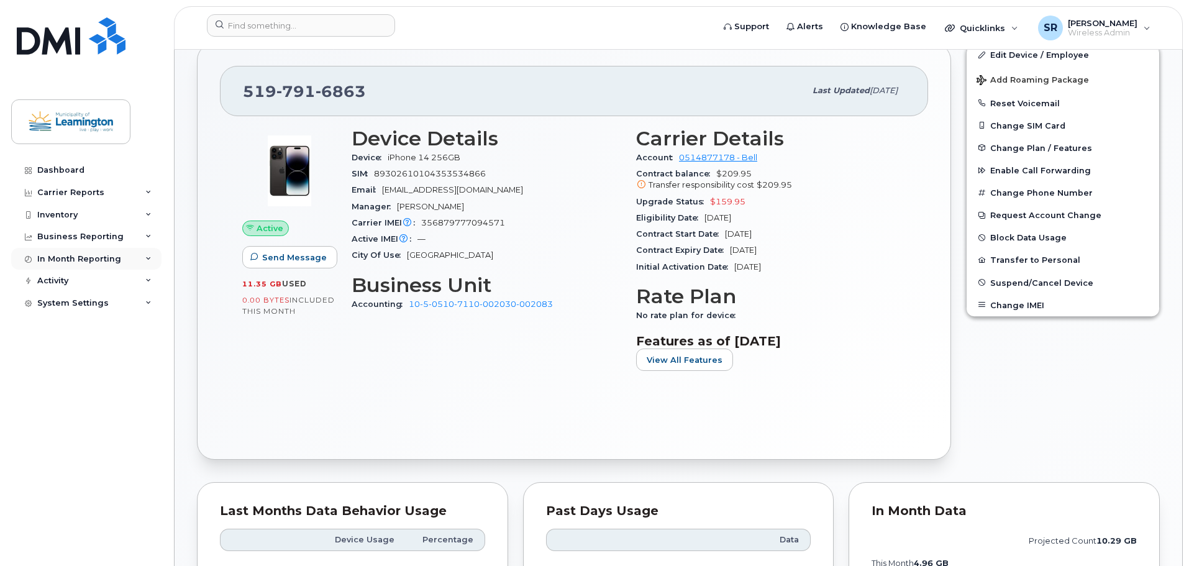
copy span "Jan 30, 2026"
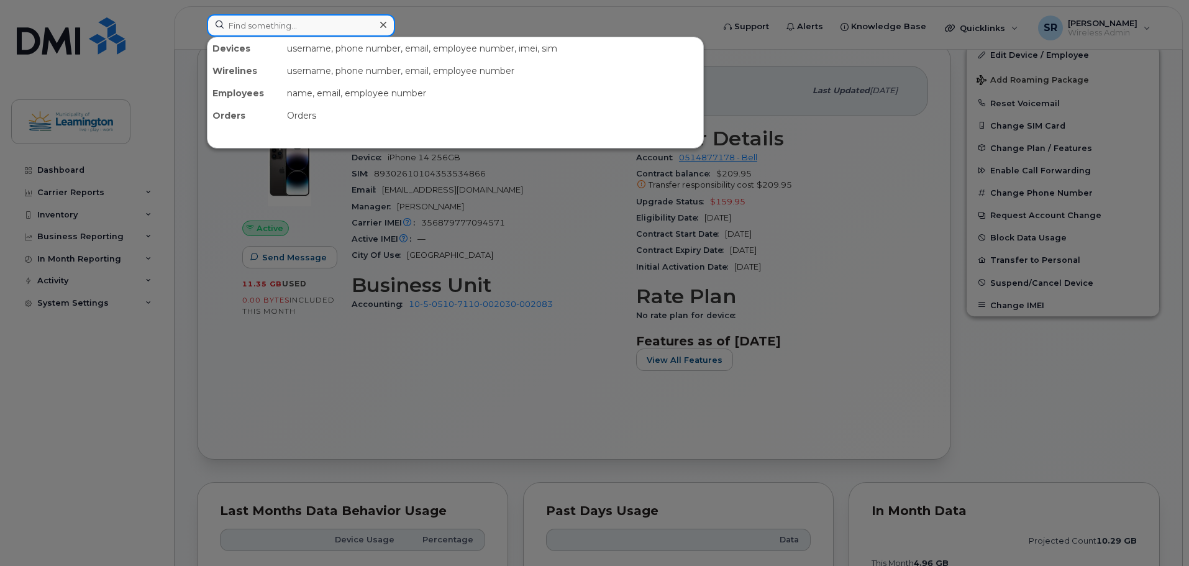
click at [344, 19] on input at bounding box center [301, 25] width 188 height 22
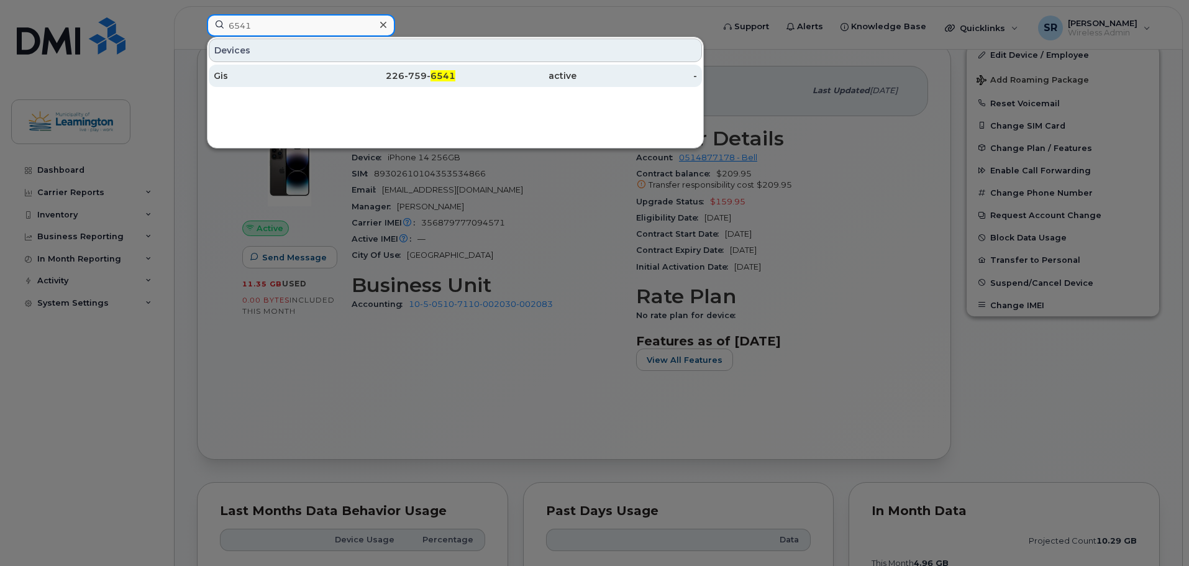
type input "6541"
click at [301, 76] on div "Gis" at bounding box center [274, 76] width 121 height 12
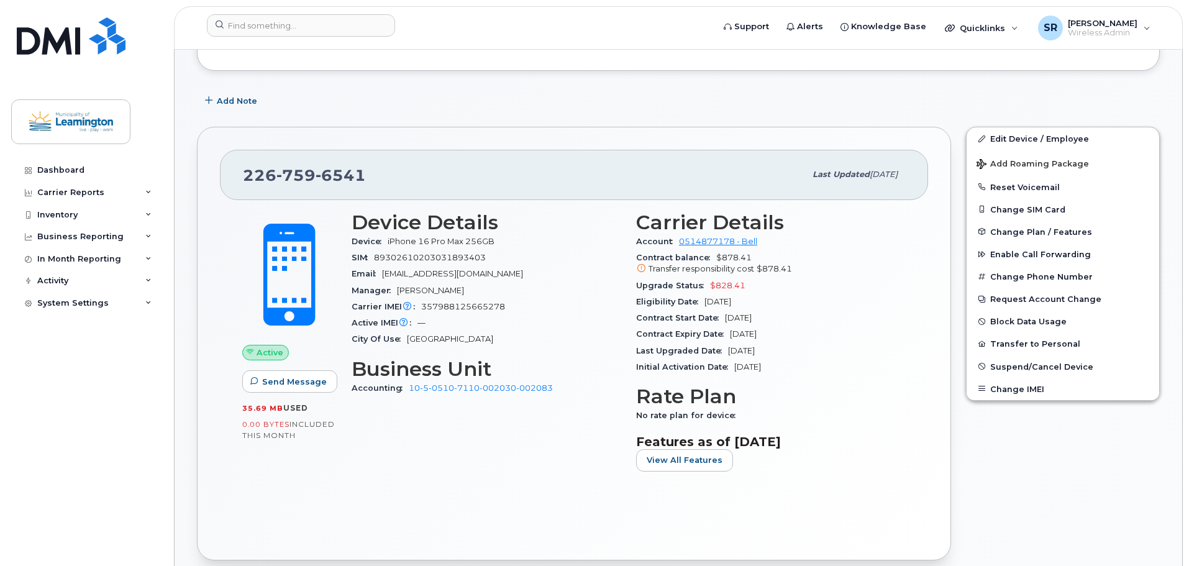
scroll to position [186, 0]
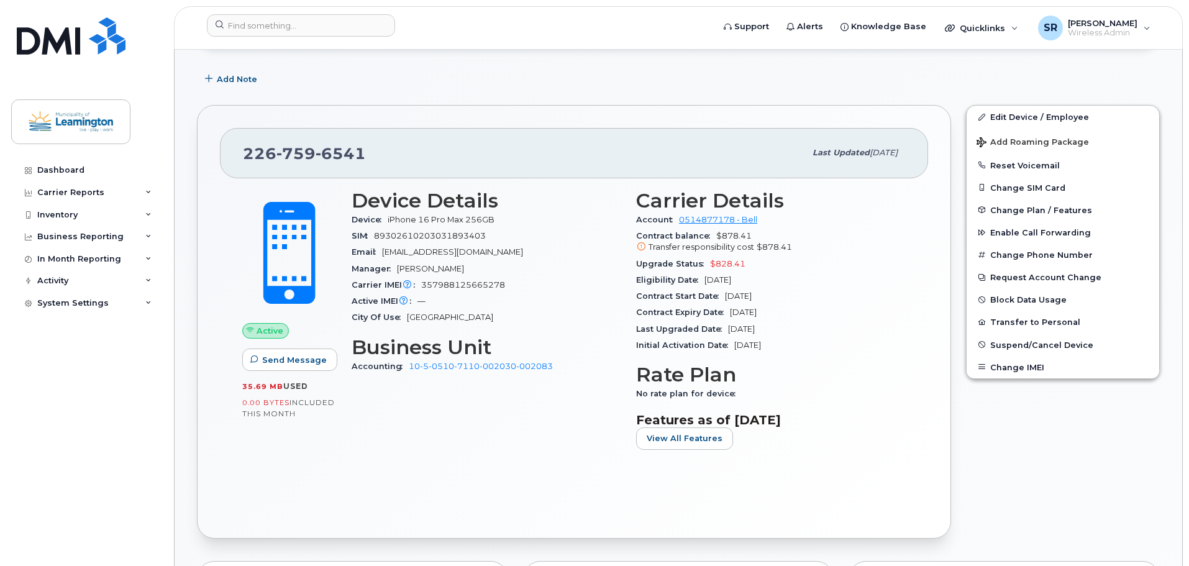
drag, startPoint x: 785, startPoint y: 296, endPoint x: 727, endPoint y: 299, distance: 58.5
click at [727, 299] on div "Contract Start Date Feb 10, 2025" at bounding box center [771, 296] width 270 height 16
copy span "Feb 10, 2025"
drag, startPoint x: 794, startPoint y: 309, endPoint x: 730, endPoint y: 312, distance: 64.7
click at [730, 312] on div "Contract Expiry Date Feb 09, 2027" at bounding box center [771, 312] width 270 height 16
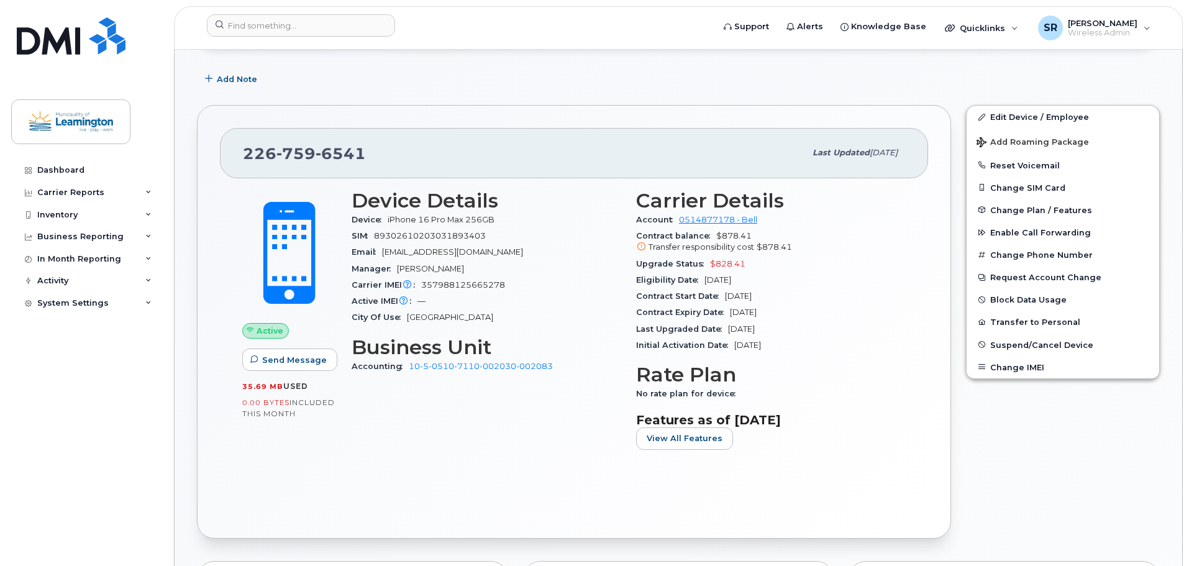
copy span "Feb 09, 2027"
click at [297, 25] on input at bounding box center [301, 25] width 188 height 22
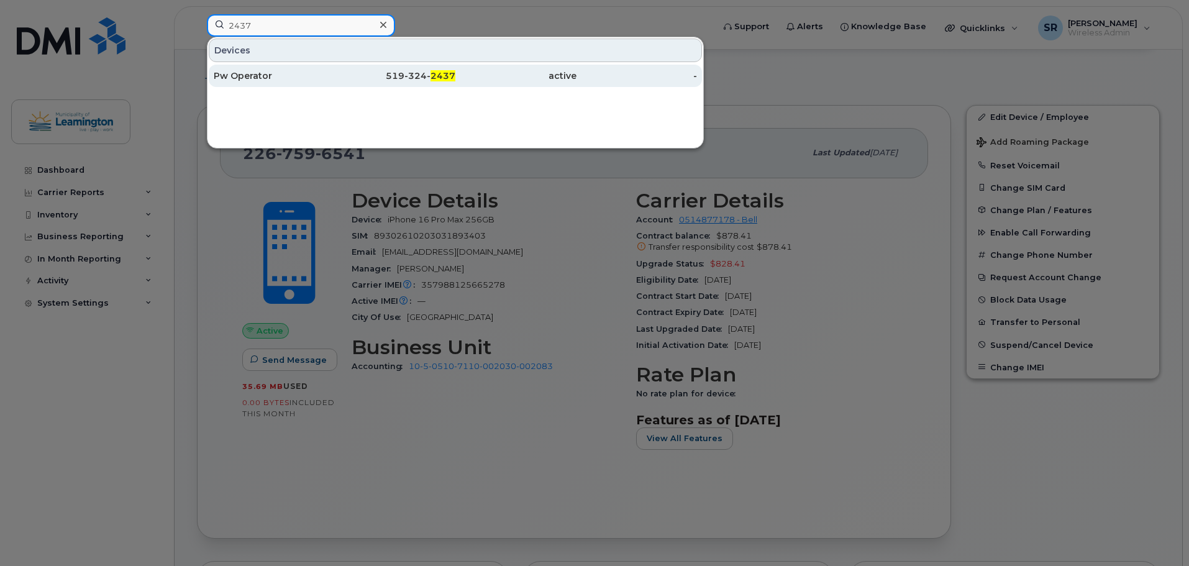
type input "2437"
click at [280, 76] on div "Pw Operator" at bounding box center [274, 76] width 121 height 12
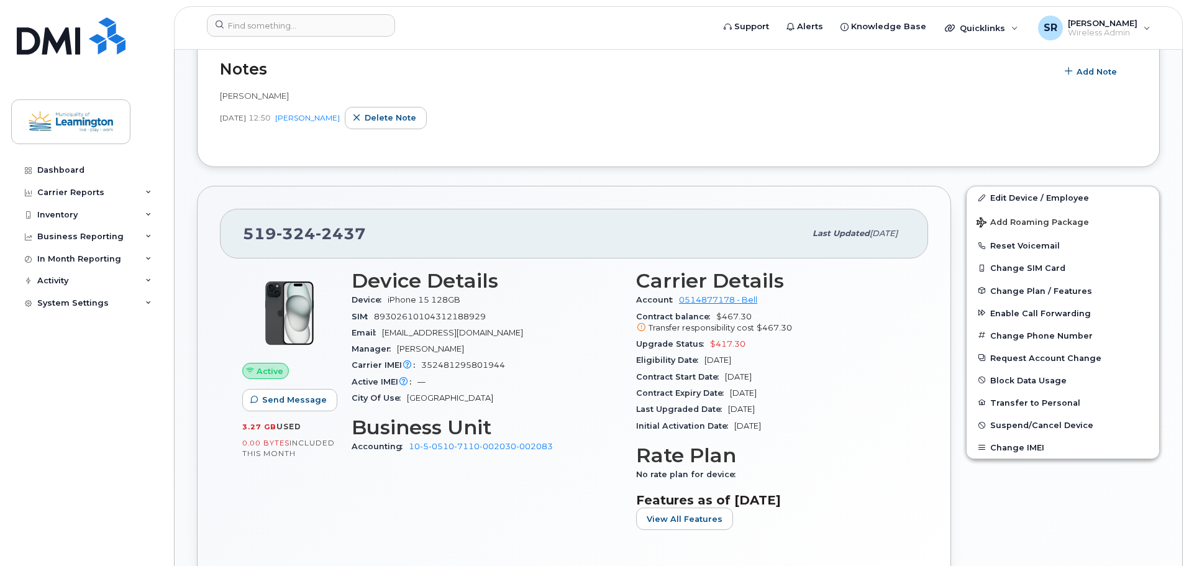
scroll to position [435, 0]
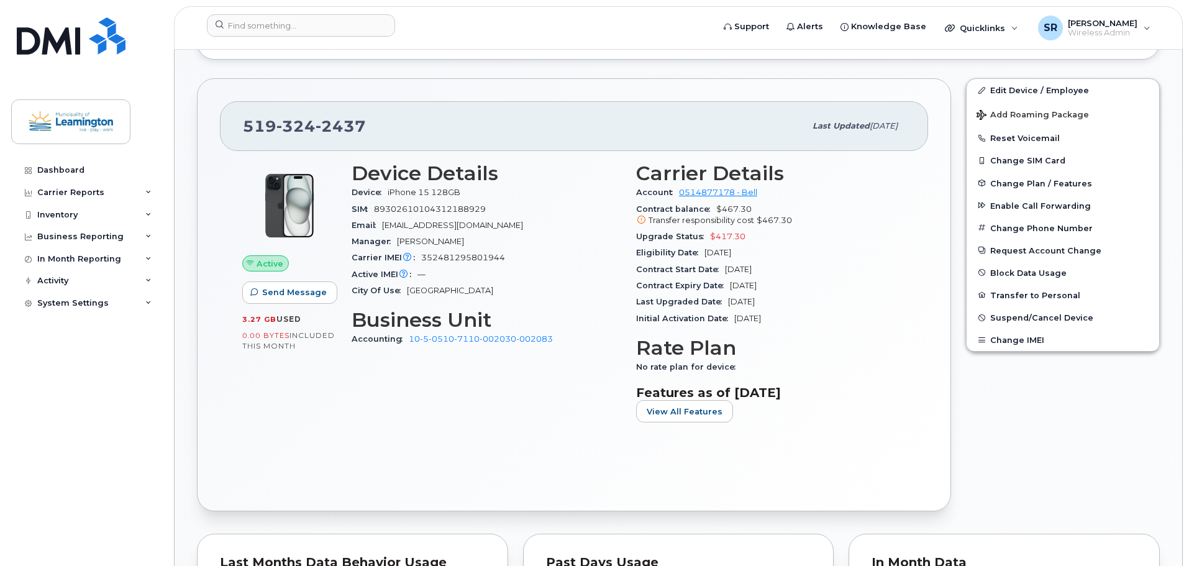
drag, startPoint x: 781, startPoint y: 268, endPoint x: 725, endPoint y: 268, distance: 56.6
click at [725, 268] on div "Contract Start Date [DATE]" at bounding box center [771, 270] width 270 height 16
copy span "[DATE]"
drag, startPoint x: 791, startPoint y: 283, endPoint x: 723, endPoint y: 287, distance: 67.9
click at [723, 287] on div "Contract Expiry Date [DATE]" at bounding box center [771, 286] width 270 height 16
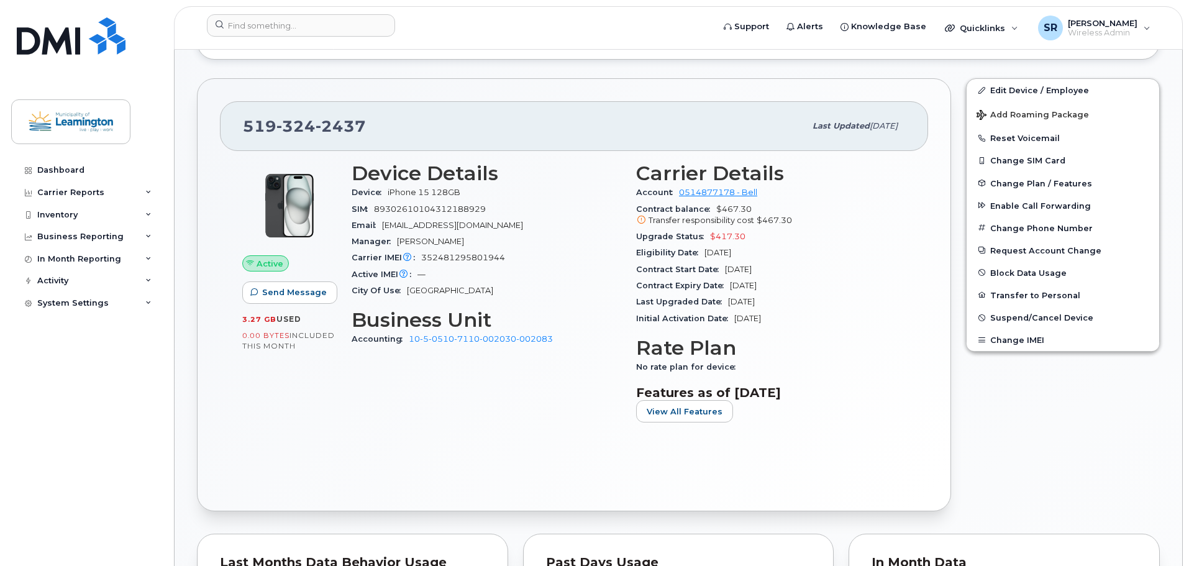
copy span "[DATE]"
click at [347, 26] on input at bounding box center [301, 25] width 188 height 22
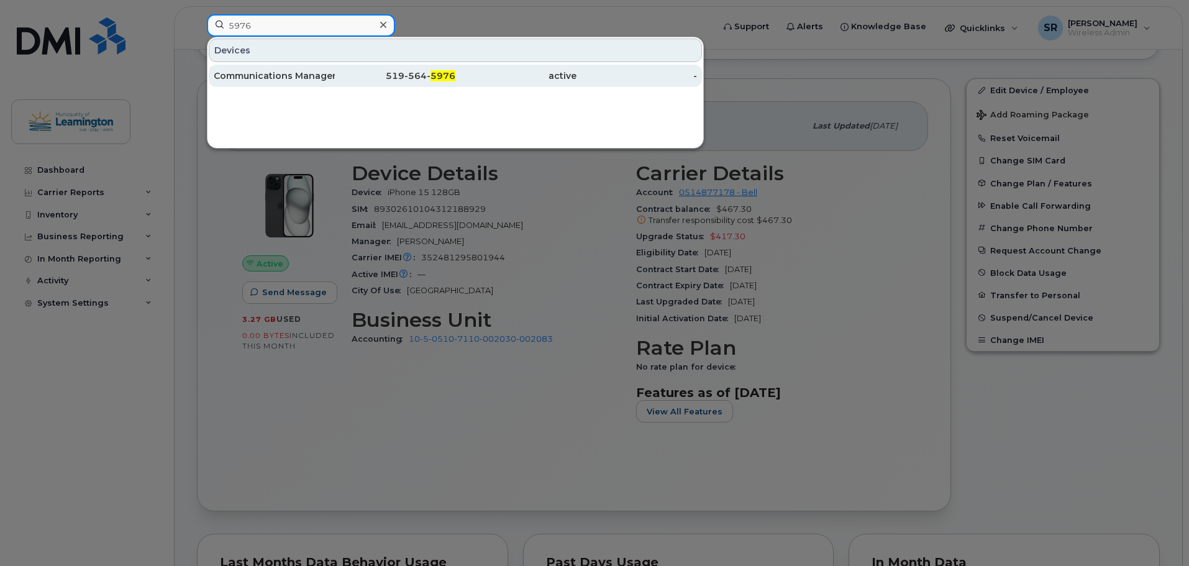
type input "5976"
click at [332, 72] on div "Communications Manager" at bounding box center [274, 76] width 121 height 12
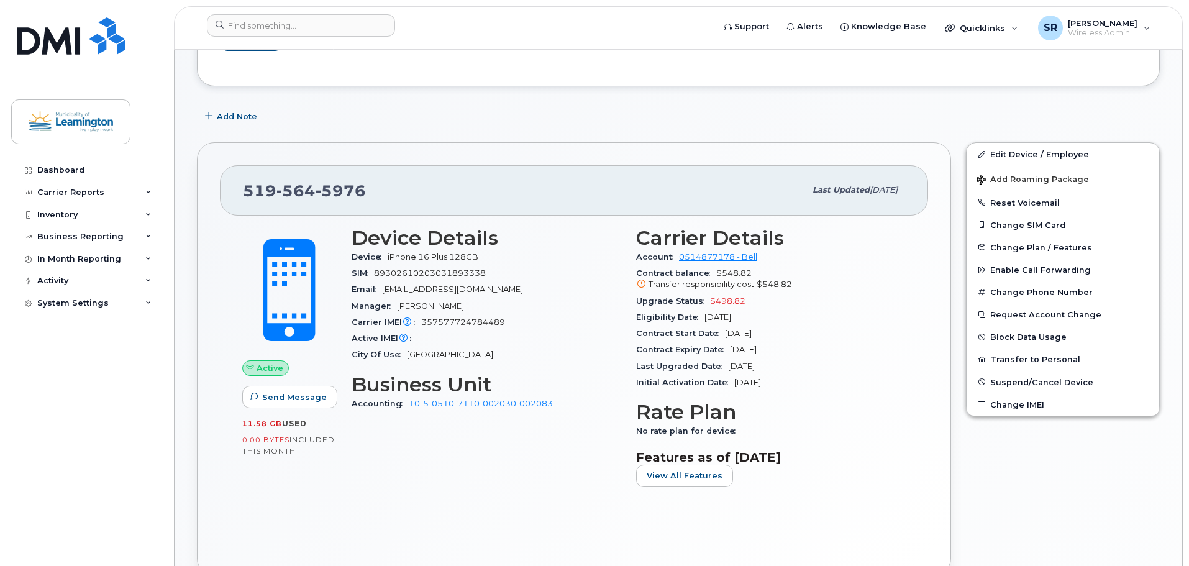
scroll to position [186, 0]
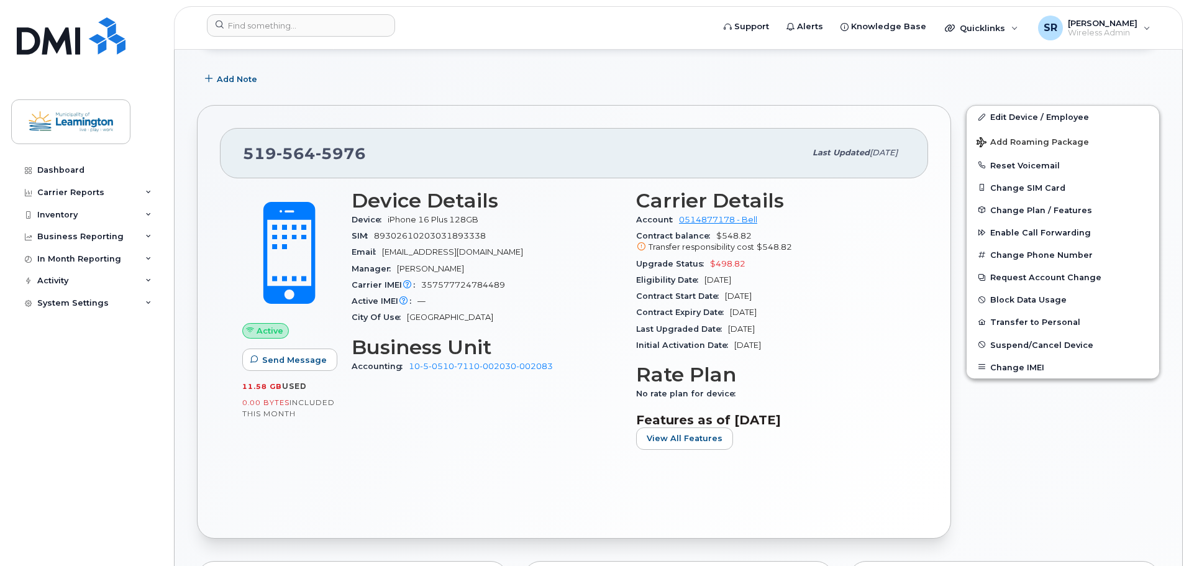
drag, startPoint x: 782, startPoint y: 295, endPoint x: 725, endPoint y: 296, distance: 57.2
click at [725, 296] on div "Contract Start Date Oct 30, 2024" at bounding box center [771, 296] width 270 height 16
copy span "Oct 30, 2024"
drag, startPoint x: 784, startPoint y: 314, endPoint x: 732, endPoint y: 309, distance: 52.4
click at [732, 309] on div "Contract Expiry Date Oct 29, 2026" at bounding box center [771, 312] width 270 height 16
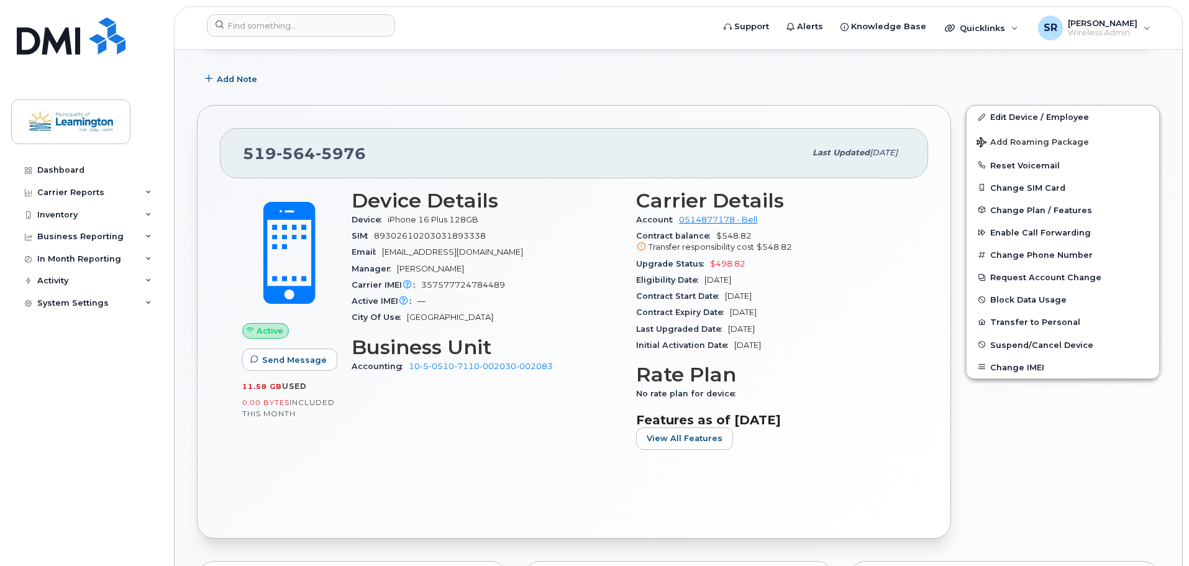
copy span "Oct 29, 2026"
click at [339, 30] on input at bounding box center [301, 25] width 188 height 22
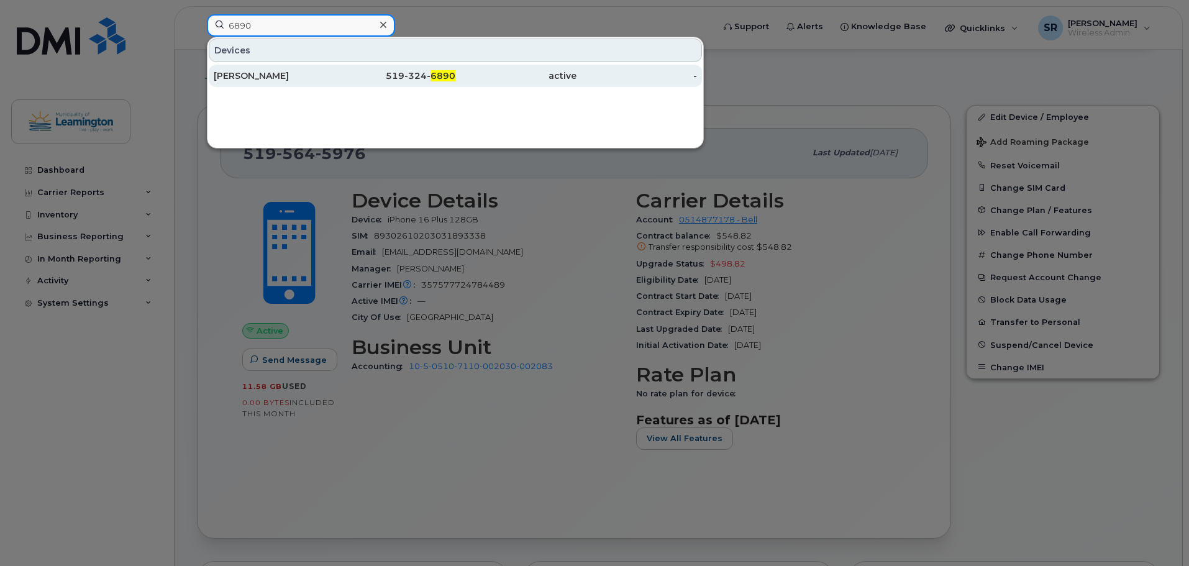
type input "6890"
click at [285, 68] on div "Cao" at bounding box center [274, 76] width 121 height 22
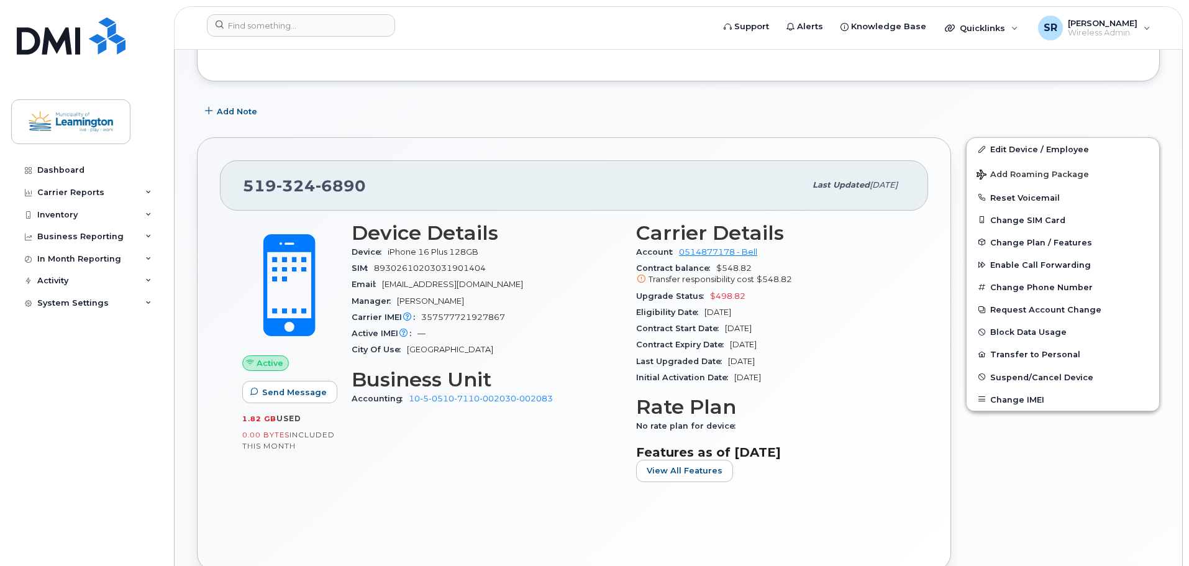
scroll to position [311, 0]
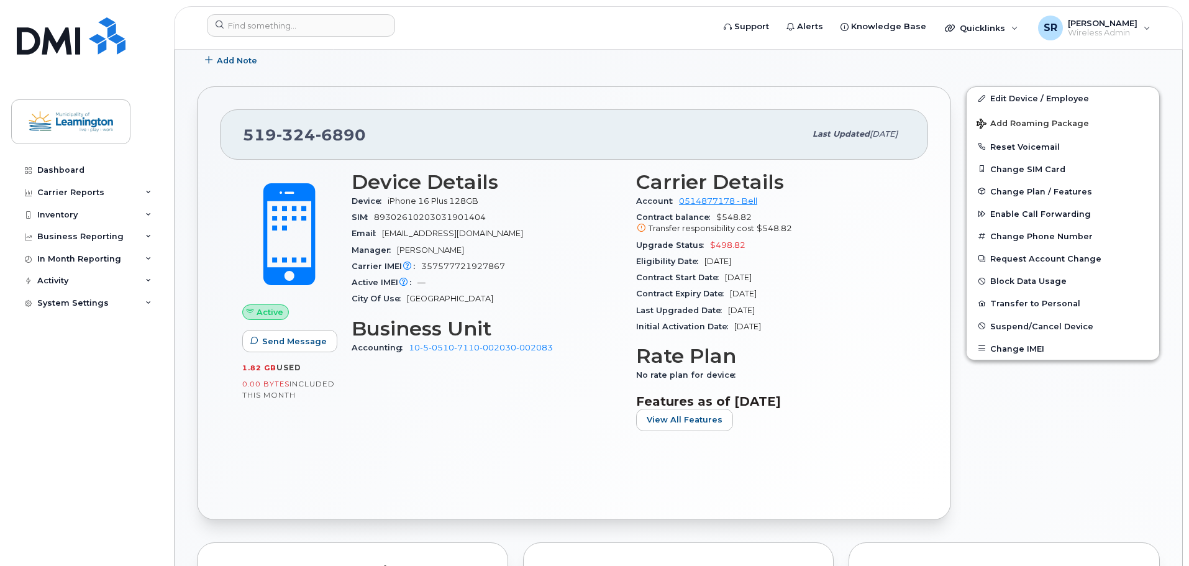
drag, startPoint x: 784, startPoint y: 277, endPoint x: 727, endPoint y: 276, distance: 56.6
click at [727, 276] on div "Contract Start Date [DATE]" at bounding box center [771, 278] width 270 height 16
copy span "[DATE]"
click at [792, 290] on div "Contract Expiry Date [DATE]" at bounding box center [771, 294] width 270 height 16
drag, startPoint x: 798, startPoint y: 293, endPoint x: 731, endPoint y: 290, distance: 67.2
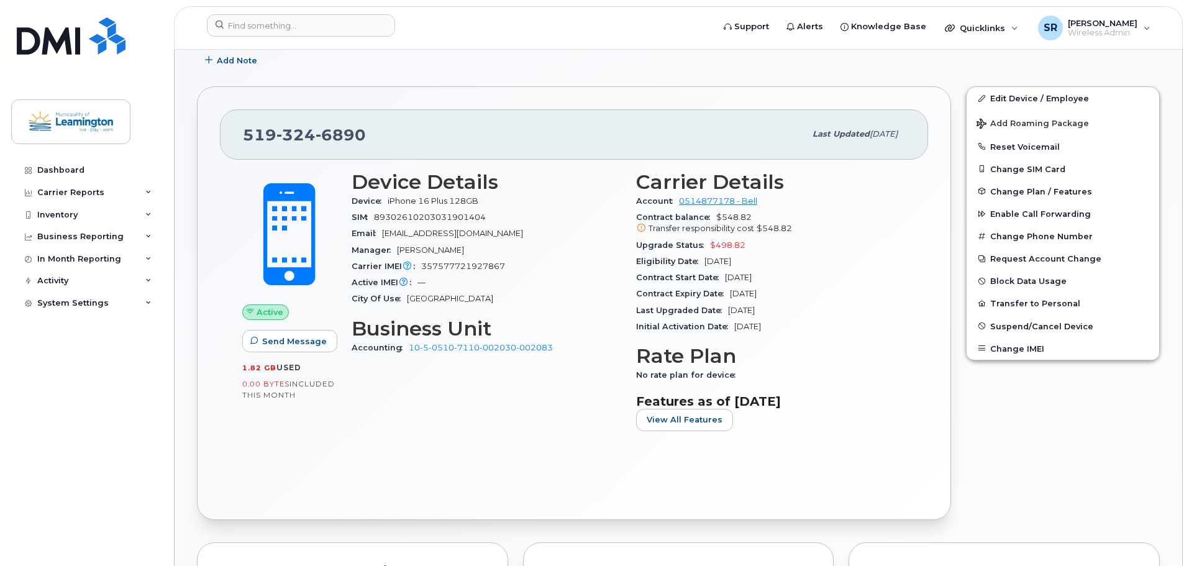
click at [731, 290] on div "Contract Expiry Date [DATE]" at bounding box center [771, 294] width 270 height 16
copy span "[DATE]"
drag, startPoint x: 308, startPoint y: 28, endPoint x: 355, endPoint y: 33, distance: 48.1
click at [308, 28] on input at bounding box center [301, 25] width 188 height 22
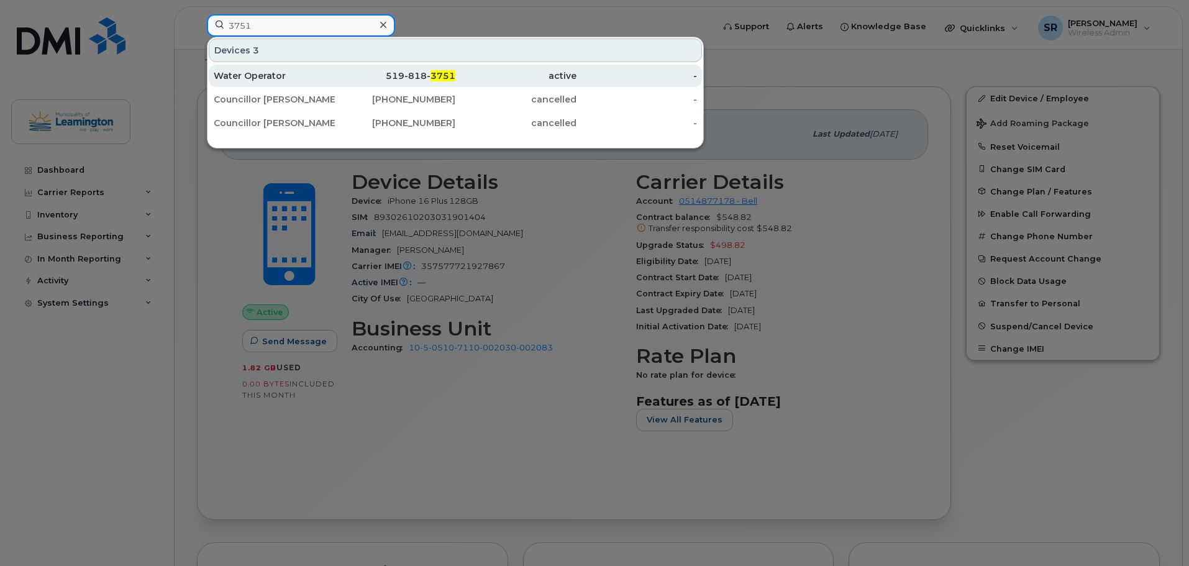
type input "3751"
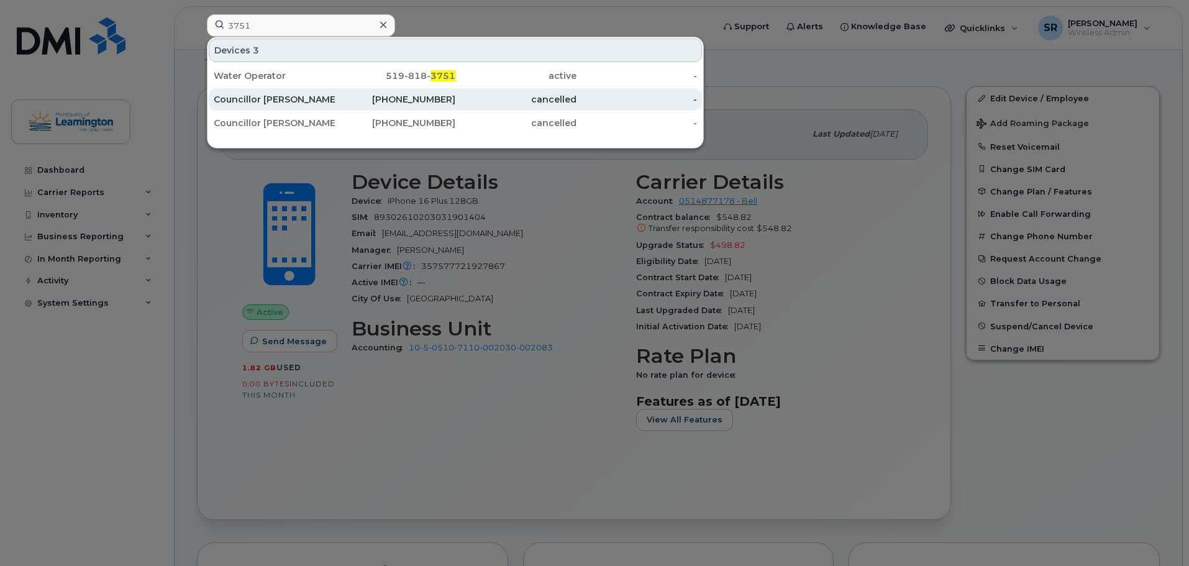
drag, startPoint x: 372, startPoint y: 71, endPoint x: 476, endPoint y: 95, distance: 107.0
click at [372, 71] on div "519-818- 3751" at bounding box center [395, 76] width 121 height 12
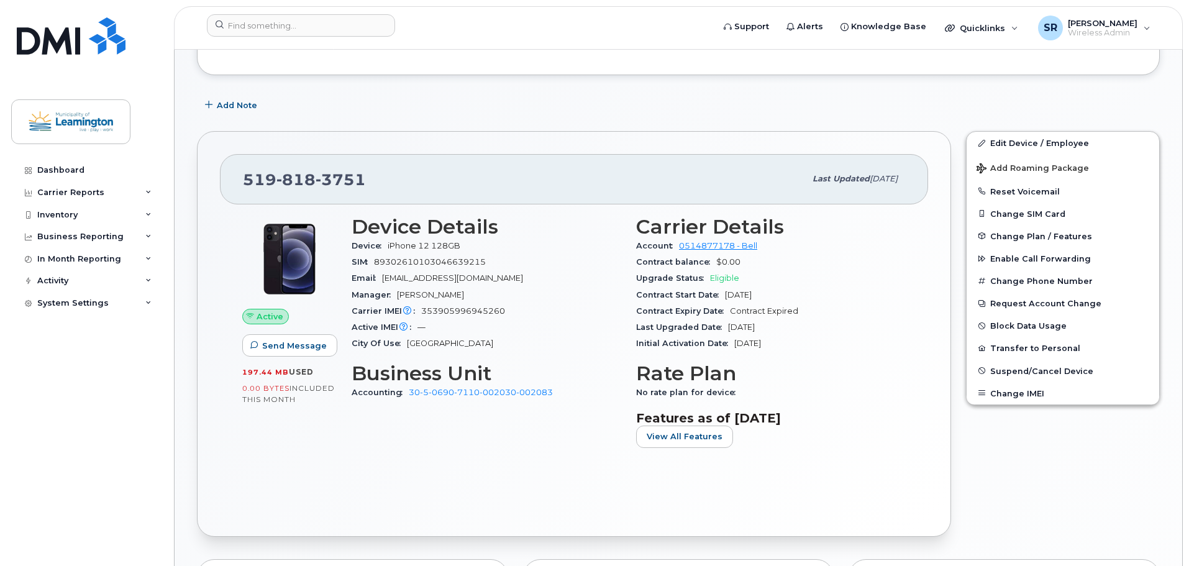
scroll to position [292, 0]
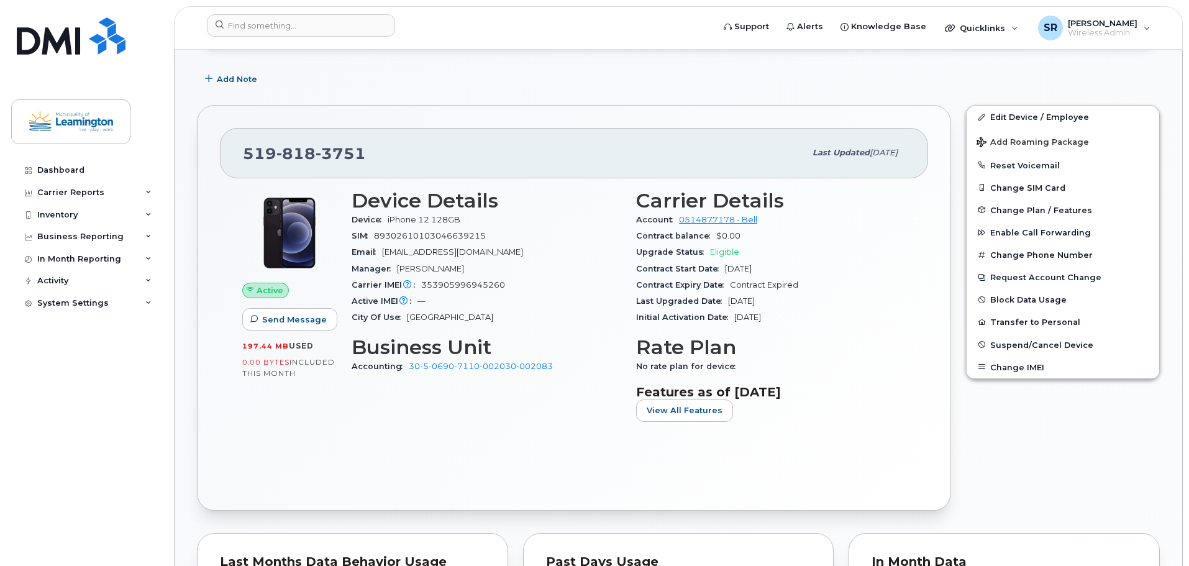
drag, startPoint x: 794, startPoint y: 270, endPoint x: 725, endPoint y: 271, distance: 69.0
click at [725, 271] on div "Contract Start Date Aug 30, 2023" at bounding box center [771, 269] width 270 height 16
drag, startPoint x: 286, startPoint y: 22, endPoint x: 288, endPoint y: 32, distance: 10.2
click at [285, 22] on input at bounding box center [301, 25] width 188 height 22
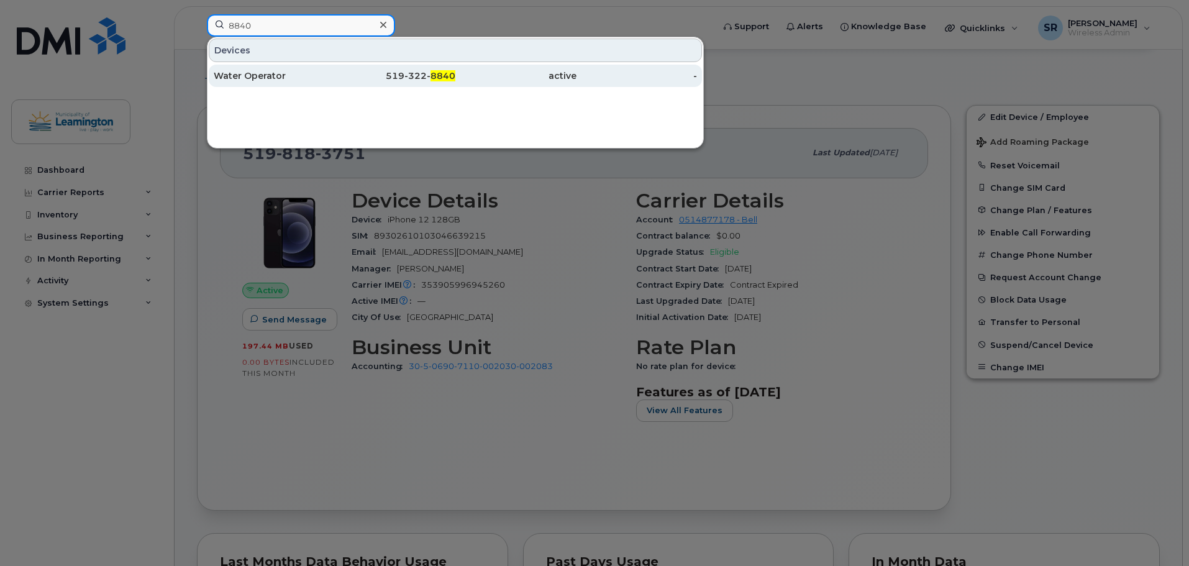
type input "8840"
click at [290, 74] on div "Water Operator" at bounding box center [274, 76] width 121 height 12
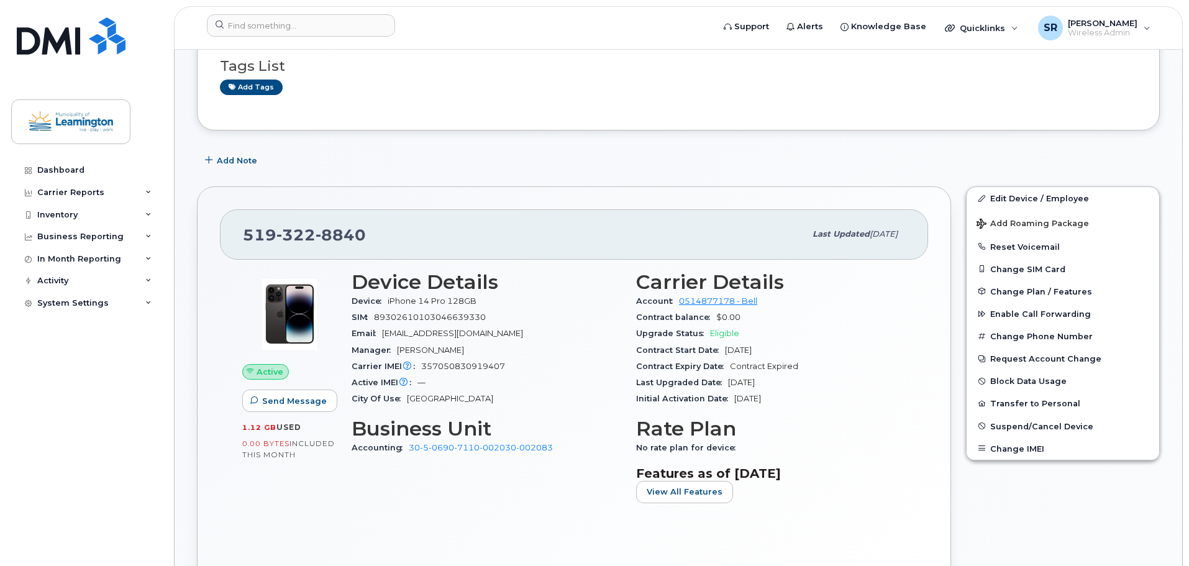
scroll to position [249, 0]
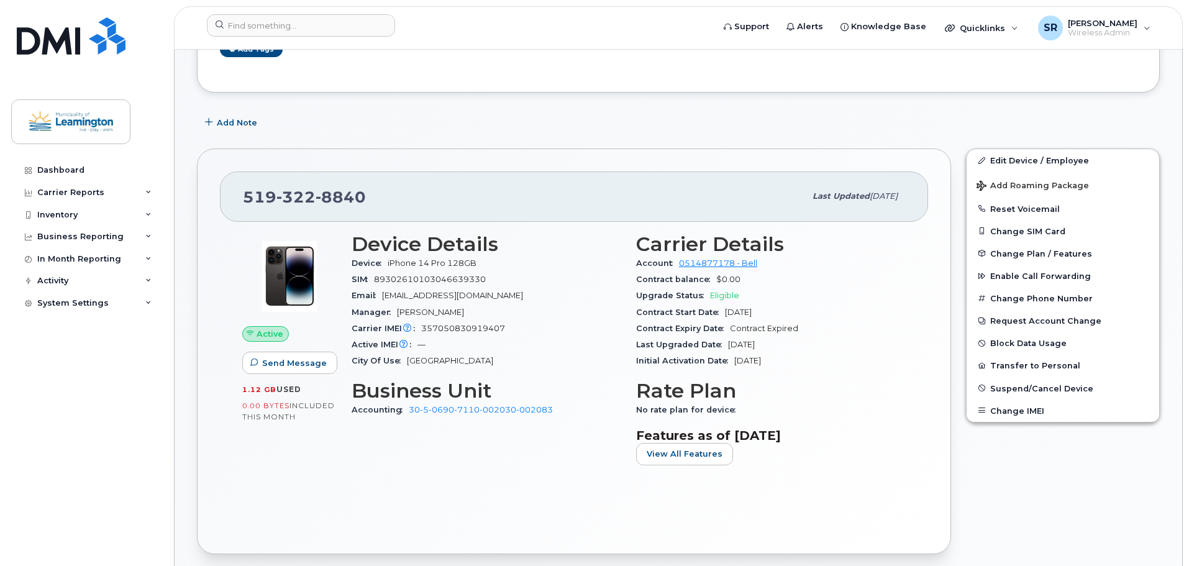
drag, startPoint x: 783, startPoint y: 313, endPoint x: 726, endPoint y: 311, distance: 57.2
click at [726, 311] on div "Contract Start Date Aug 30, 2023" at bounding box center [771, 312] width 270 height 16
copy span "Aug 30, 2023"
click at [347, 26] on input at bounding box center [301, 25] width 188 height 22
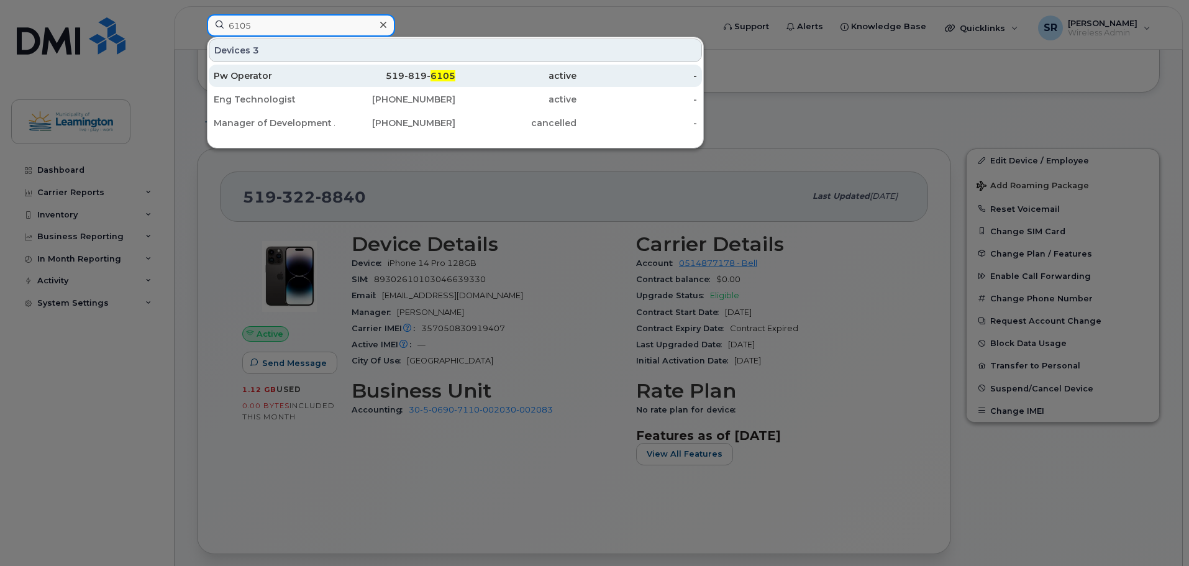
type input "6105"
click at [331, 70] on div "Pw Operator" at bounding box center [274, 76] width 121 height 22
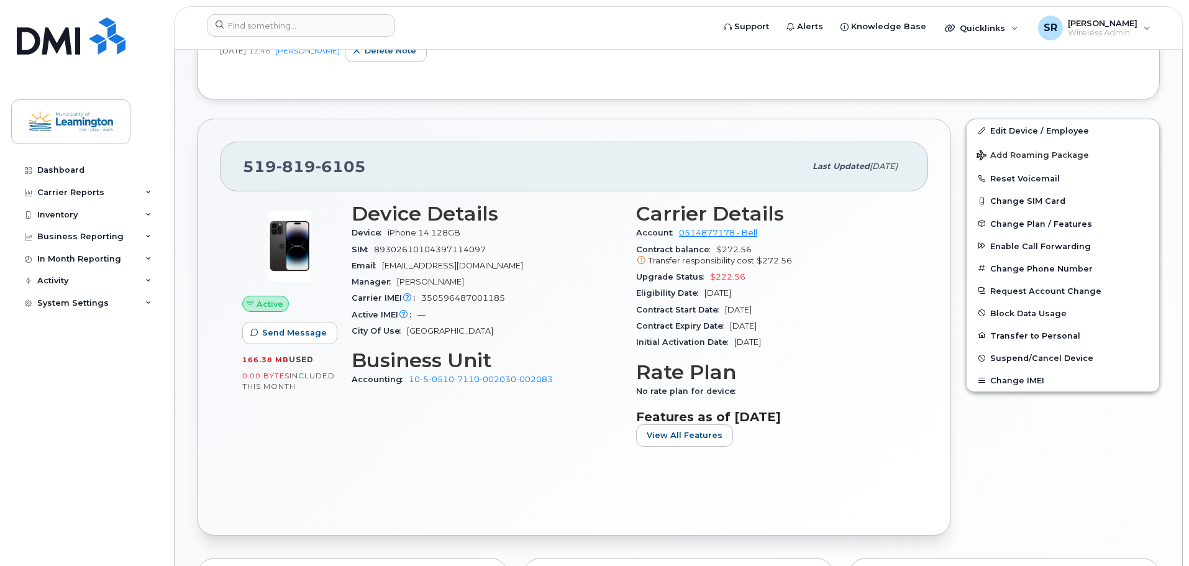
scroll to position [416, 0]
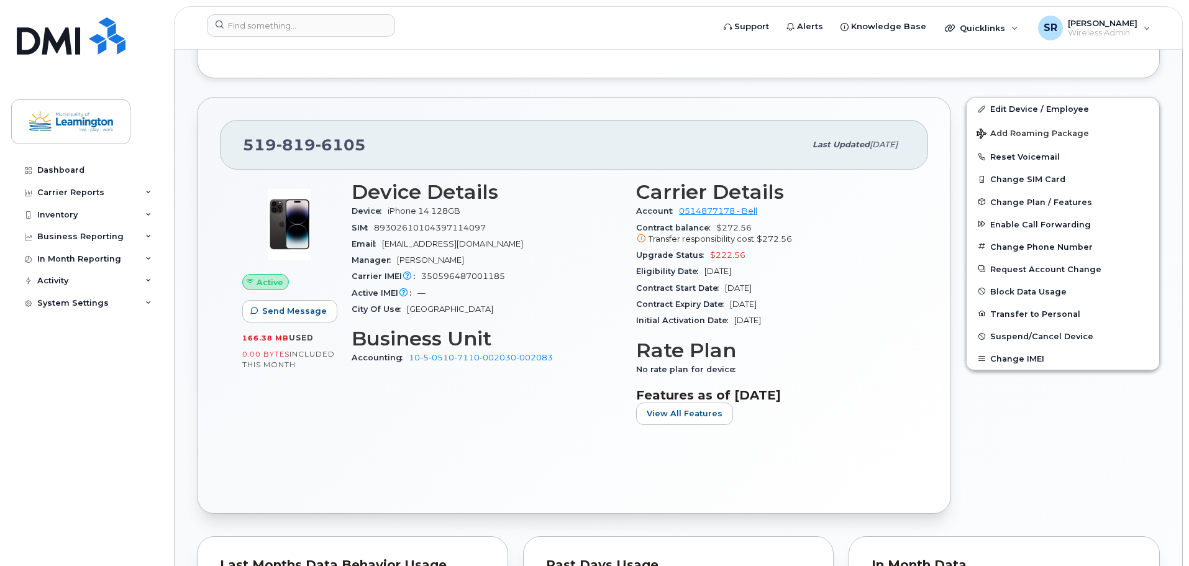
drag, startPoint x: 787, startPoint y: 288, endPoint x: 721, endPoint y: 289, distance: 66.5
click at [721, 289] on div "Contract Start Date May 13, 2024" at bounding box center [771, 288] width 270 height 16
copy span "May 13, 2024"
drag, startPoint x: 802, startPoint y: 302, endPoint x: 795, endPoint y: 306, distance: 7.6
click at [802, 302] on div "Contract Expiry Date May 12, 2026" at bounding box center [771, 304] width 270 height 16
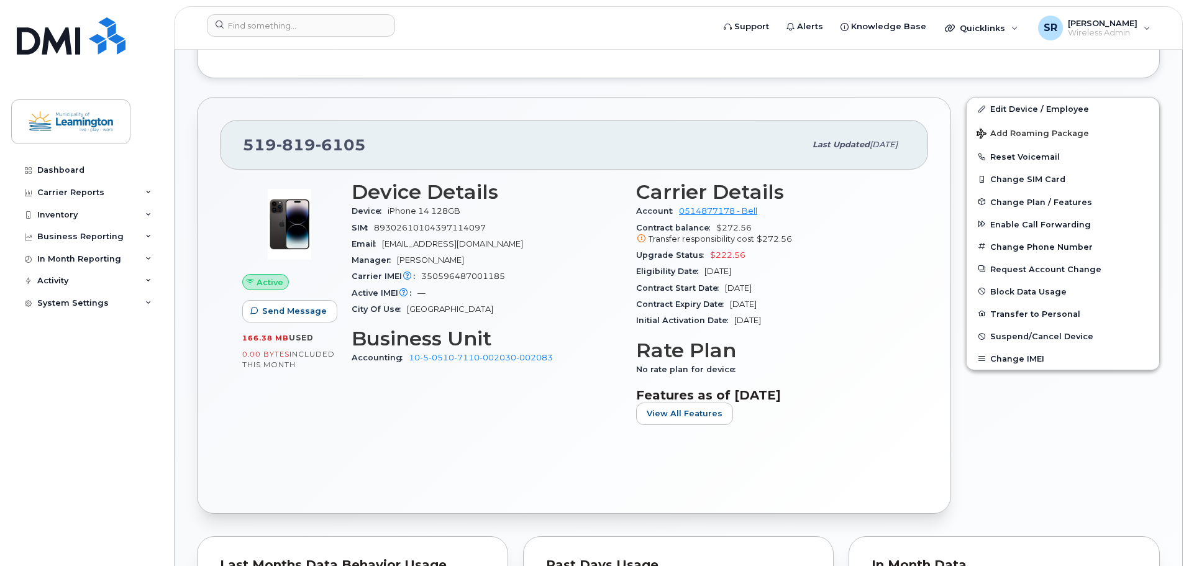
drag, startPoint x: 795, startPoint y: 306, endPoint x: 734, endPoint y: 305, distance: 61.5
click at [734, 305] on div "Contract Expiry Date May 12, 2026" at bounding box center [771, 304] width 270 height 16
copy span "May 12, 2026"
click at [277, 34] on input at bounding box center [301, 25] width 188 height 22
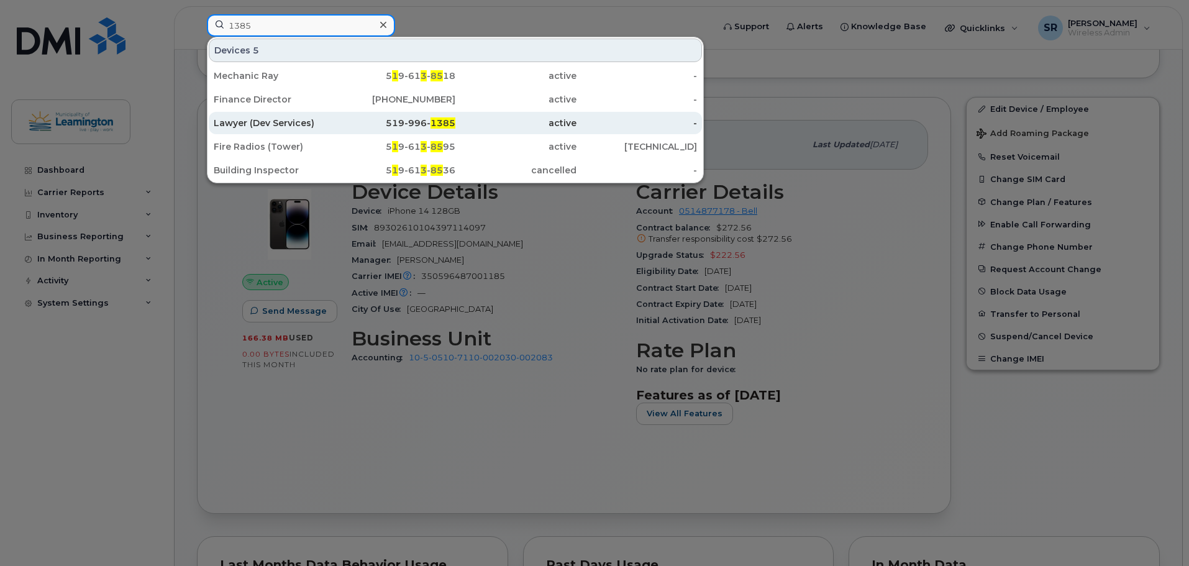
type input "1385"
click at [281, 123] on div "Lawyer (Dev Services)" at bounding box center [274, 123] width 121 height 12
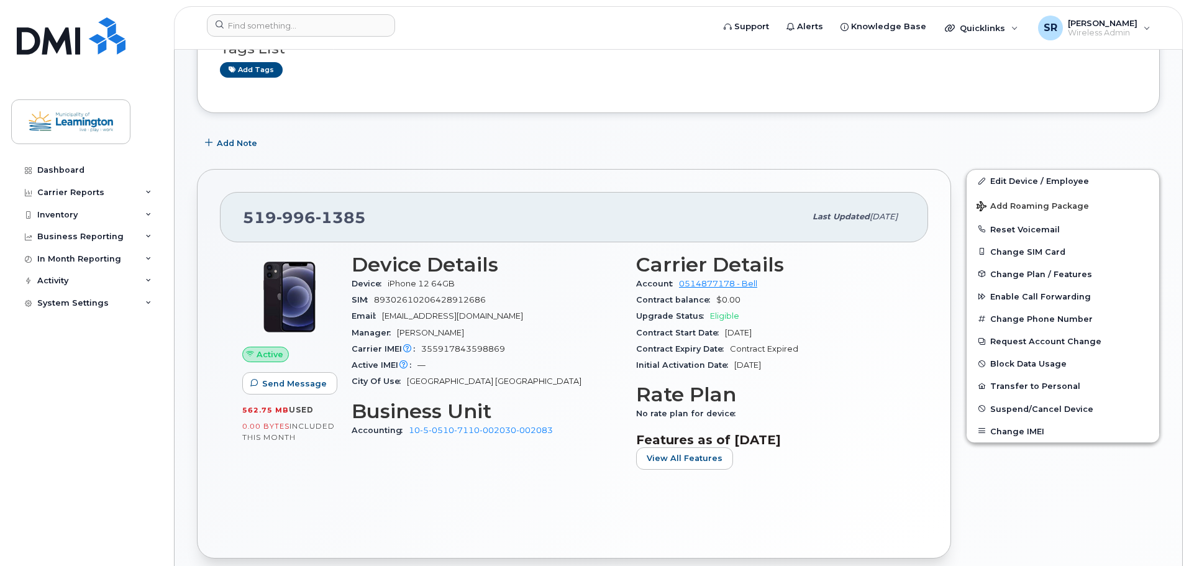
scroll to position [249, 0]
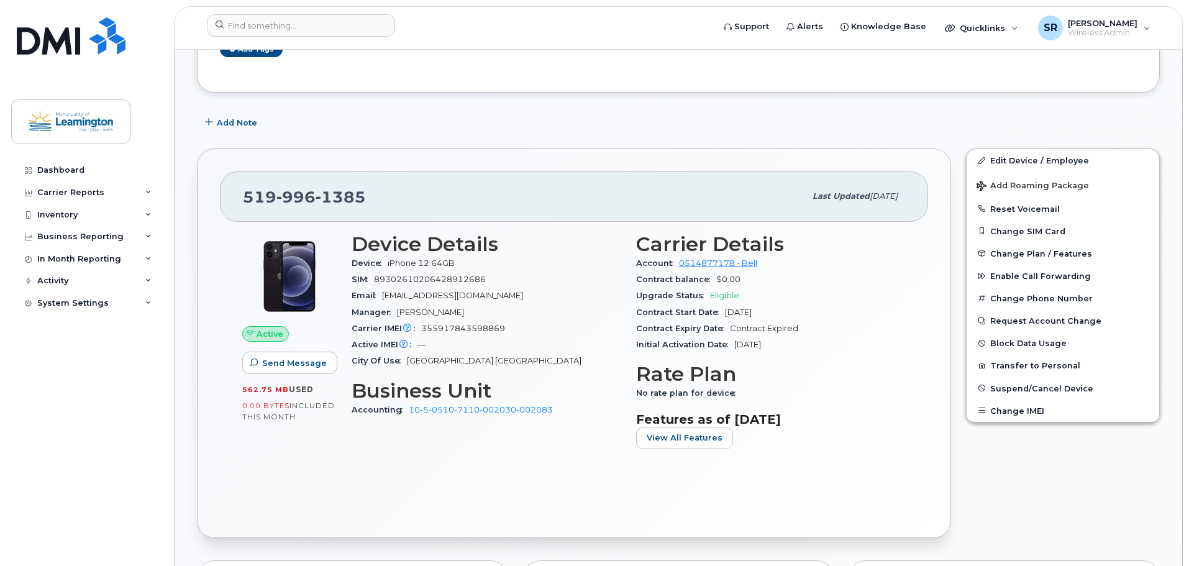
drag, startPoint x: 797, startPoint y: 311, endPoint x: 726, endPoint y: 314, distance: 70.3
click at [726, 314] on div "Contract Start Date [DATE]" at bounding box center [771, 312] width 270 height 16
copy span "[DATE]"
click at [267, 30] on input at bounding box center [301, 25] width 188 height 22
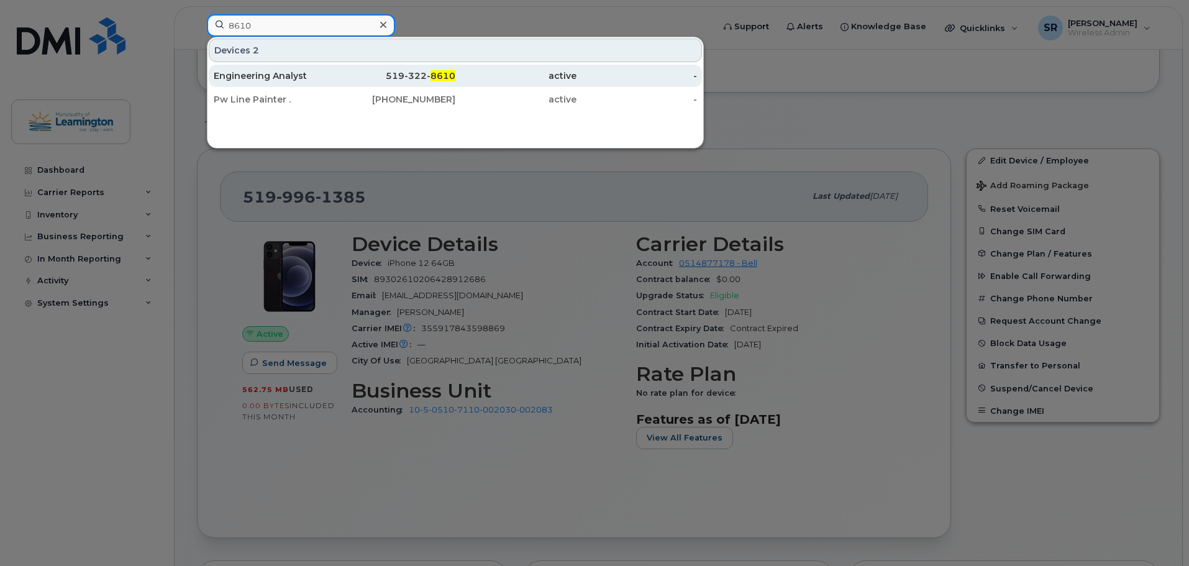
type input "8610"
click at [315, 73] on div "Engineering Analyst" at bounding box center [274, 76] width 121 height 12
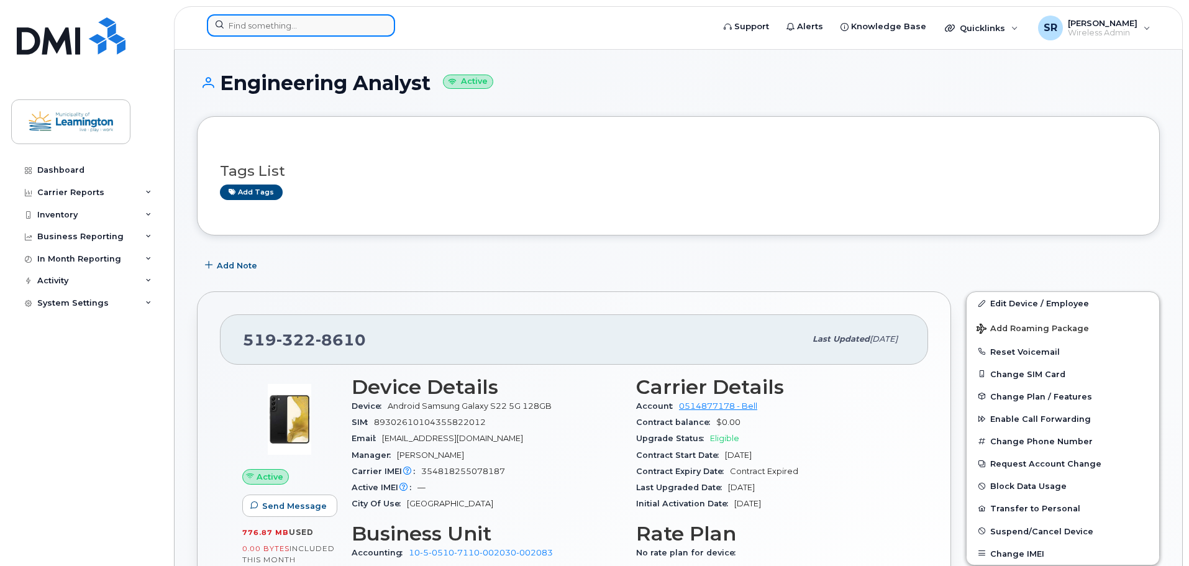
drag, startPoint x: 303, startPoint y: 31, endPoint x: 311, endPoint y: 32, distance: 8.8
click at [303, 31] on input at bounding box center [301, 25] width 188 height 22
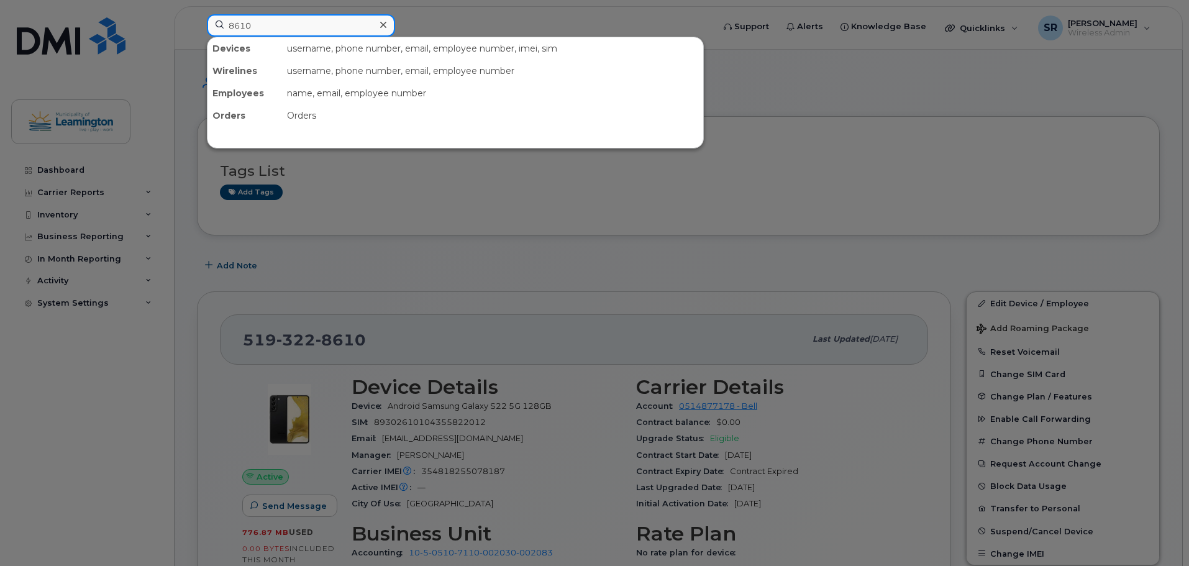
type input "8610"
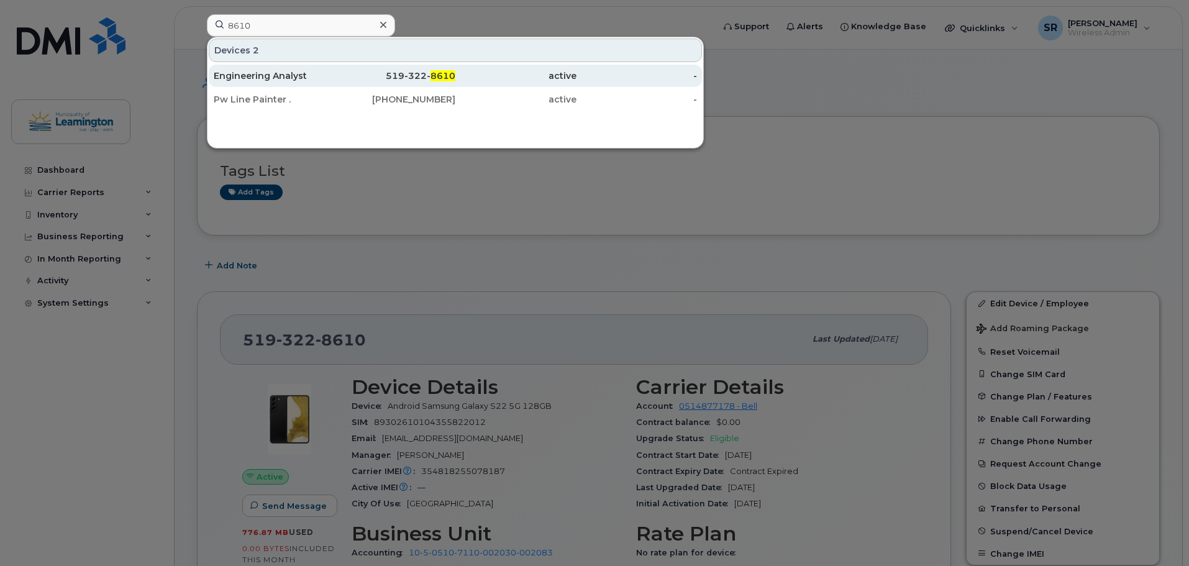
click at [360, 76] on div "519-322- 8610" at bounding box center [395, 76] width 121 height 12
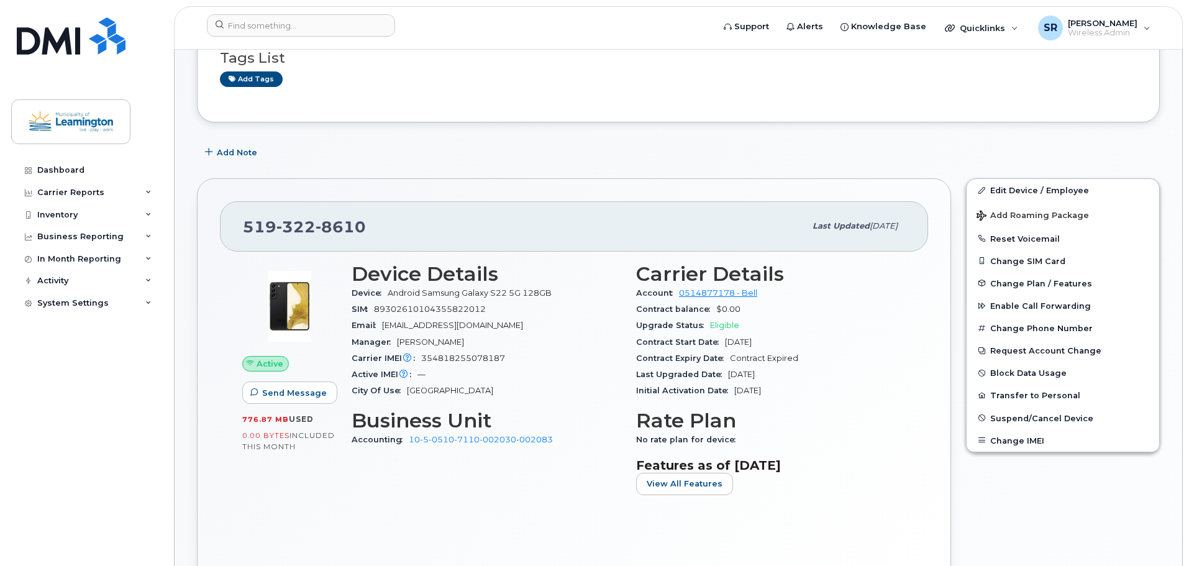
scroll to position [124, 0]
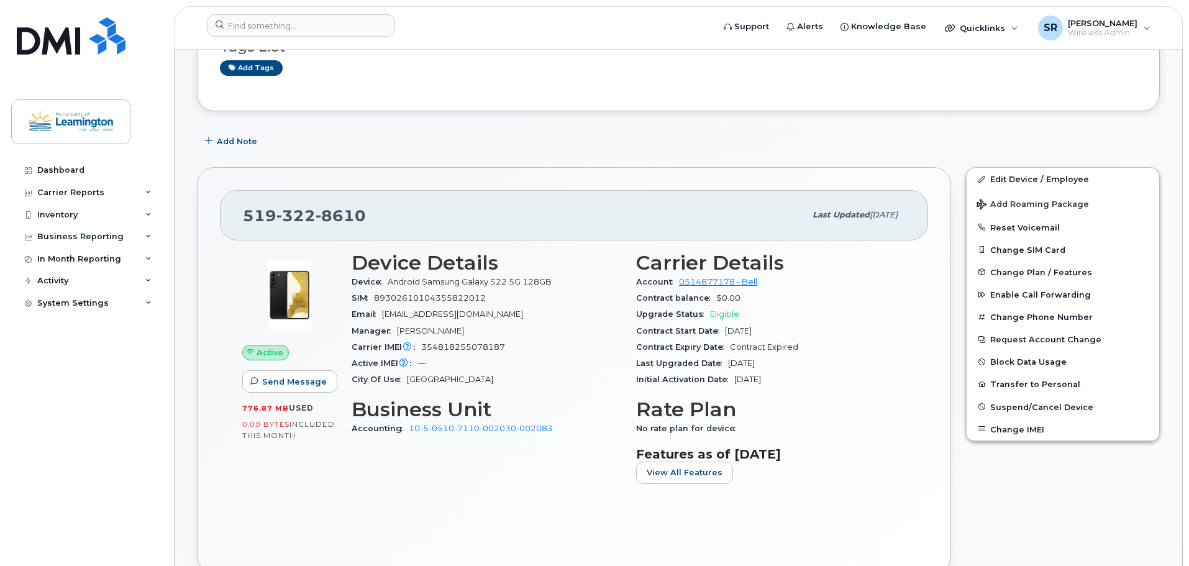
drag, startPoint x: 782, startPoint y: 335, endPoint x: 724, endPoint y: 330, distance: 58.6
click at [724, 330] on div "Contract Start Date [DATE]" at bounding box center [771, 331] width 270 height 16
copy span "[DATE]"
click at [242, 34] on input at bounding box center [301, 25] width 188 height 22
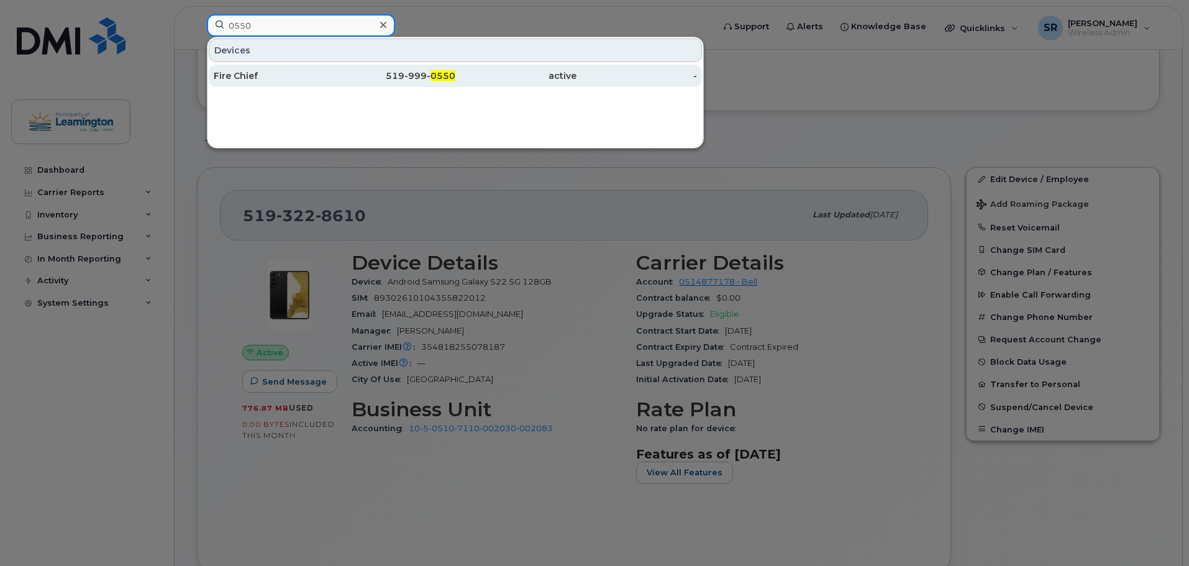
type input "0550"
click at [270, 78] on div "Fire Chief" at bounding box center [274, 76] width 121 height 12
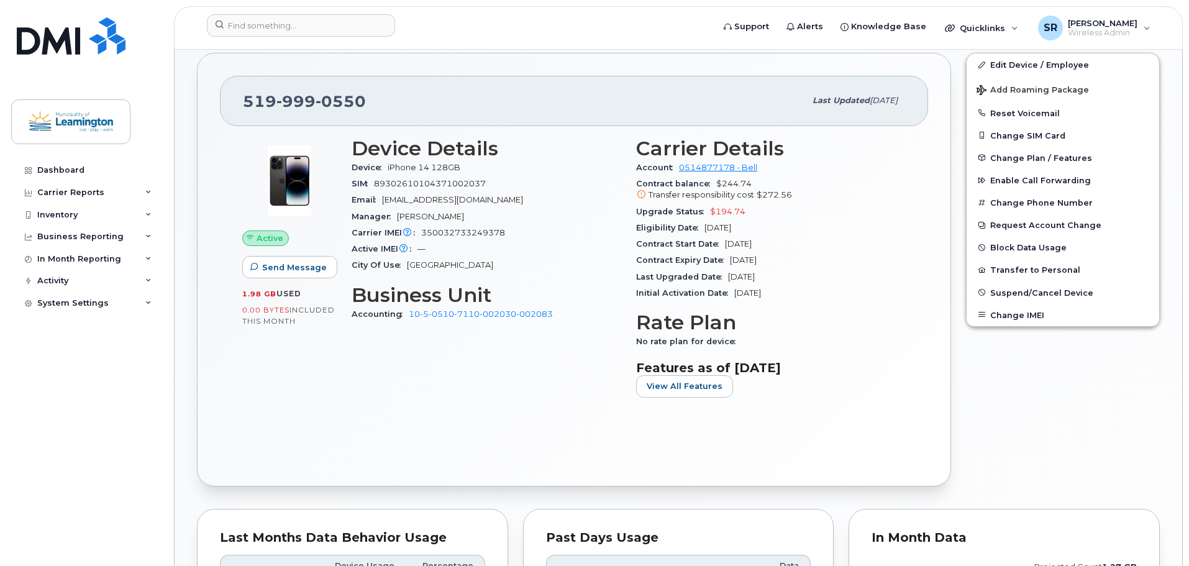
scroll to position [343, 0]
drag, startPoint x: 789, startPoint y: 245, endPoint x: 723, endPoint y: 243, distance: 65.9
click at [723, 243] on div "Contract Start Date Apr 16, 2024" at bounding box center [771, 245] width 270 height 16
copy span "Apr 16, 2024"
drag, startPoint x: 776, startPoint y: 262, endPoint x: 730, endPoint y: 260, distance: 46.6
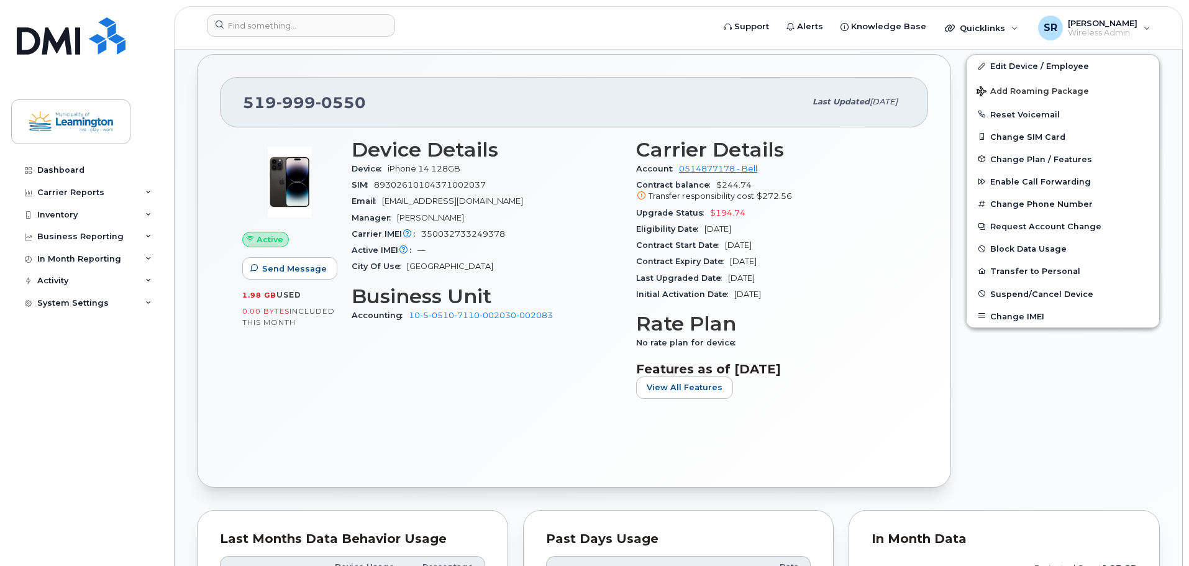
click at [730, 260] on div "Contract Expiry Date Apr 15, 2026" at bounding box center [771, 262] width 270 height 16
copy span "Apr 15, 2026"
click at [319, 30] on input at bounding box center [301, 25] width 188 height 22
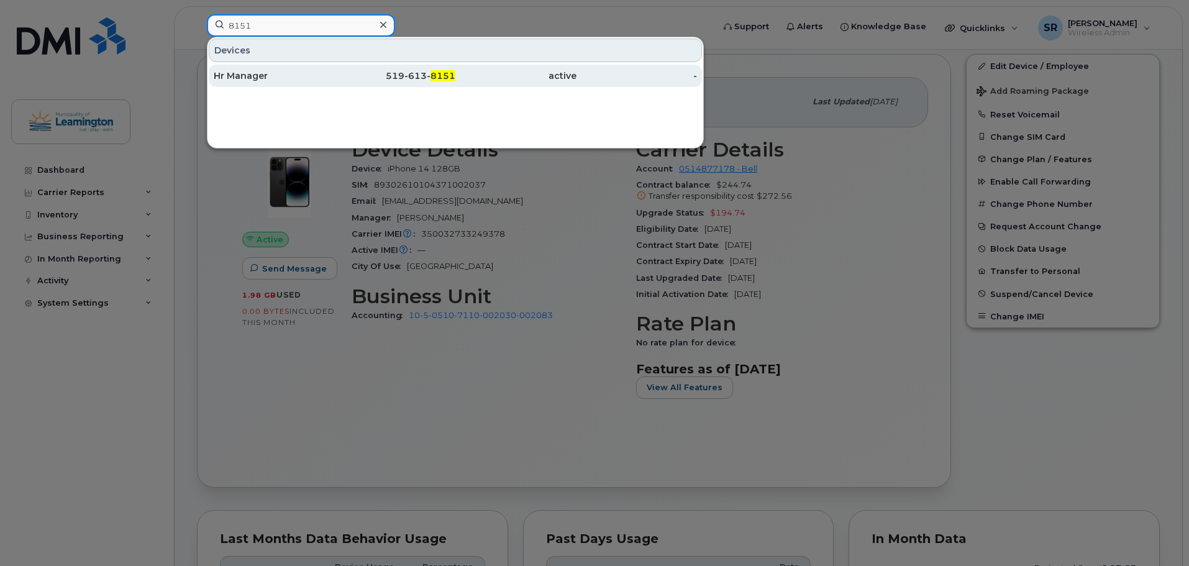
type input "8151"
click at [300, 75] on div "Hr Manager" at bounding box center [274, 76] width 121 height 12
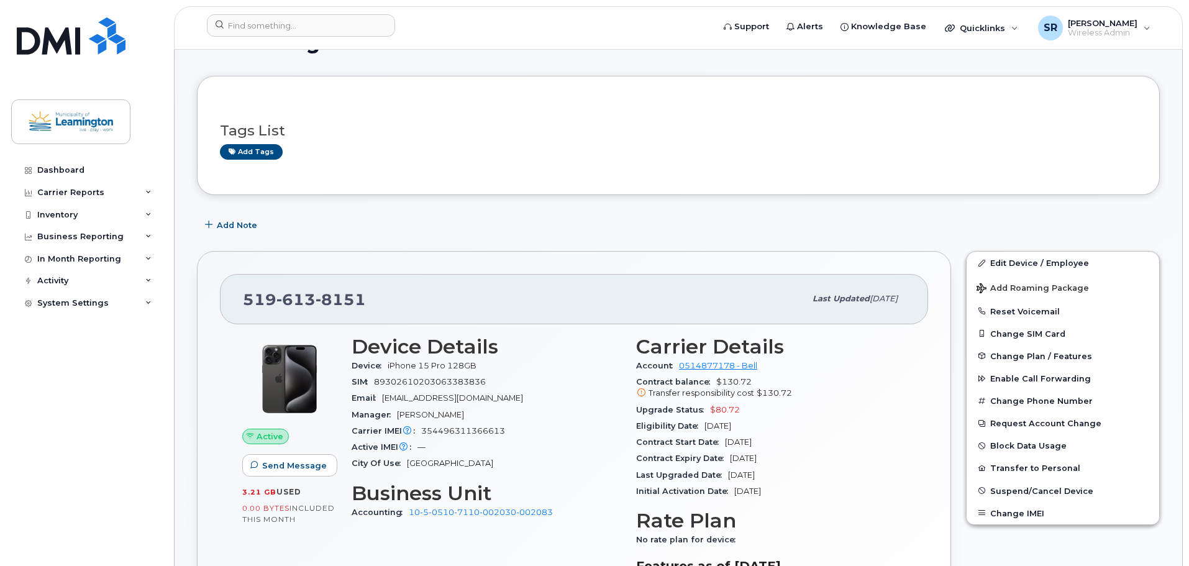
scroll to position [62, 0]
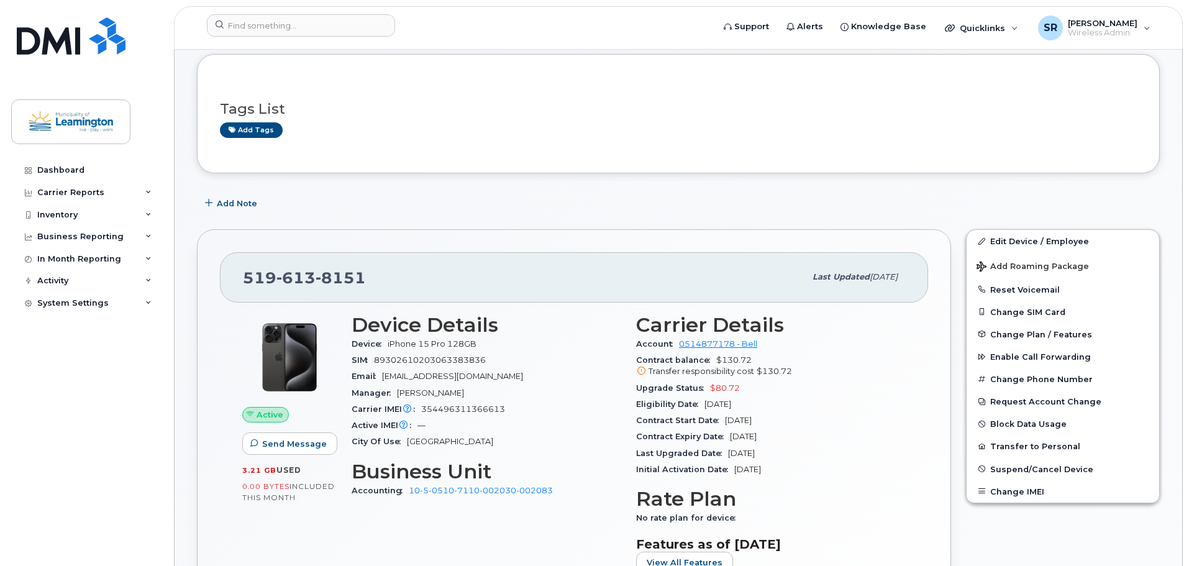
drag, startPoint x: 785, startPoint y: 422, endPoint x: 727, endPoint y: 420, distance: 57.8
click at [727, 420] on div "Contract Start Date Oct 23, 2023" at bounding box center [771, 421] width 270 height 16
copy span "Oct 23, 2023"
click at [787, 431] on div "Contract Expiry Date Oct 22, 2025" at bounding box center [771, 437] width 270 height 16
drag, startPoint x: 788, startPoint y: 434, endPoint x: 730, endPoint y: 435, distance: 57.8
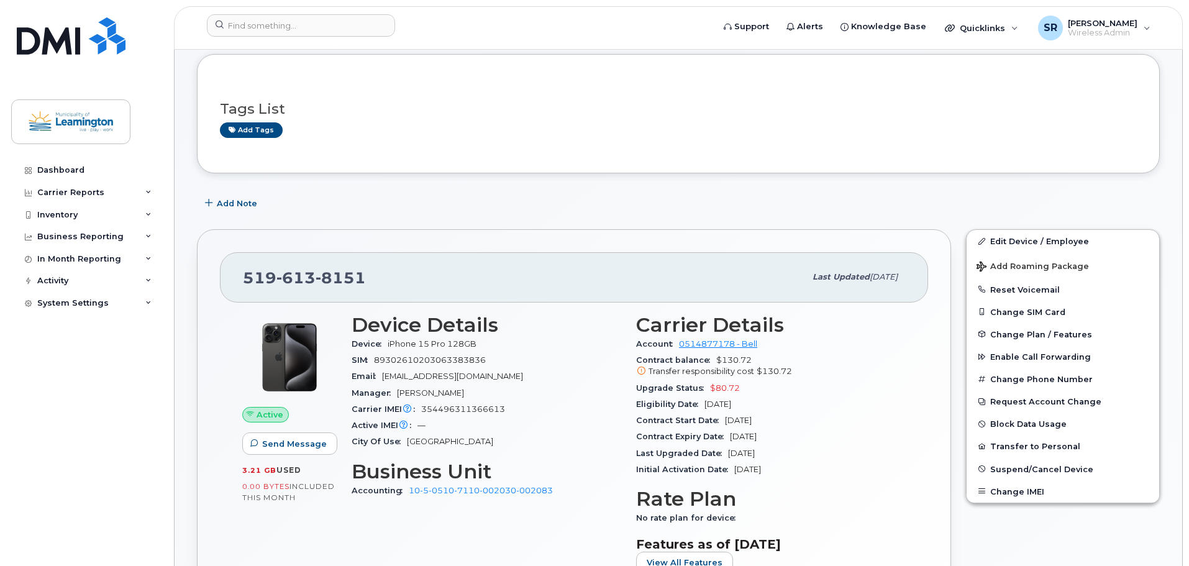
click at [730, 435] on div "Contract Expiry Date Oct 22, 2025" at bounding box center [771, 437] width 270 height 16
copy span "Oct 22, 2025"
click at [311, 31] on input at bounding box center [301, 25] width 188 height 22
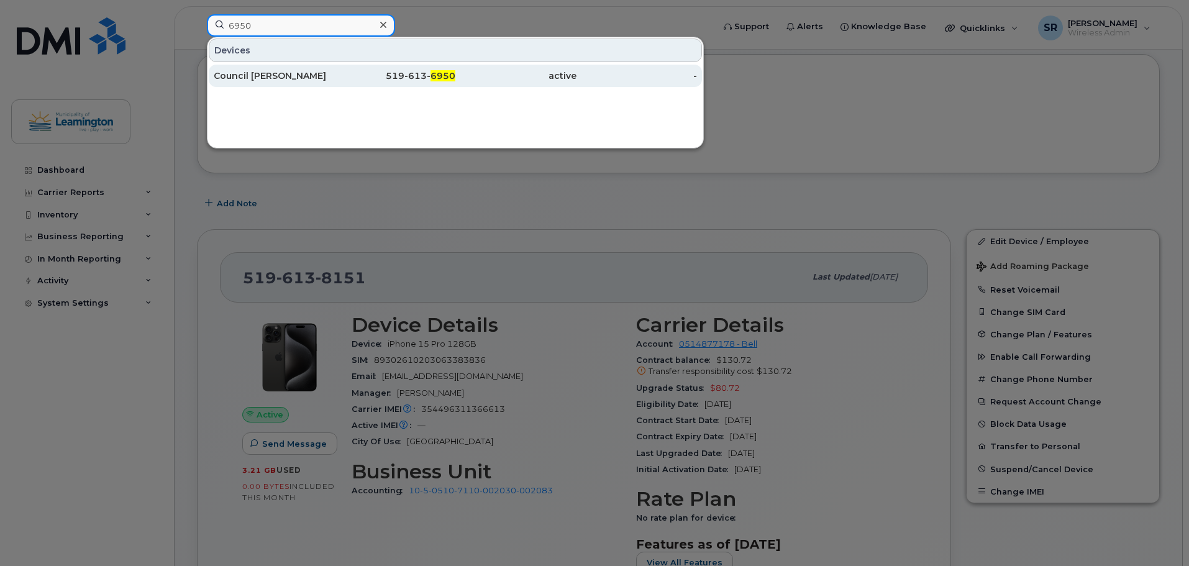
type input "6950"
click at [391, 78] on div "519-613- 6950" at bounding box center [395, 76] width 121 height 12
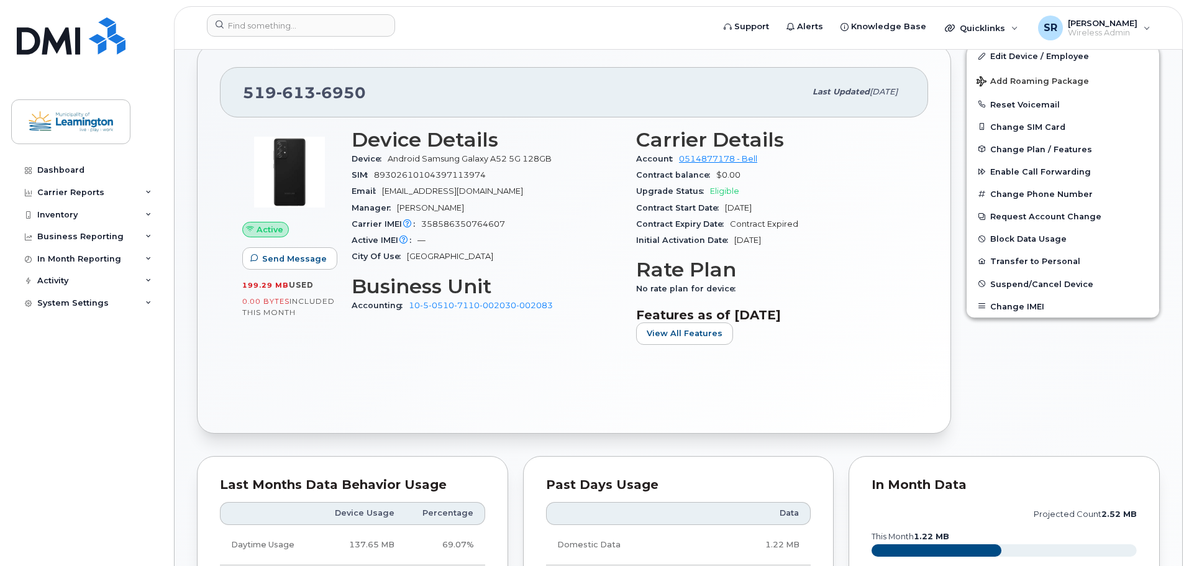
scroll to position [249, 0]
drag, startPoint x: 792, startPoint y: 204, endPoint x: 726, endPoint y: 210, distance: 66.2
click at [726, 210] on div "Contract Start Date [DATE]" at bounding box center [771, 207] width 270 height 16
copy span "[DATE]"
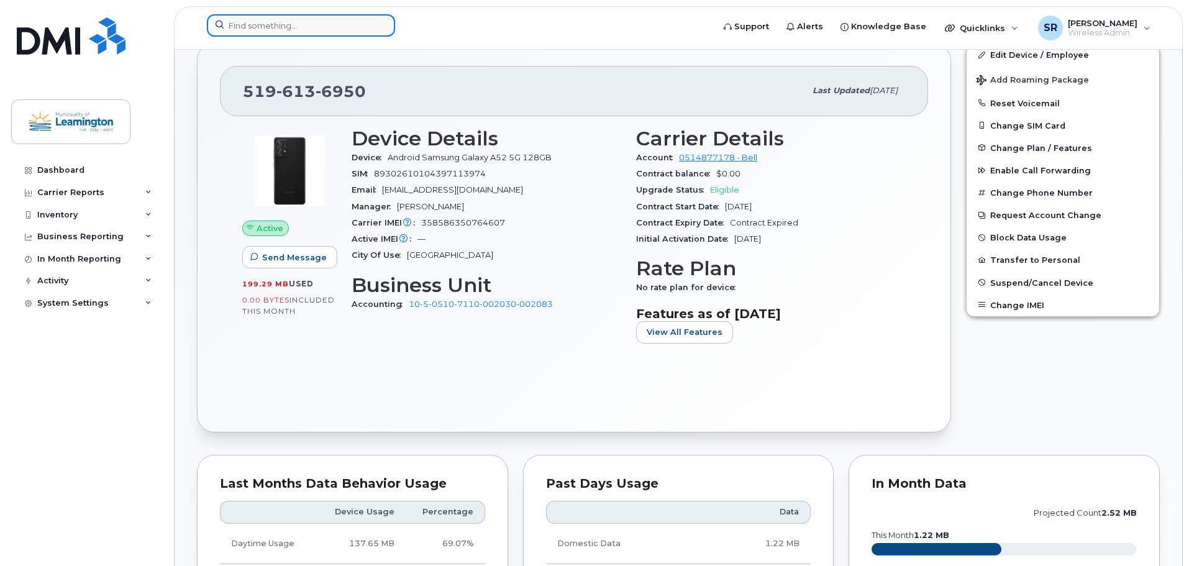
click at [277, 27] on input at bounding box center [301, 25] width 188 height 22
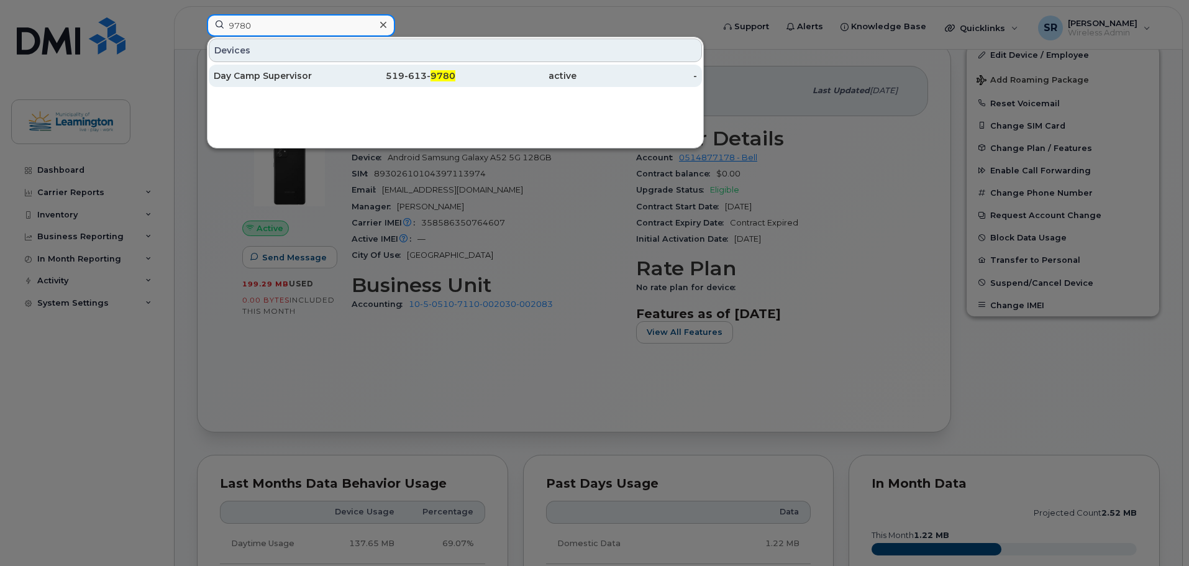
type input "9780"
click at [271, 76] on div "Day Camp Supervisor" at bounding box center [274, 76] width 121 height 12
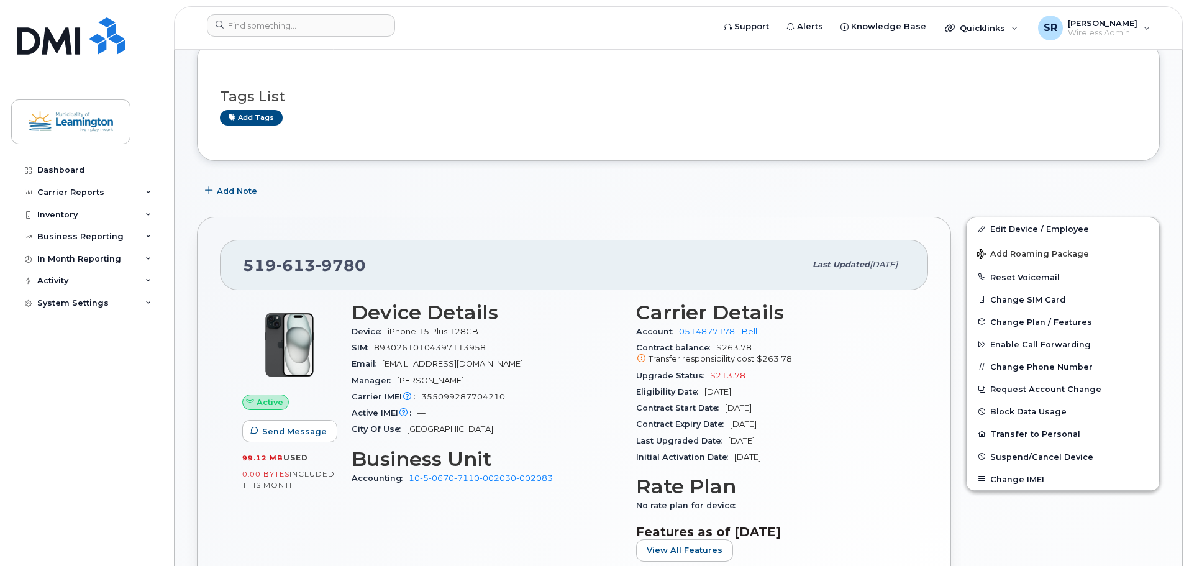
scroll to position [186, 0]
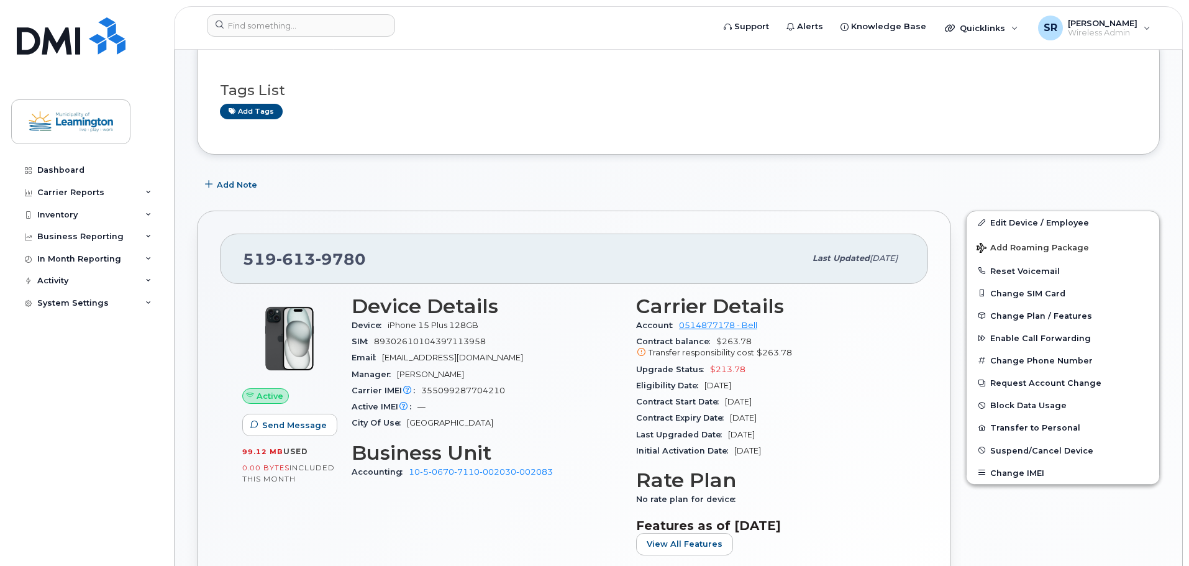
drag, startPoint x: 786, startPoint y: 404, endPoint x: 727, endPoint y: 403, distance: 59.0
click at [727, 403] on div "Contract Start Date [DATE]" at bounding box center [771, 402] width 270 height 16
copy span "Mar 11, 2024"
drag, startPoint x: 749, startPoint y: 416, endPoint x: 732, endPoint y: 416, distance: 17.4
click at [732, 416] on div "Contract Expiry Date Mar 10, 2026" at bounding box center [771, 418] width 270 height 16
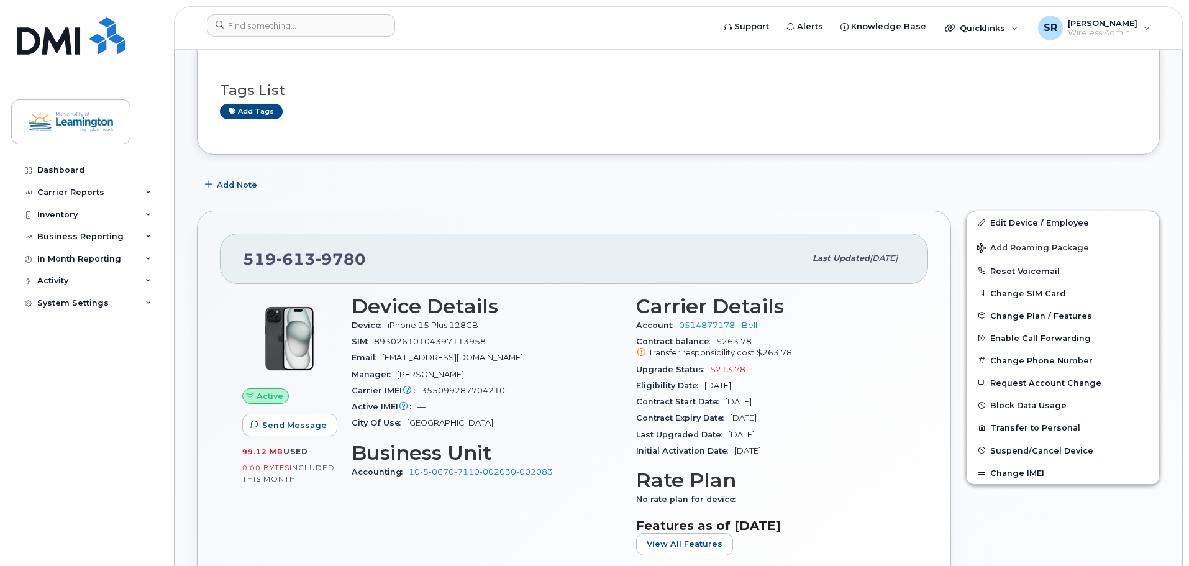
copy span "Mar 10, 2026"
click at [307, 25] on input at bounding box center [301, 25] width 188 height 22
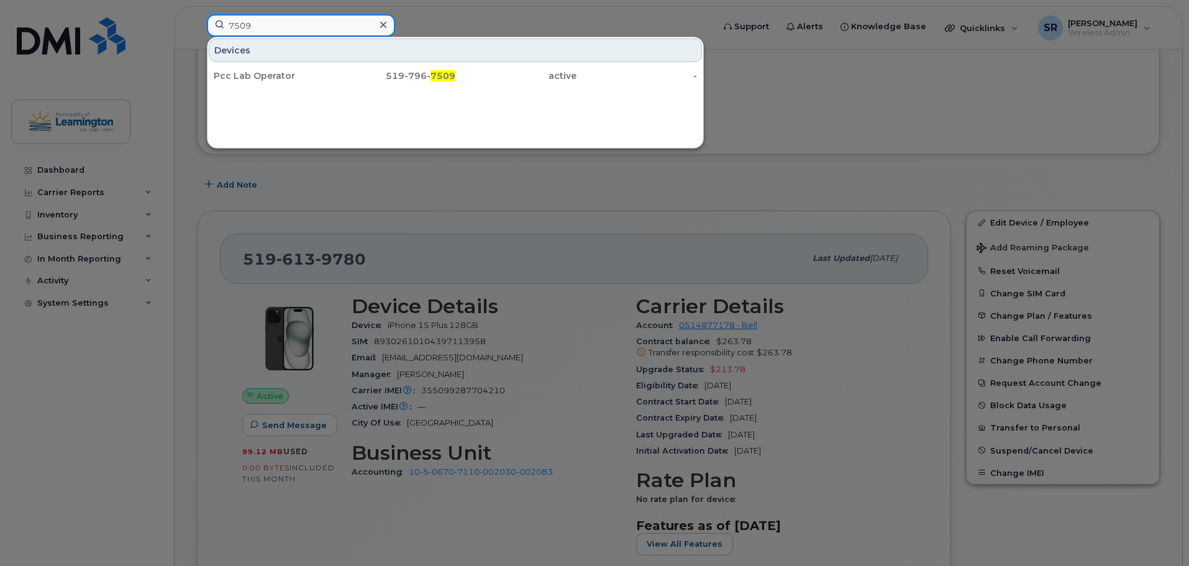
type input "7509"
click at [288, 80] on div "Pcc Lab Operator" at bounding box center [274, 76] width 121 height 12
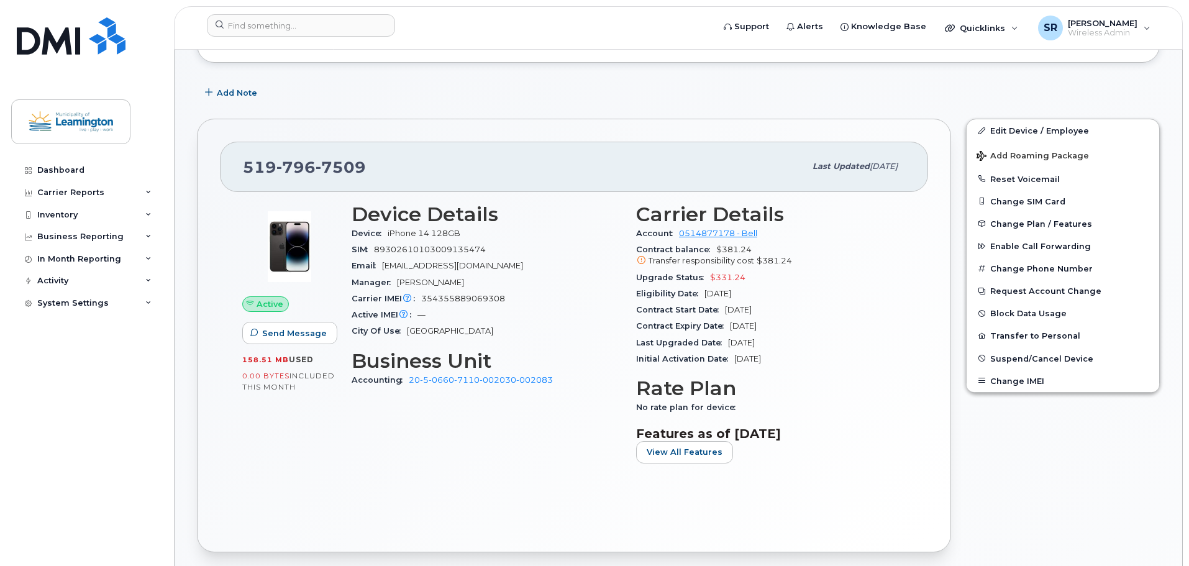
scroll to position [186, 0]
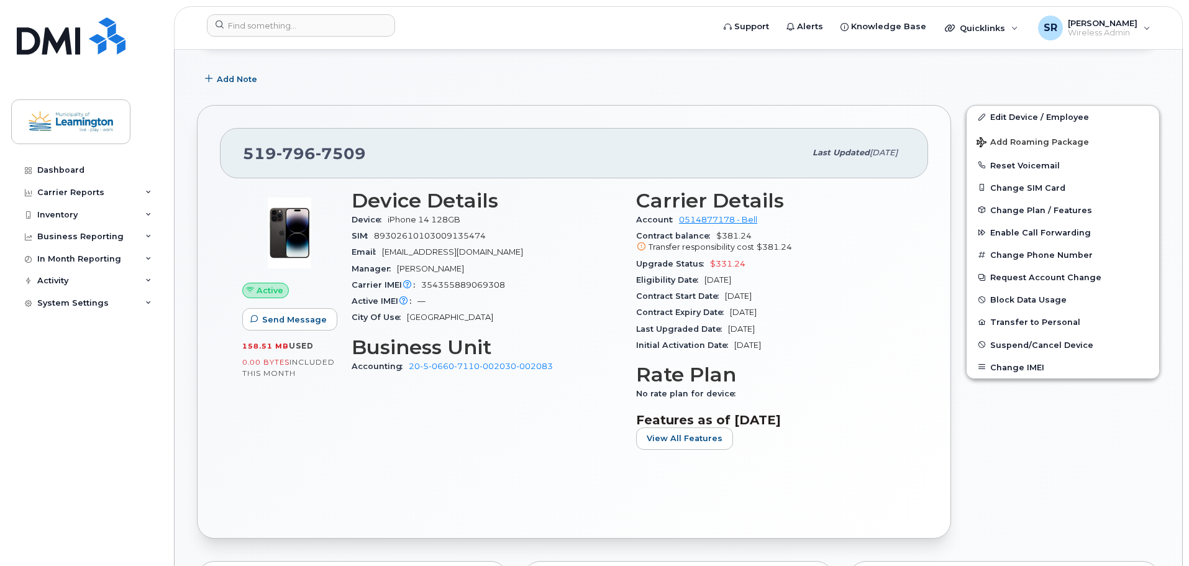
drag, startPoint x: 780, startPoint y: 298, endPoint x: 727, endPoint y: 296, distance: 53.5
click at [727, 296] on div "Contract Start Date Oct 17, 2024" at bounding box center [771, 296] width 270 height 16
copy span "Oct 17, 2024"
drag, startPoint x: 796, startPoint y: 311, endPoint x: 733, endPoint y: 310, distance: 63.4
click at [733, 310] on div "Contract Expiry Date Oct 16, 2026" at bounding box center [771, 312] width 270 height 16
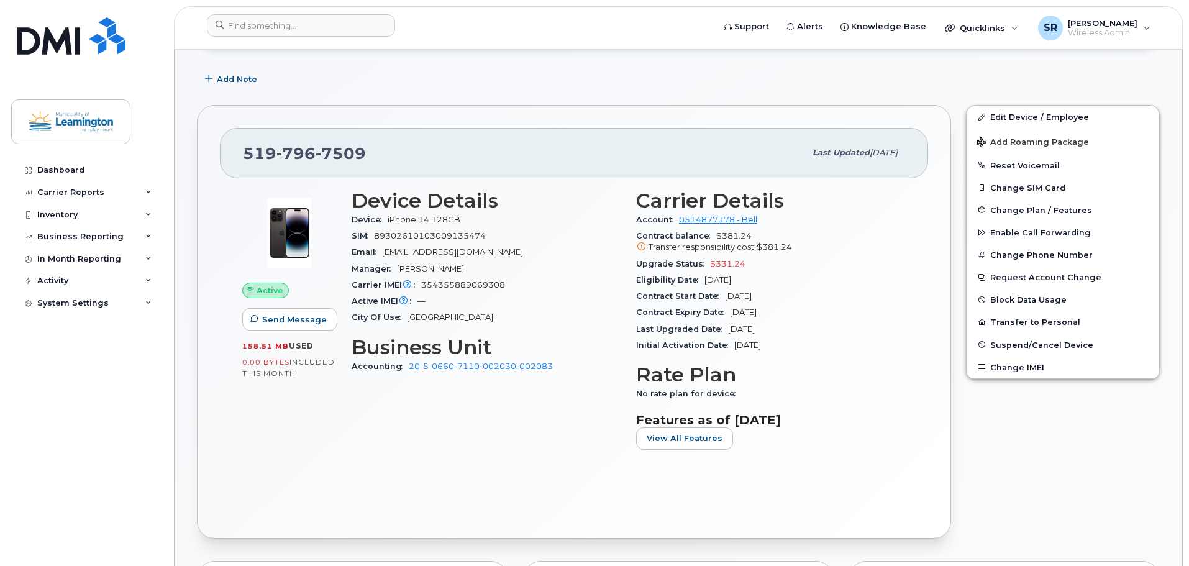
copy span "Oct 16, 2026"
drag, startPoint x: 343, startPoint y: 22, endPoint x: 360, endPoint y: 24, distance: 16.9
click at [343, 22] on input at bounding box center [301, 25] width 188 height 22
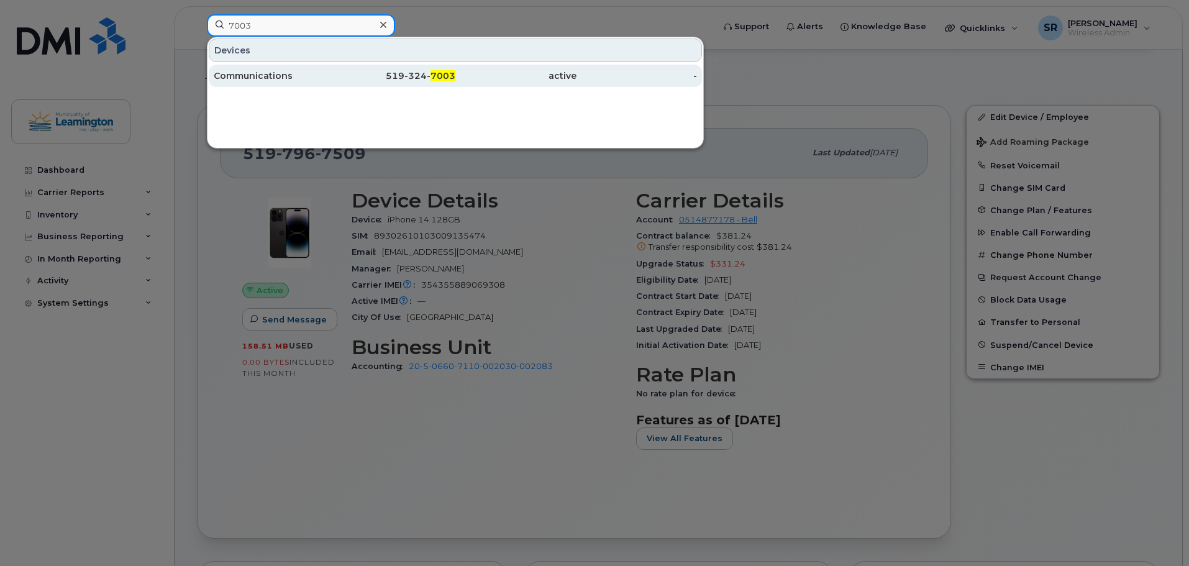
type input "7003"
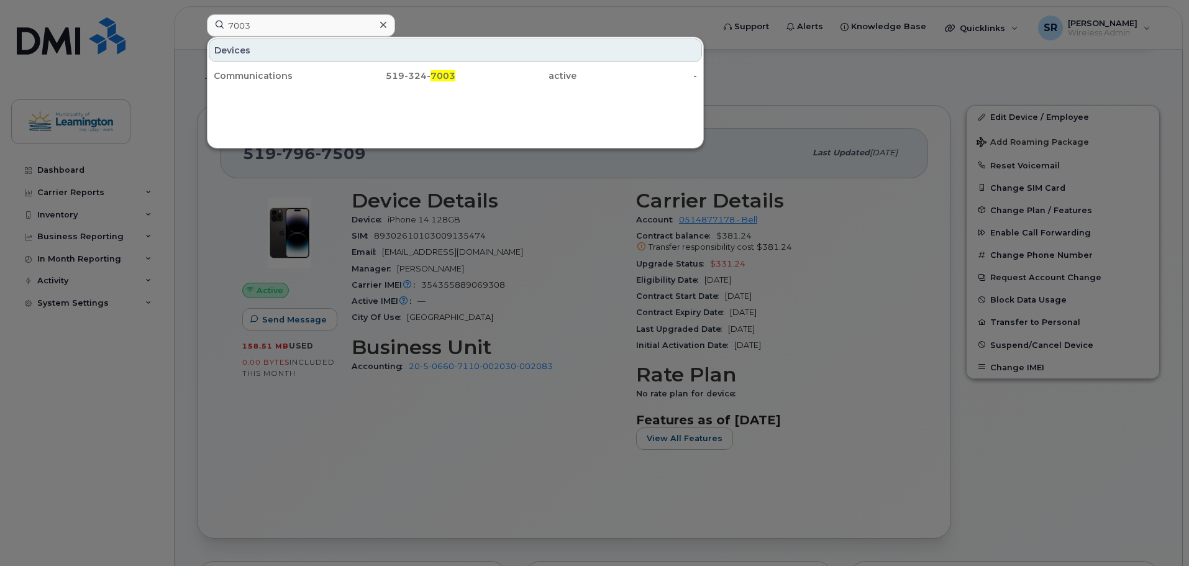
drag, startPoint x: 313, startPoint y: 78, endPoint x: 564, endPoint y: 94, distance: 252.2
click at [313, 78] on div "Communications" at bounding box center [274, 76] width 121 height 12
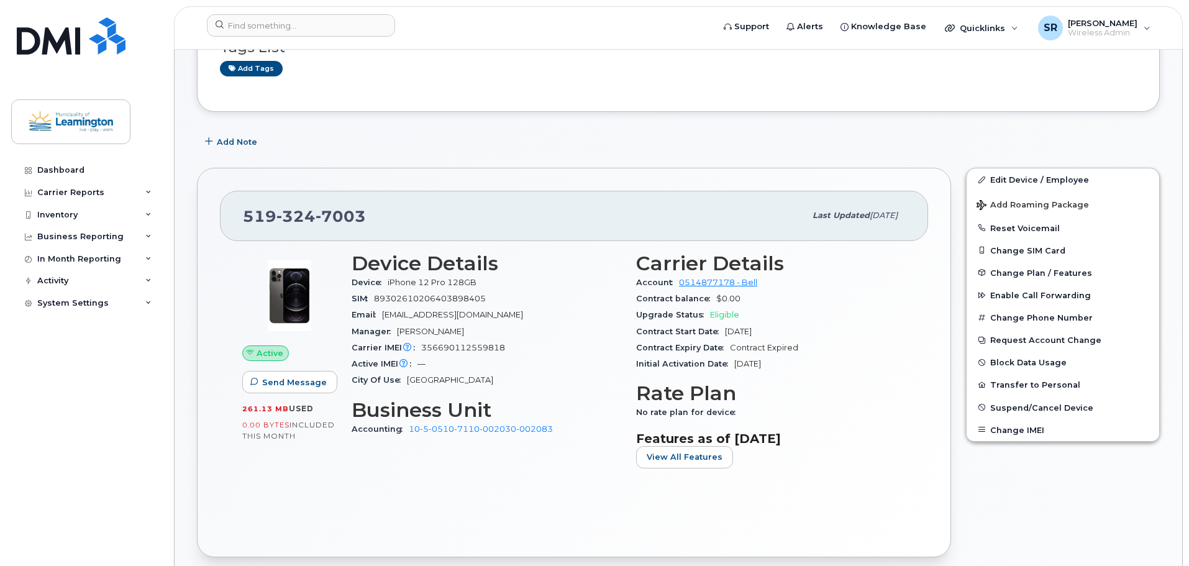
scroll to position [124, 0]
drag, startPoint x: 785, startPoint y: 331, endPoint x: 725, endPoint y: 331, distance: 60.3
click at [725, 331] on div "Contract Start Date [DATE]" at bounding box center [771, 331] width 270 height 16
copy span "[DATE]"
click at [285, 27] on input at bounding box center [301, 25] width 188 height 22
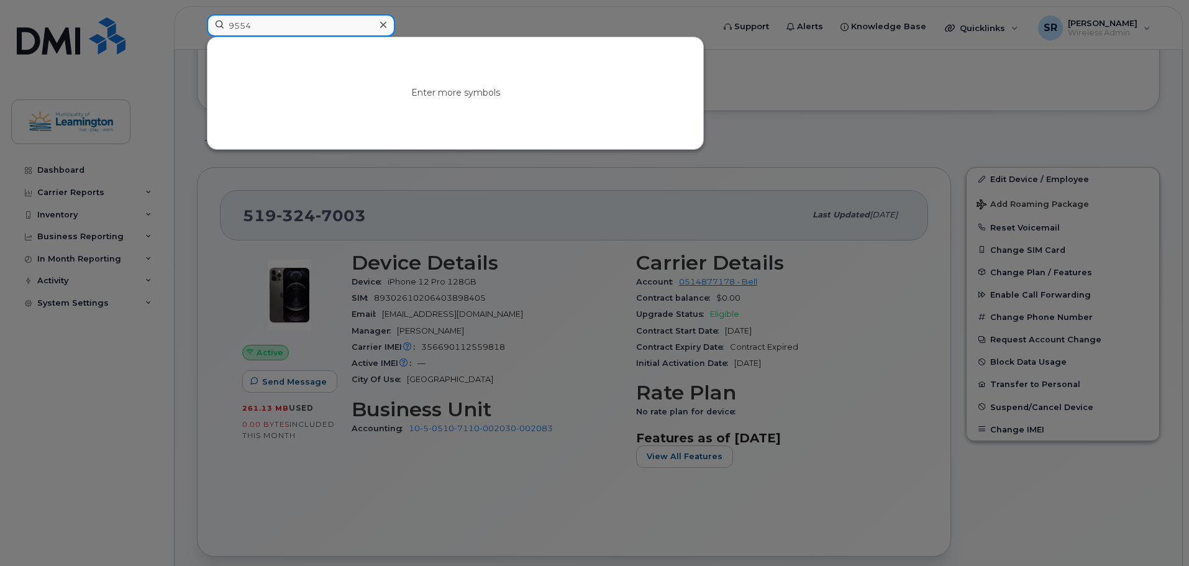
type input "9554"
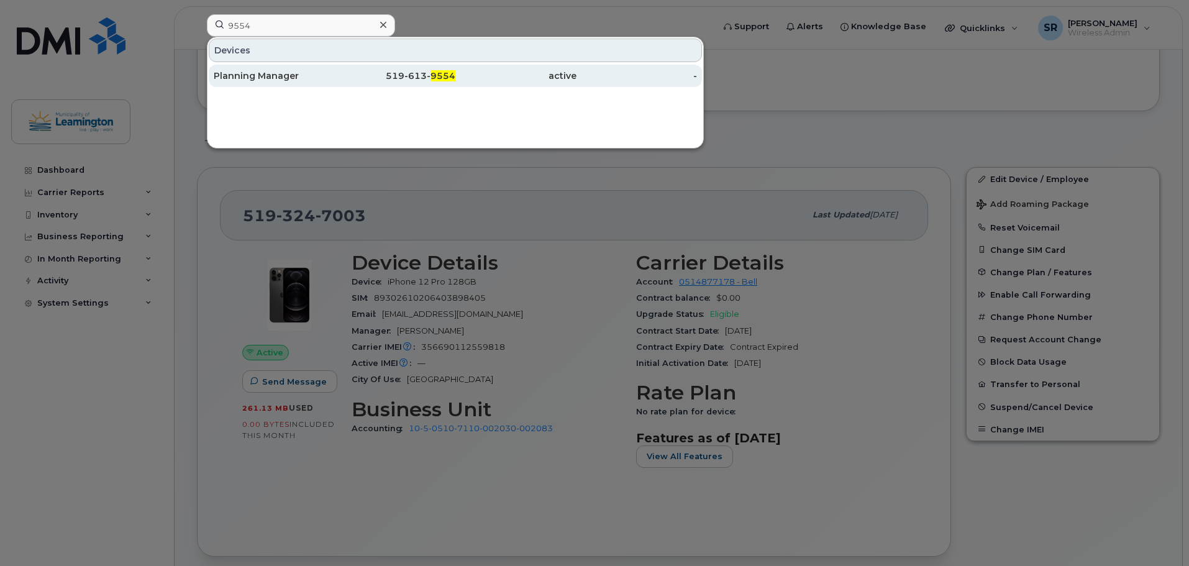
click at [283, 73] on div "Planning Manager" at bounding box center [274, 76] width 121 height 12
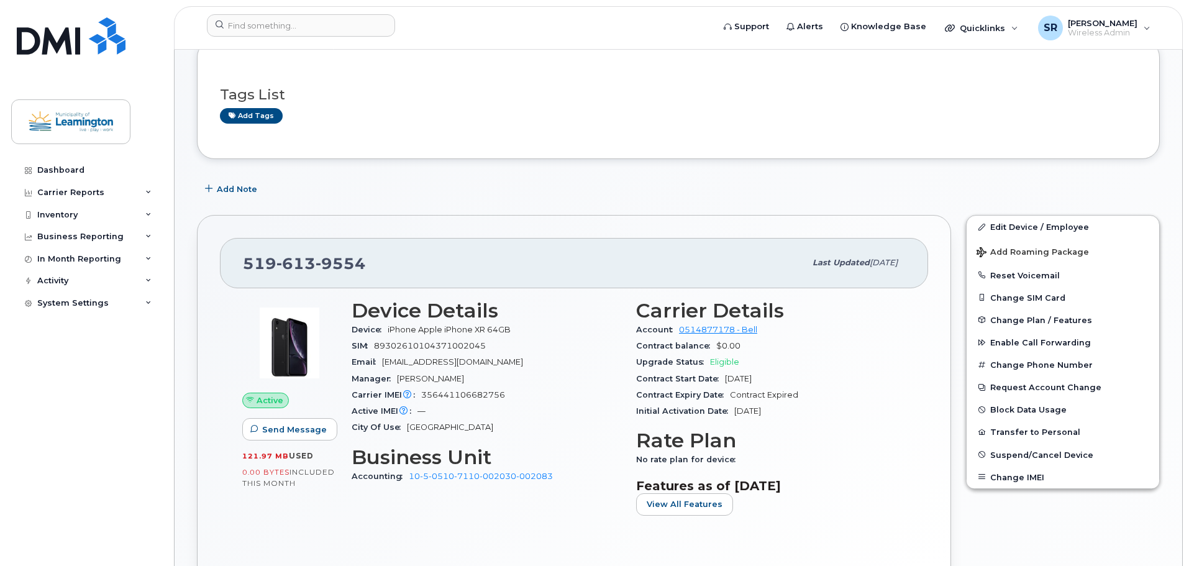
scroll to position [186, 0]
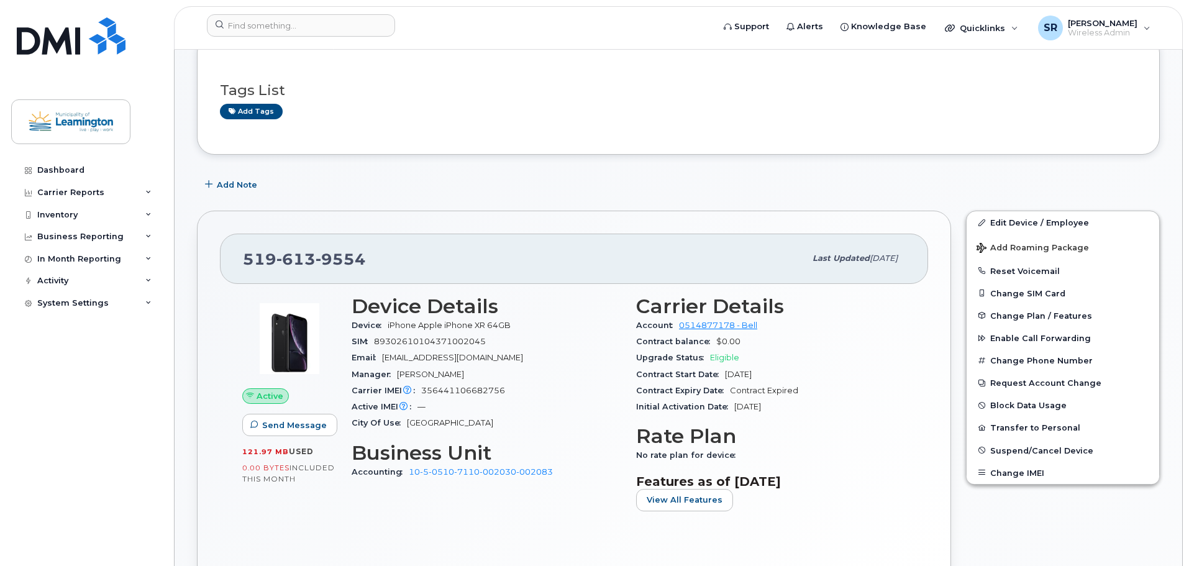
drag, startPoint x: 784, startPoint y: 375, endPoint x: 724, endPoint y: 370, distance: 59.8
click at [724, 370] on div "Contract Start Date [DATE]" at bounding box center [771, 375] width 270 height 16
copy span "[DATE]"
click at [290, 26] on input at bounding box center [301, 25] width 188 height 22
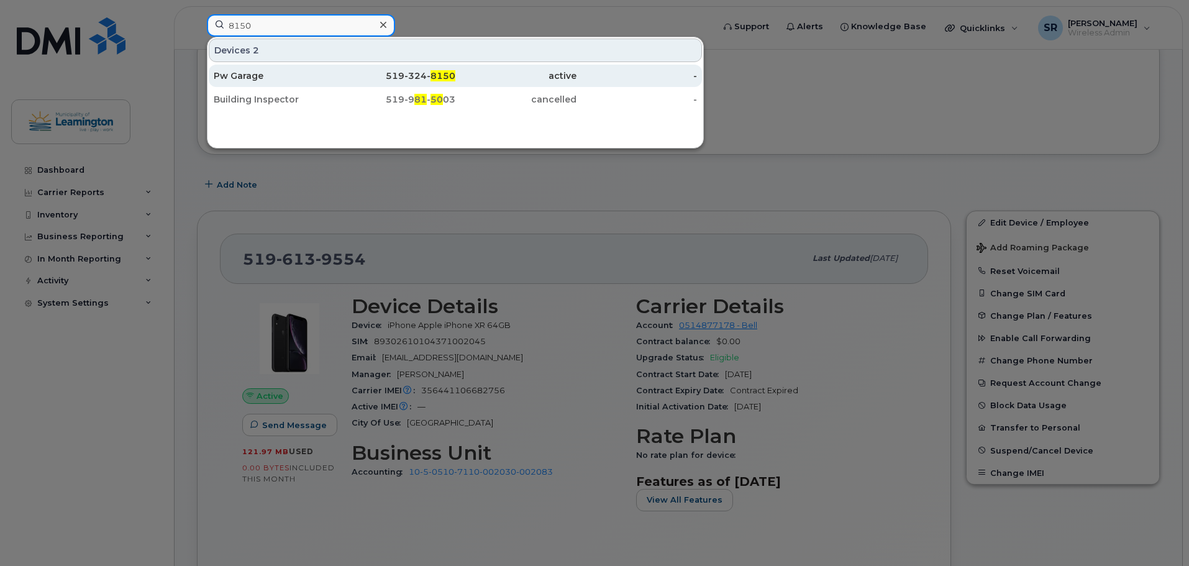
type input "8150"
click at [283, 71] on div "Pw Garage" at bounding box center [274, 76] width 121 height 12
